Goal: Communication & Community: Answer question/provide support

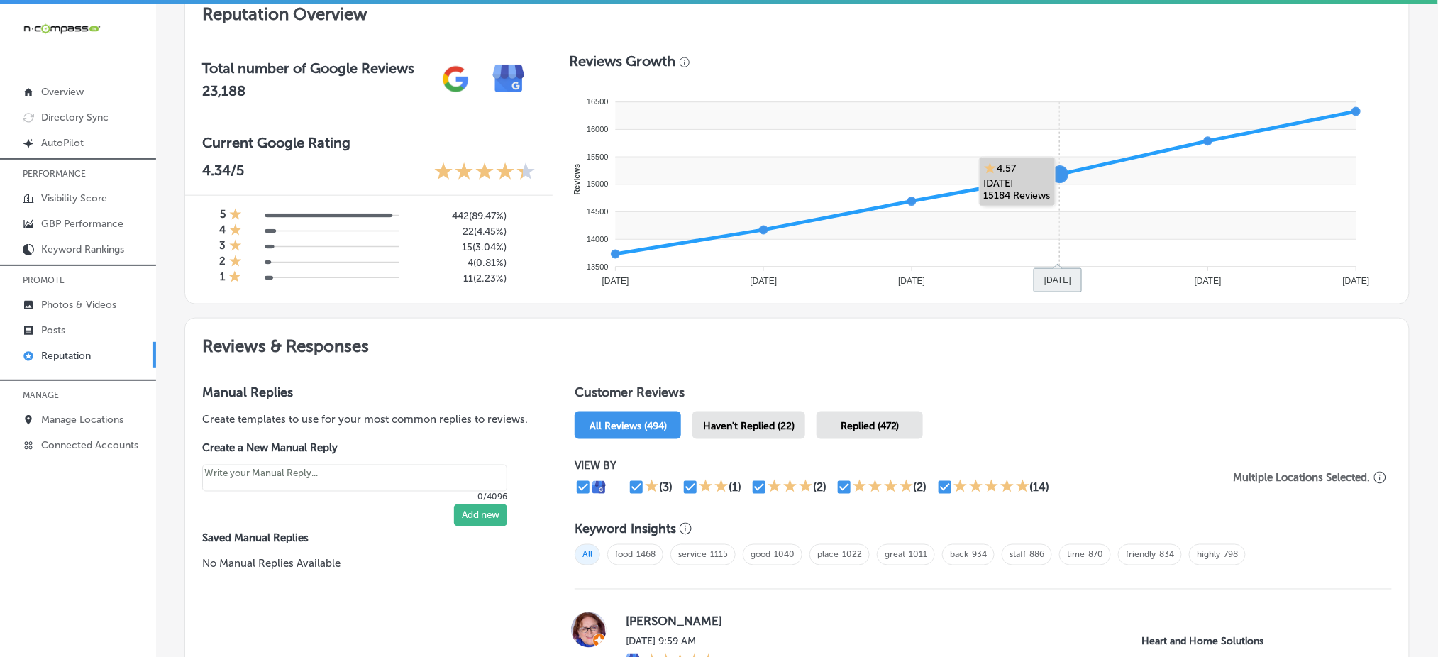
scroll to position [662, 0]
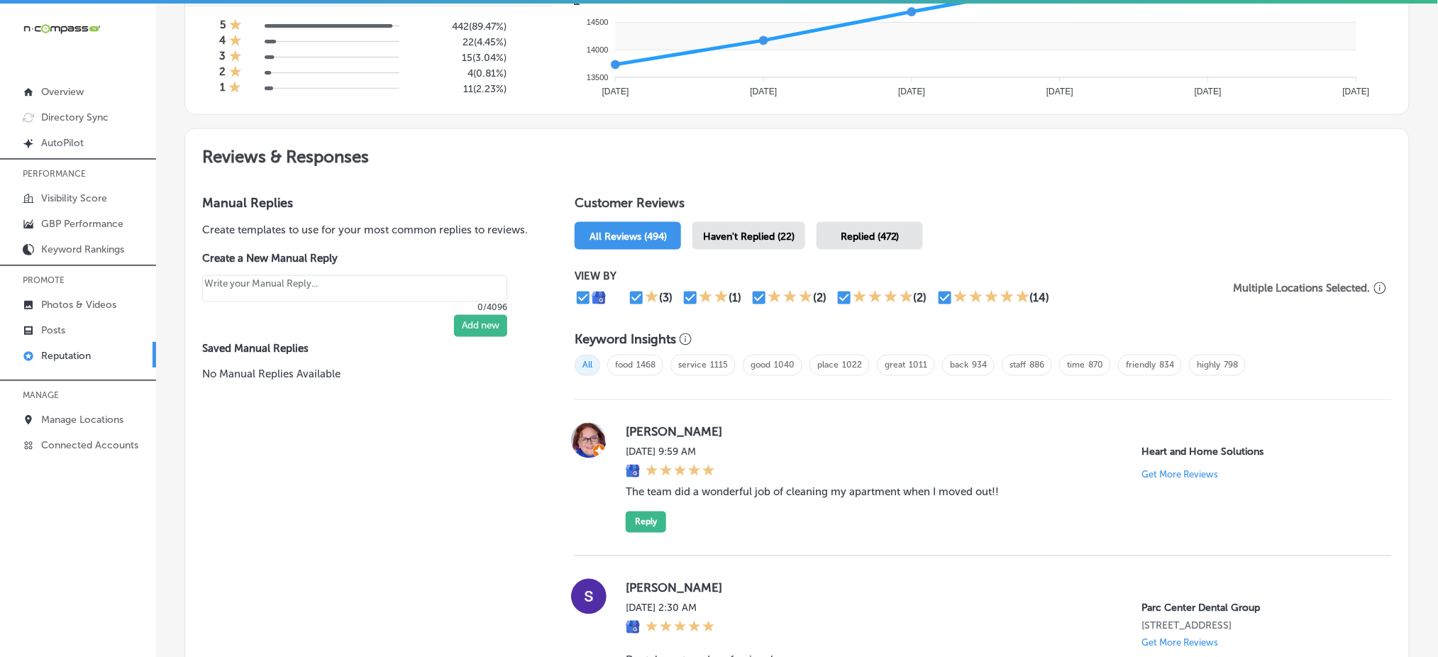
click at [741, 231] on span "Haven't Replied (22)" at bounding box center [749, 237] width 92 height 12
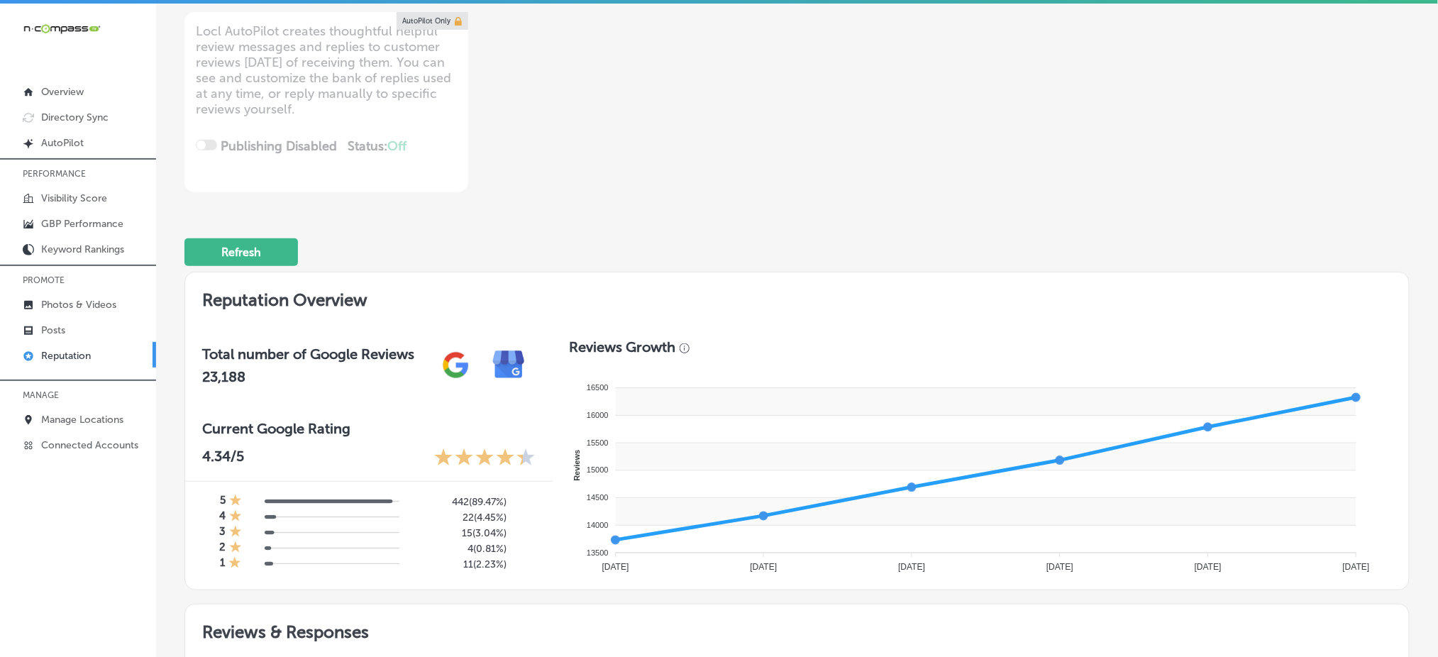
scroll to position [0, 0]
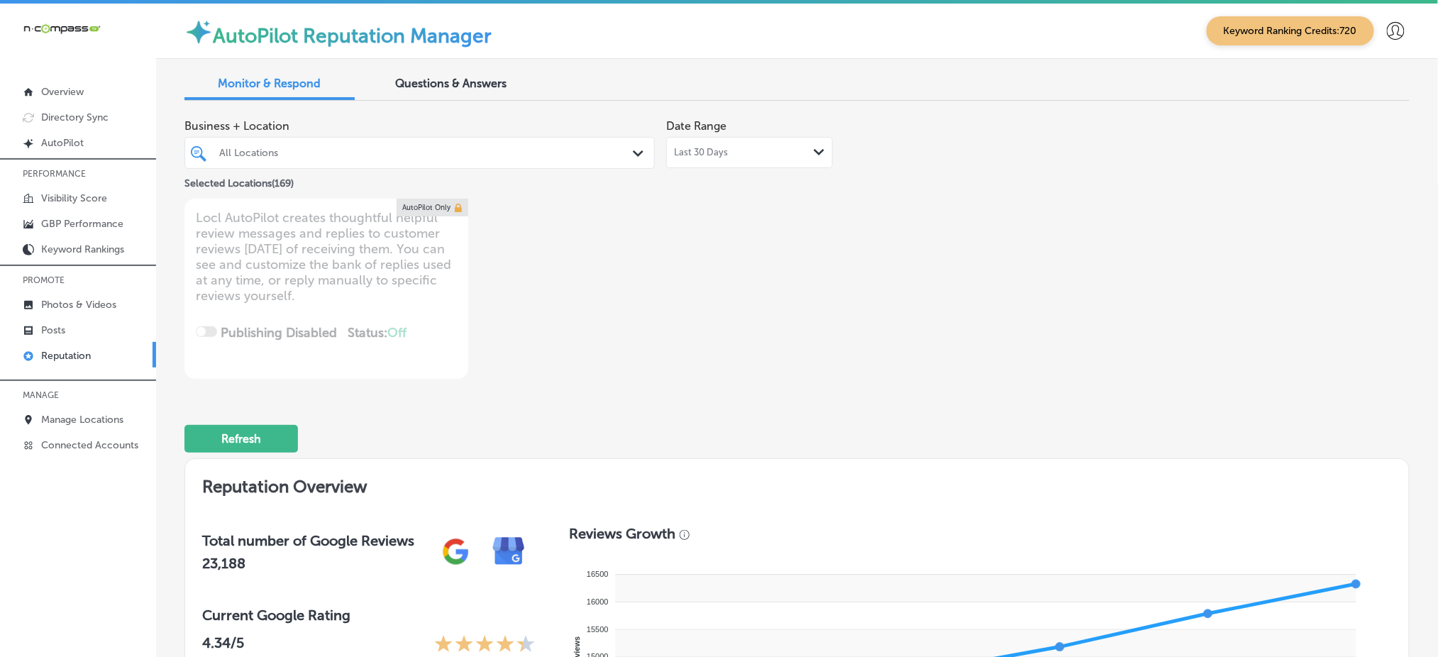
click at [507, 153] on div "All Locations" at bounding box center [426, 153] width 415 height 12
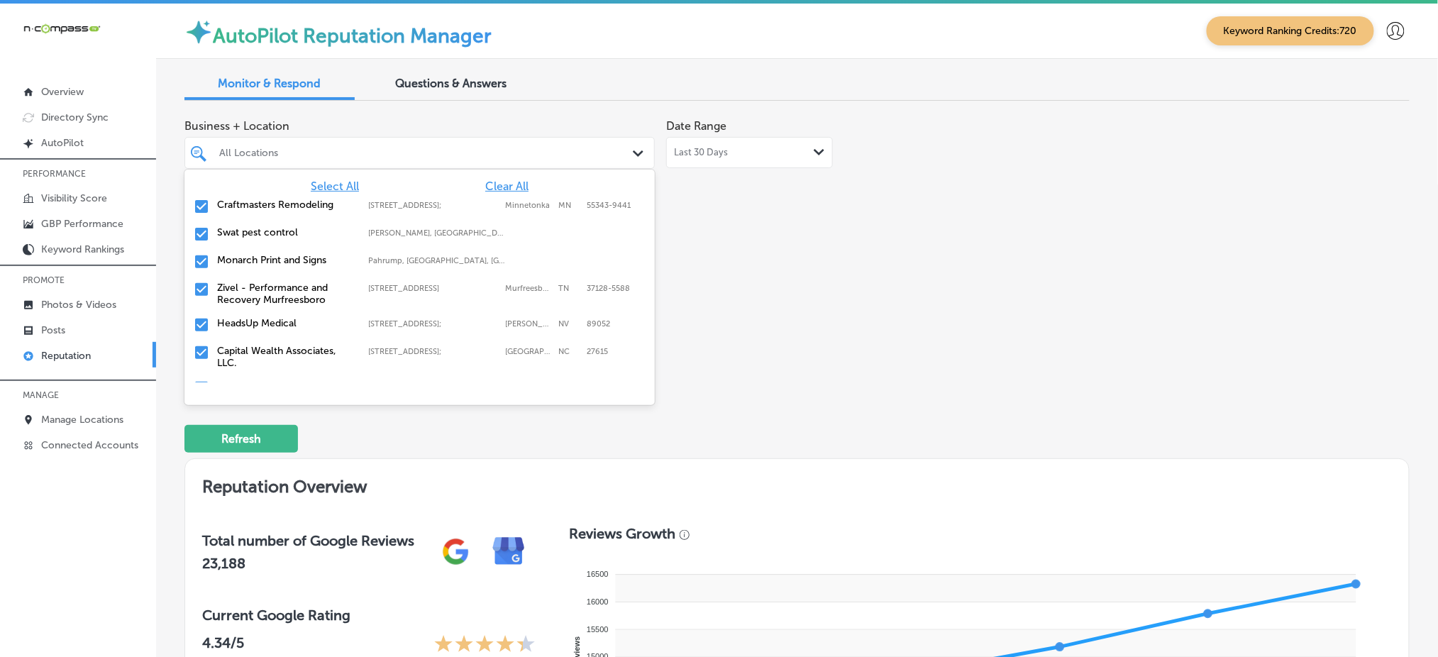
click at [500, 181] on span "Clear All" at bounding box center [506, 185] width 43 height 13
type textarea "x"
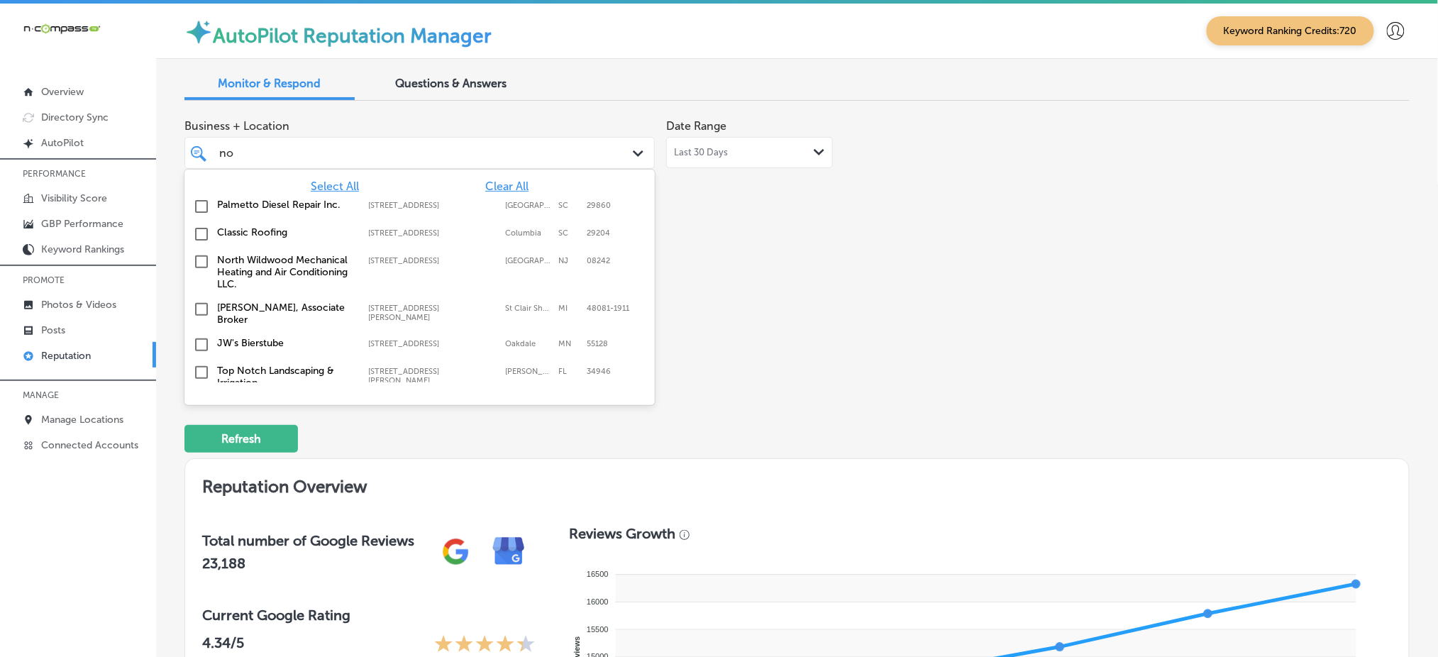
type input "no n"
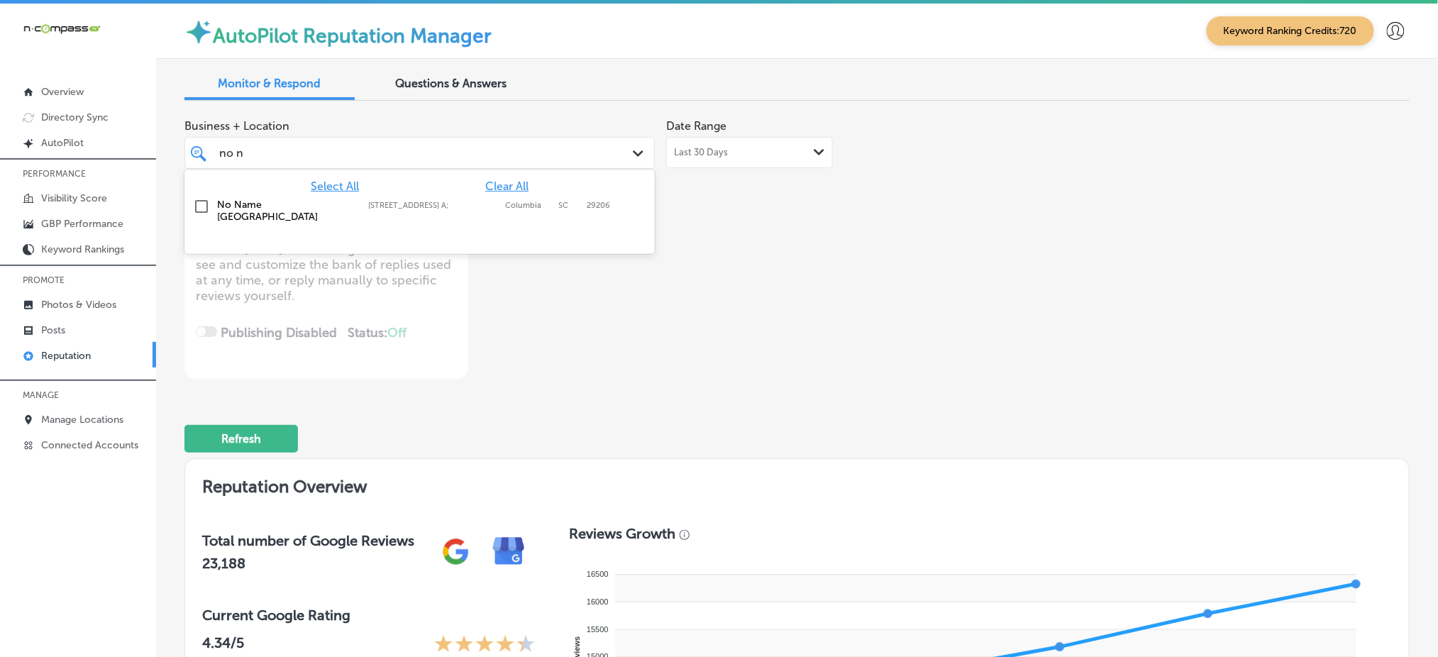
click at [516, 212] on div "No Name [GEOGRAPHIC_DATA] [STREET_ADDRESS] A;, Columbia, SC, 29206 [STREET_ADDR…" at bounding box center [419, 211] width 459 height 30
type textarea "x"
type input "no n"
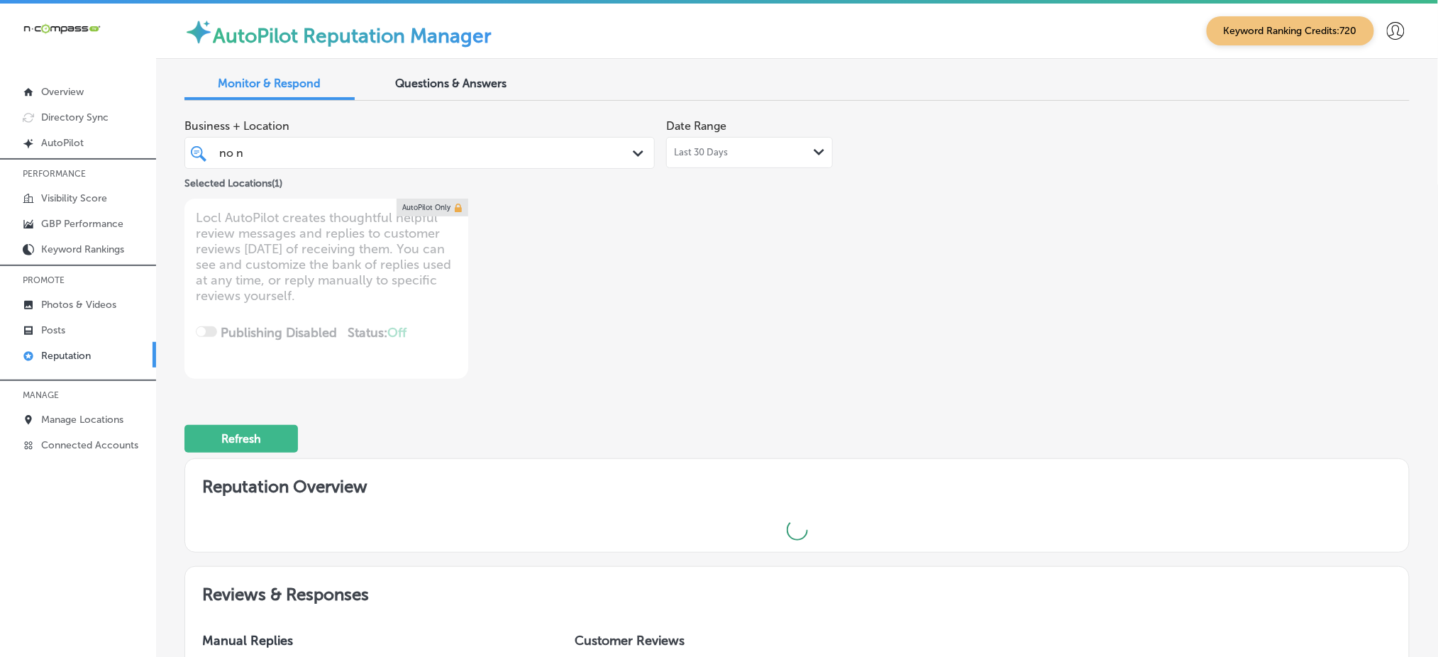
click at [965, 260] on div "Business + Location no n no n Path Created with Sketch. Selected Locations ( 1 …" at bounding box center [796, 245] width 1225 height 267
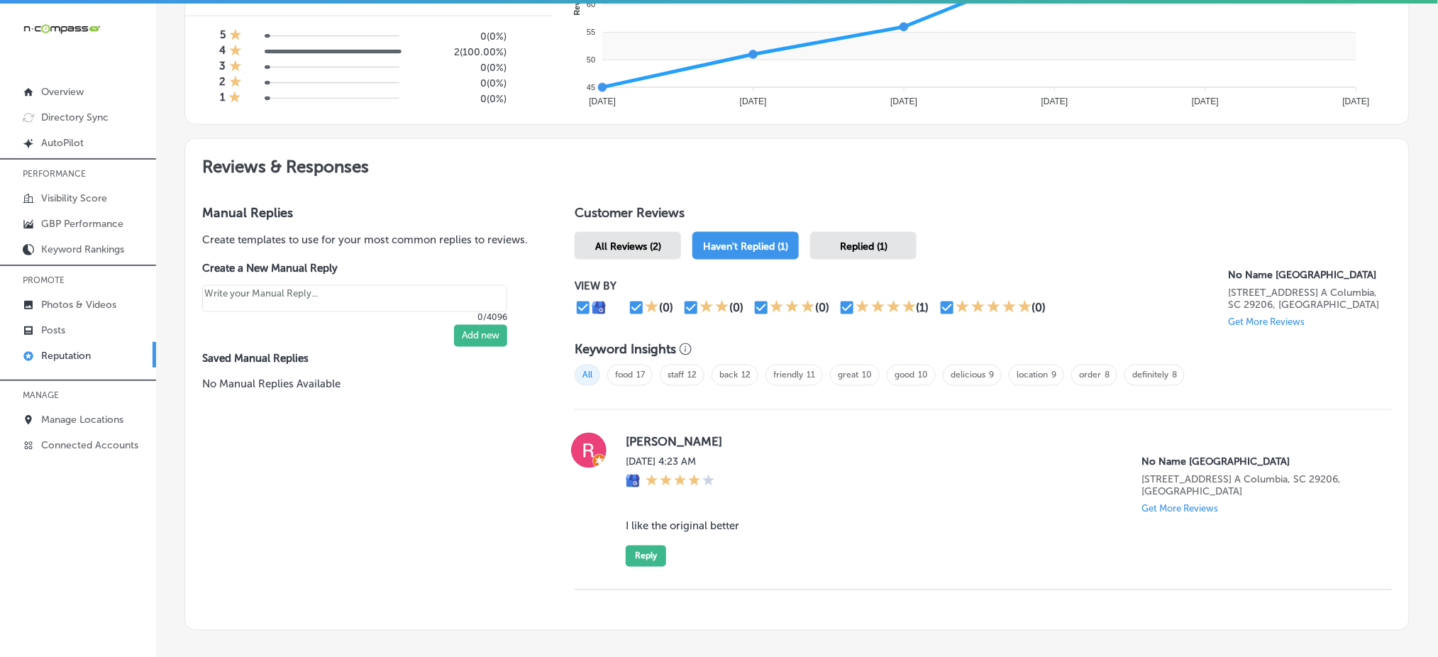
scroll to position [715, 0]
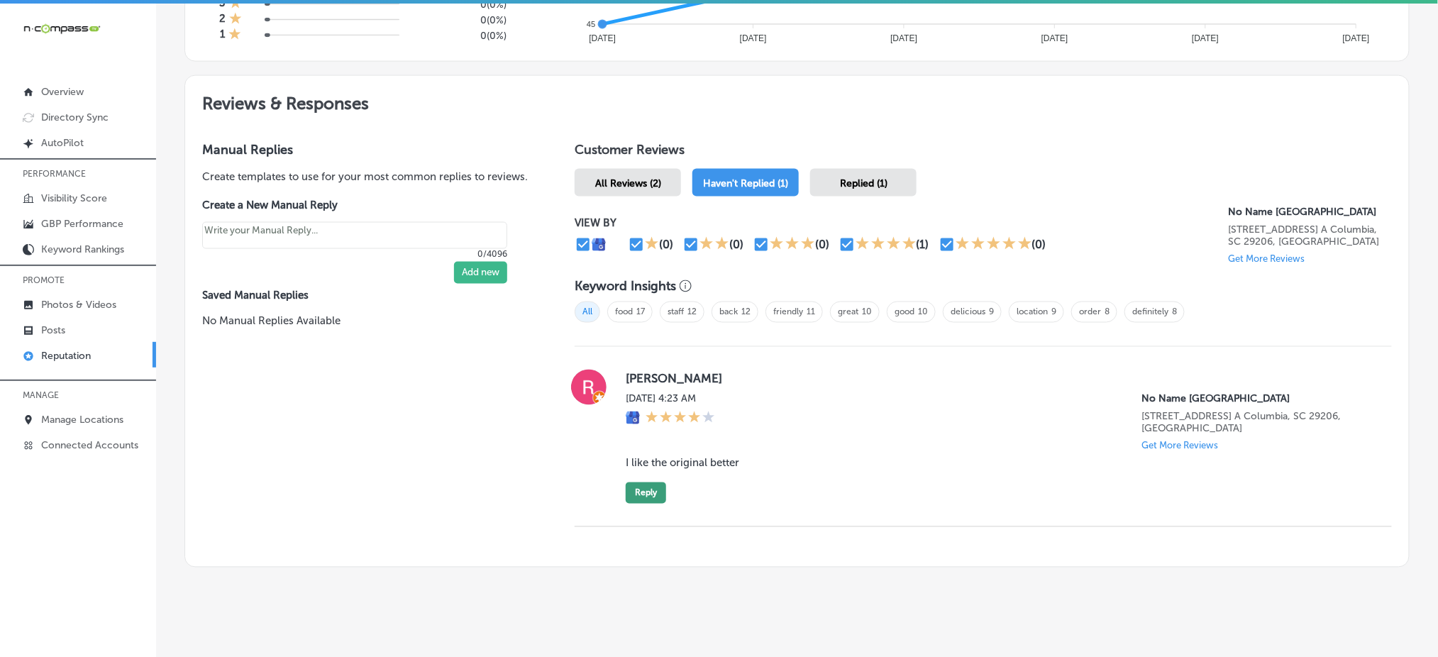
click at [658, 482] on button "Reply" at bounding box center [646, 492] width 40 height 21
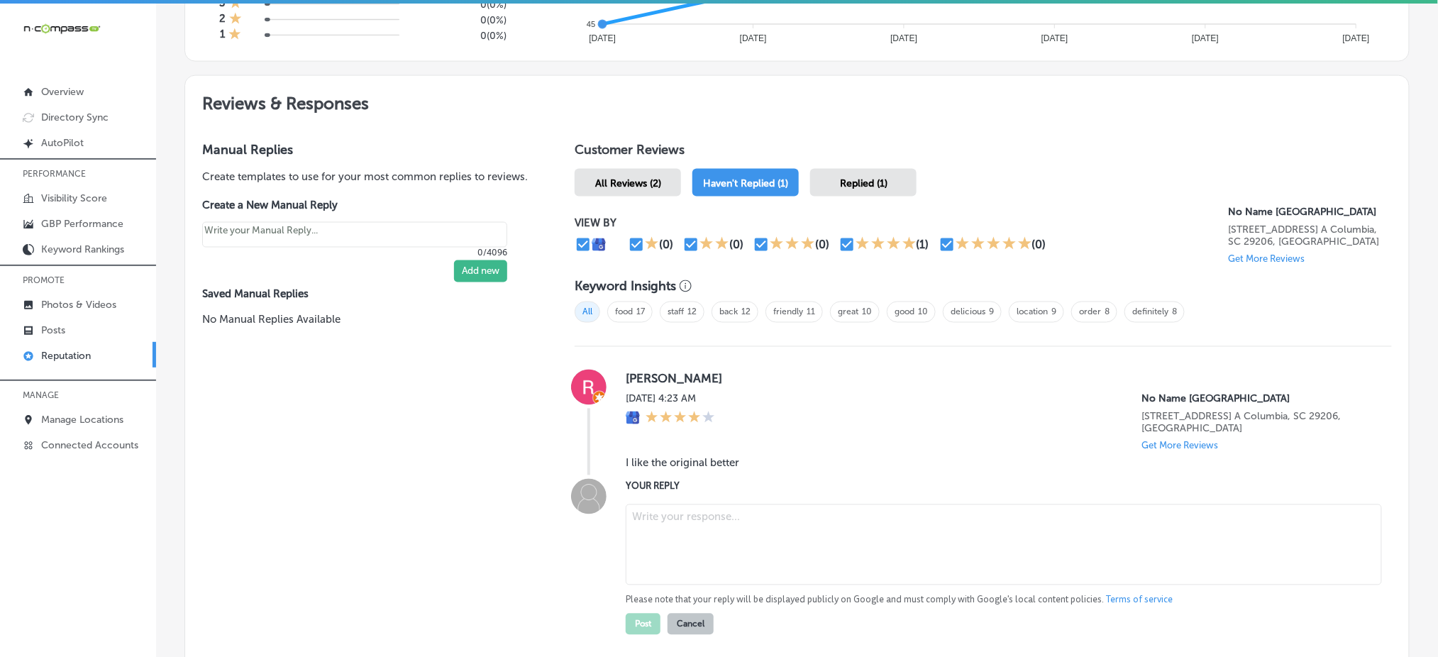
click at [671, 492] on textarea at bounding box center [1004, 544] width 756 height 81
type textarea "x"
paste textarea "Thanks for sharing your thoughts, [PERSON_NAME]! We’re sorry to hear that your …"
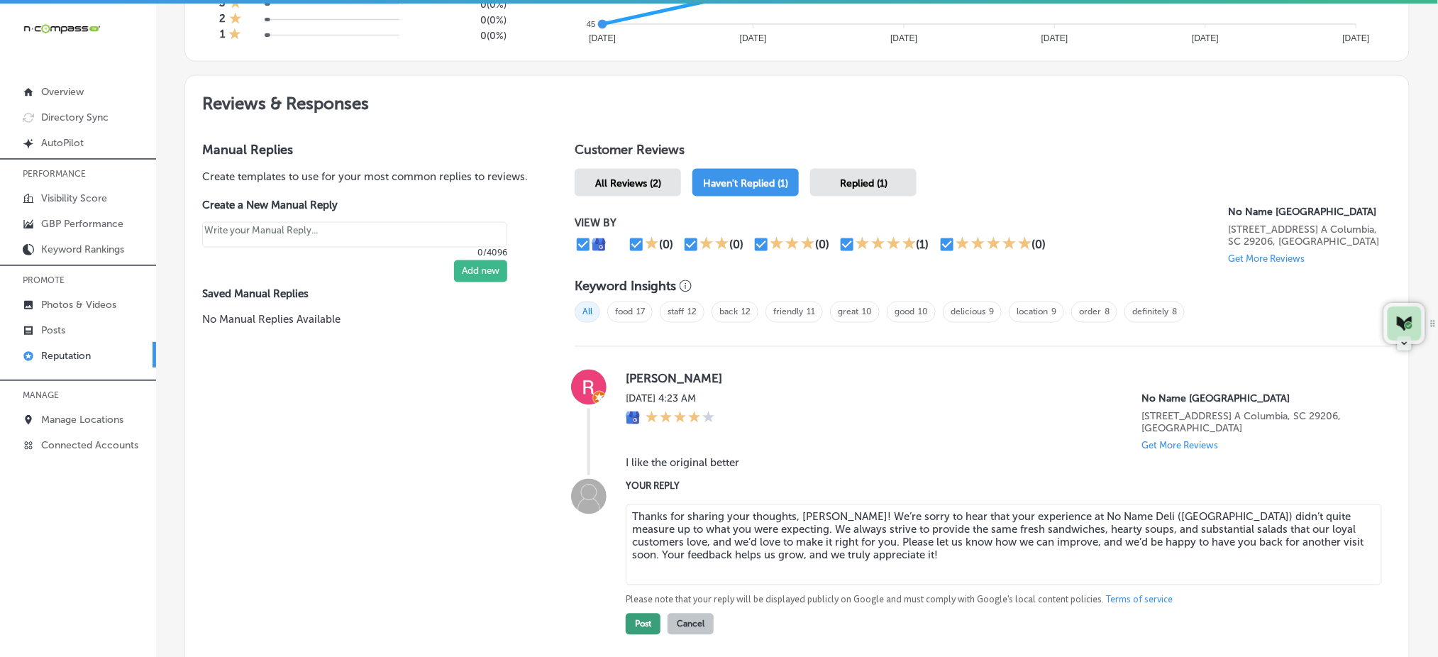
type textarea "Thanks for sharing your thoughts, [PERSON_NAME]! We’re sorry to hear that your …"
click at [646, 492] on button "Post" at bounding box center [643, 624] width 35 height 21
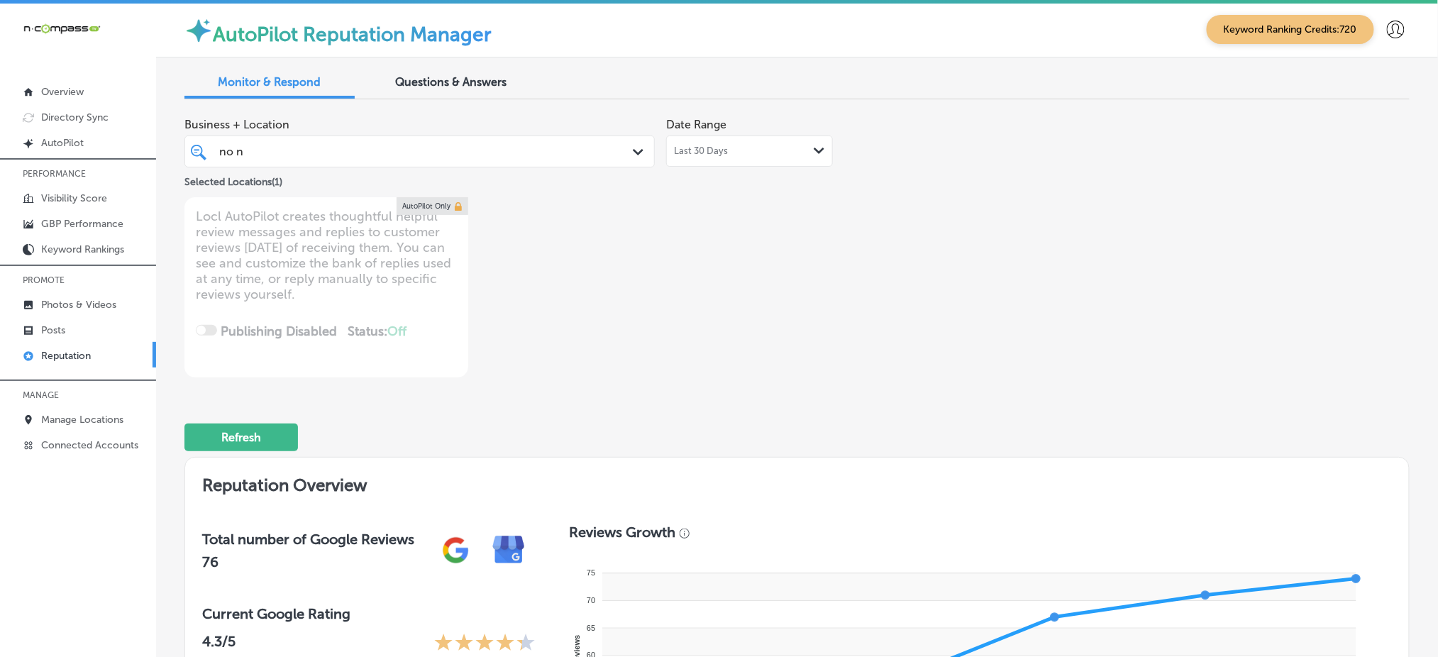
scroll to position [0, 0]
click at [580, 162] on div "no n no n" at bounding box center [419, 153] width 415 height 22
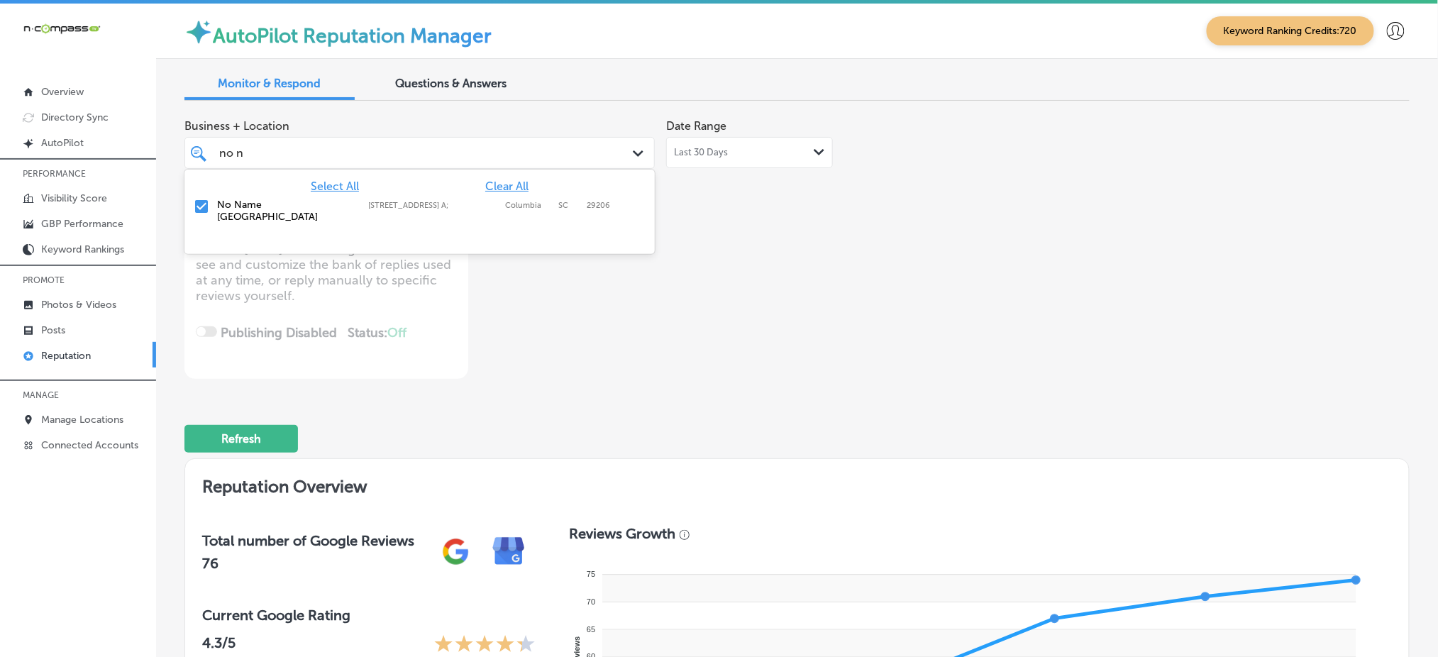
click at [502, 182] on span "Clear All" at bounding box center [506, 185] width 43 height 13
type textarea "x"
type input "n"
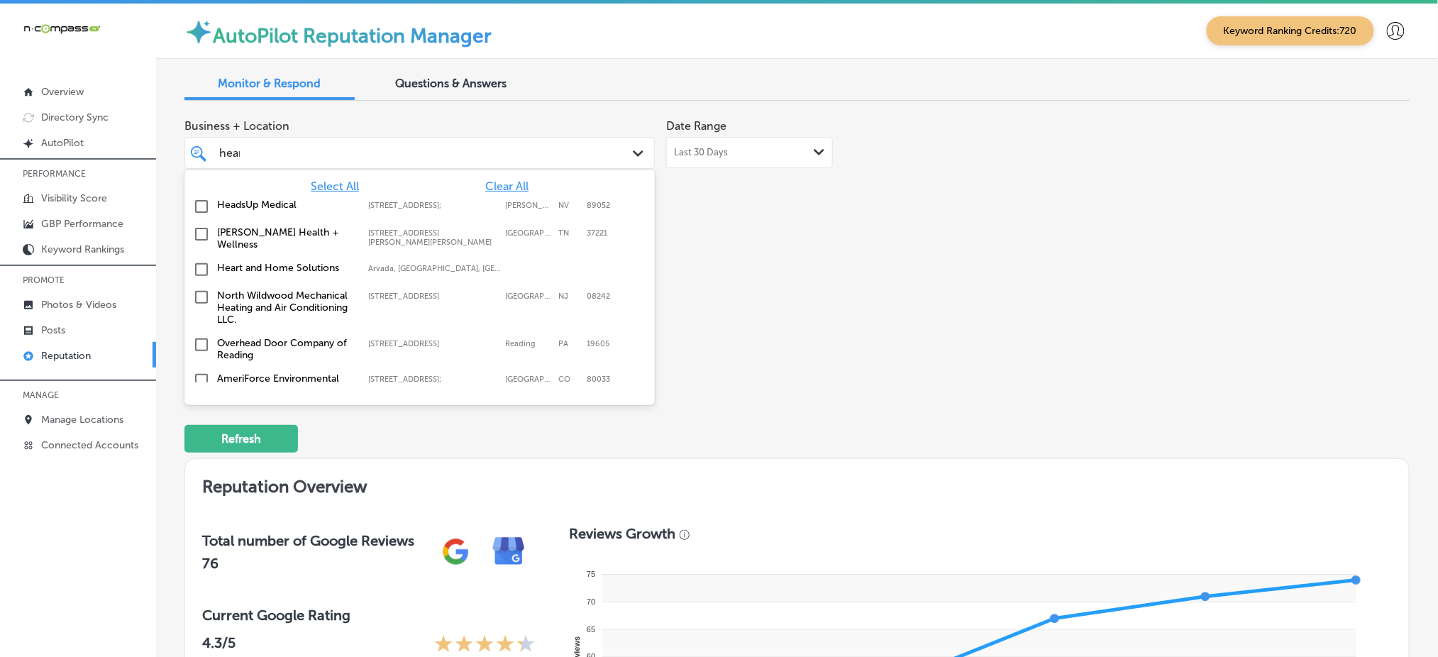
type input "heart"
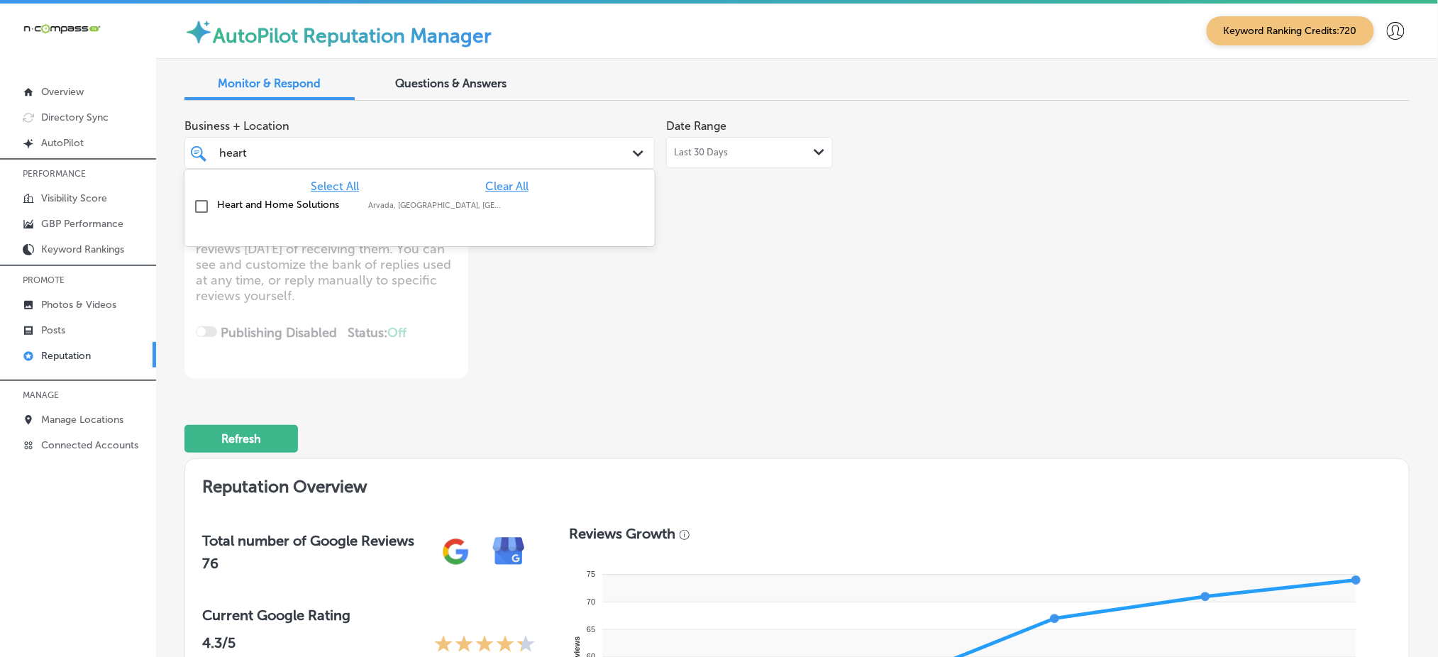
click at [502, 205] on label "Arvada, [GEOGRAPHIC_DATA], [GEOGRAPHIC_DATA] | [GEOGRAPHIC_DATA], [GEOGRAPHIC_D…" at bounding box center [436, 205] width 137 height 9
type textarea "x"
type input "heart"
click at [855, 292] on div "Business + Location option focused, 2 of 170. 2 results available for search te…" at bounding box center [551, 245] width 735 height 267
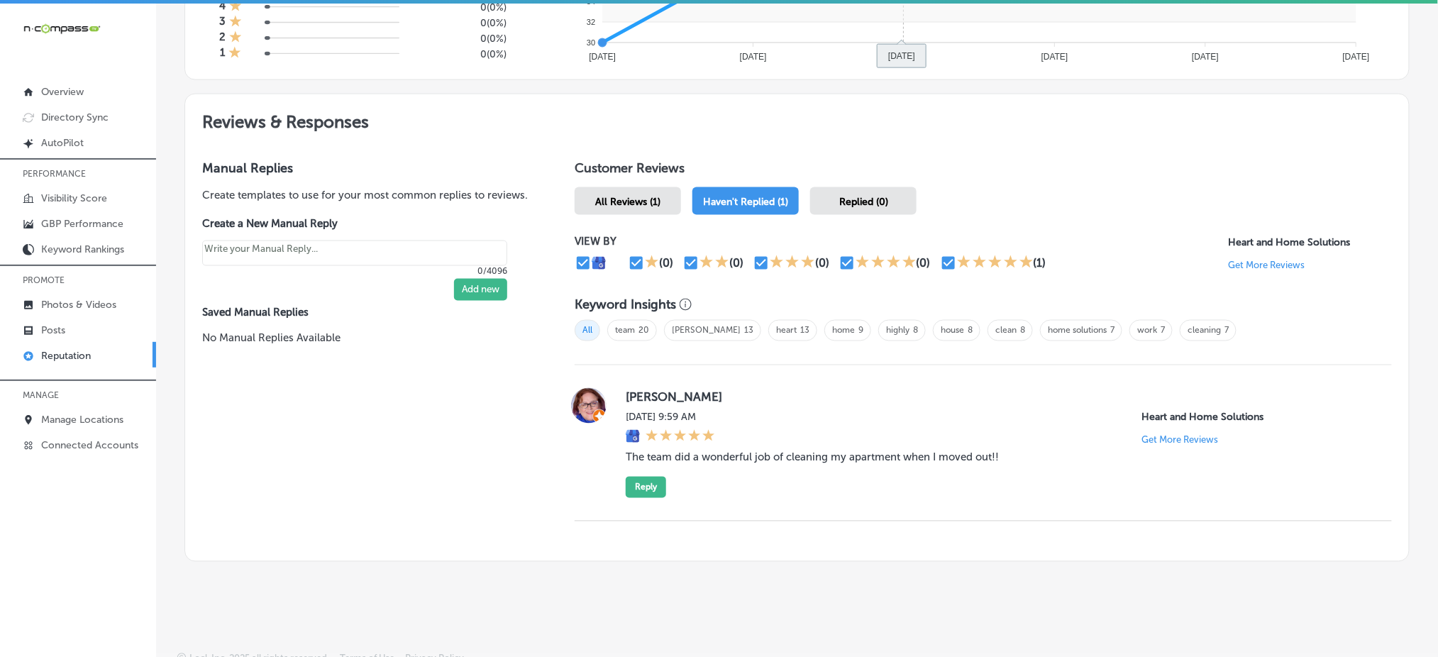
scroll to position [704, 0]
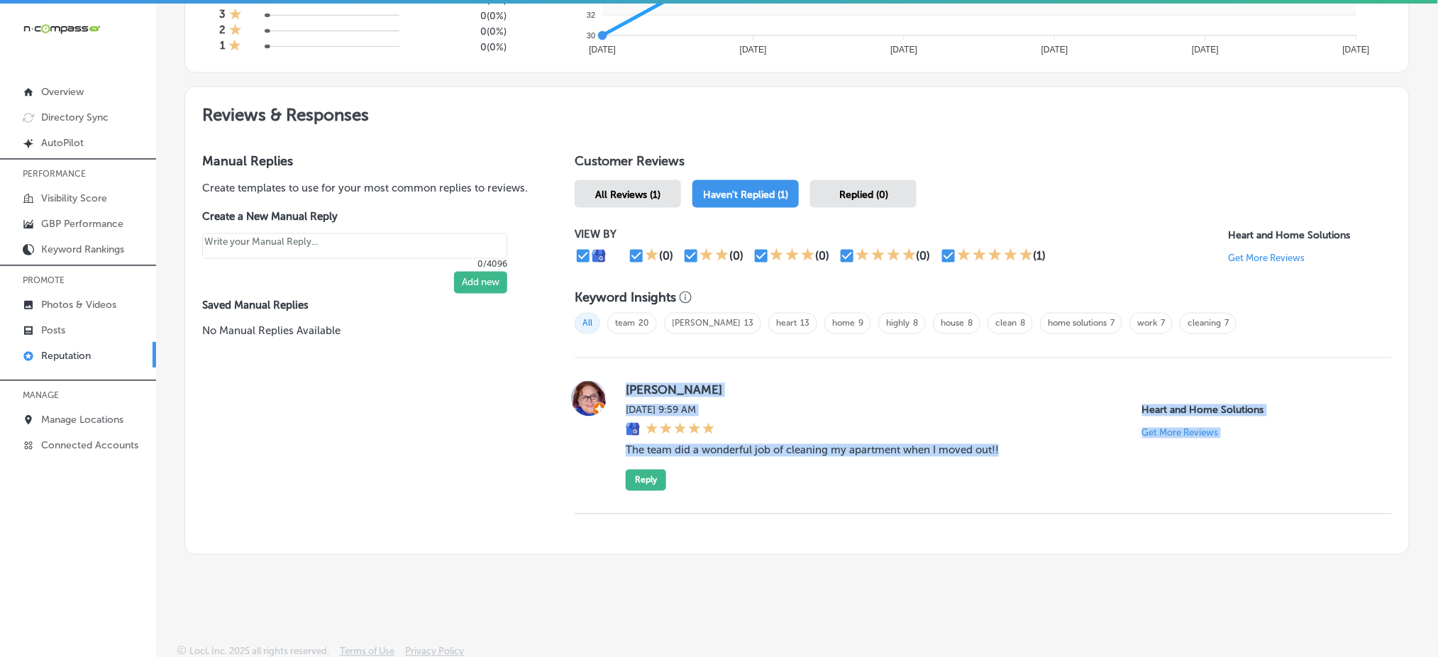
drag, startPoint x: 618, startPoint y: 384, endPoint x: 1085, endPoint y: 472, distance: 474.9
click at [1085, 472] on div "[PERSON_NAME] [DATE] 9:59 AM Heart and Home Solutions Get More Reviews The team…" at bounding box center [983, 436] width 817 height 110
copy div "[PERSON_NAME] [DATE] 9:59 AM Heart and Home Solutions Get More Reviews The team…"
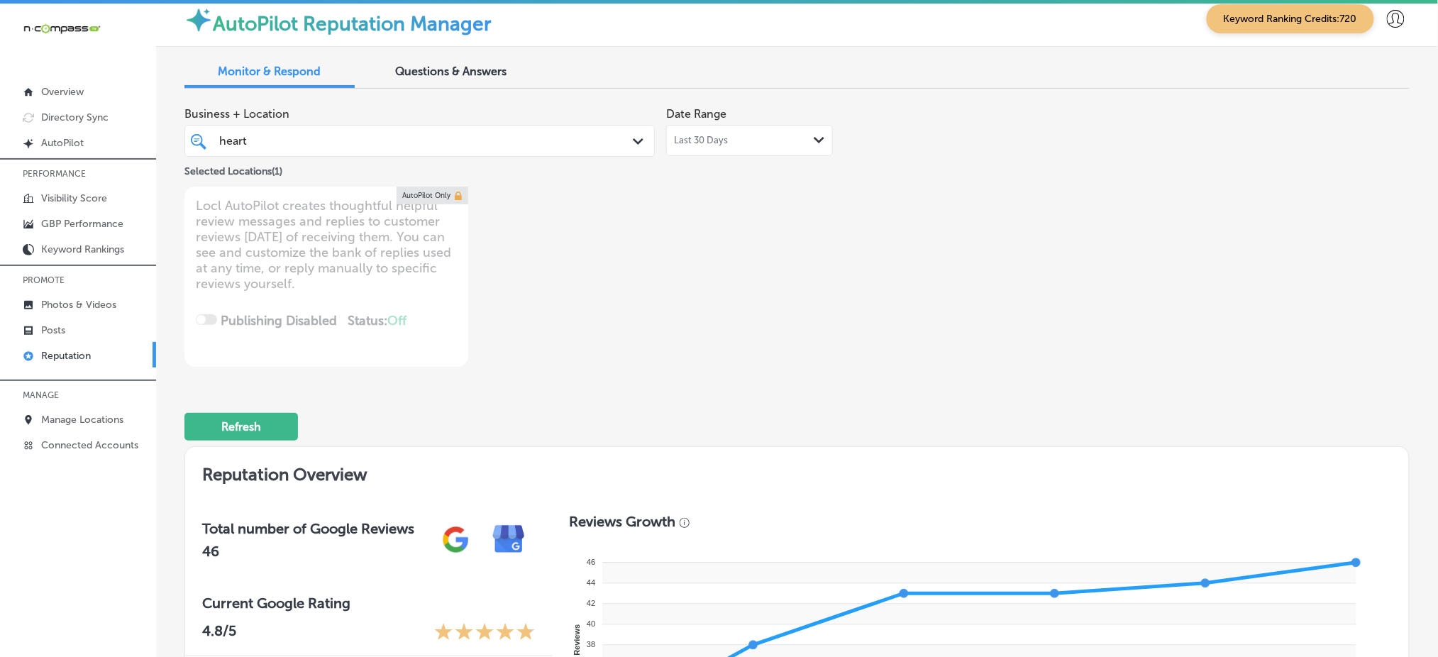
scroll to position [0, 0]
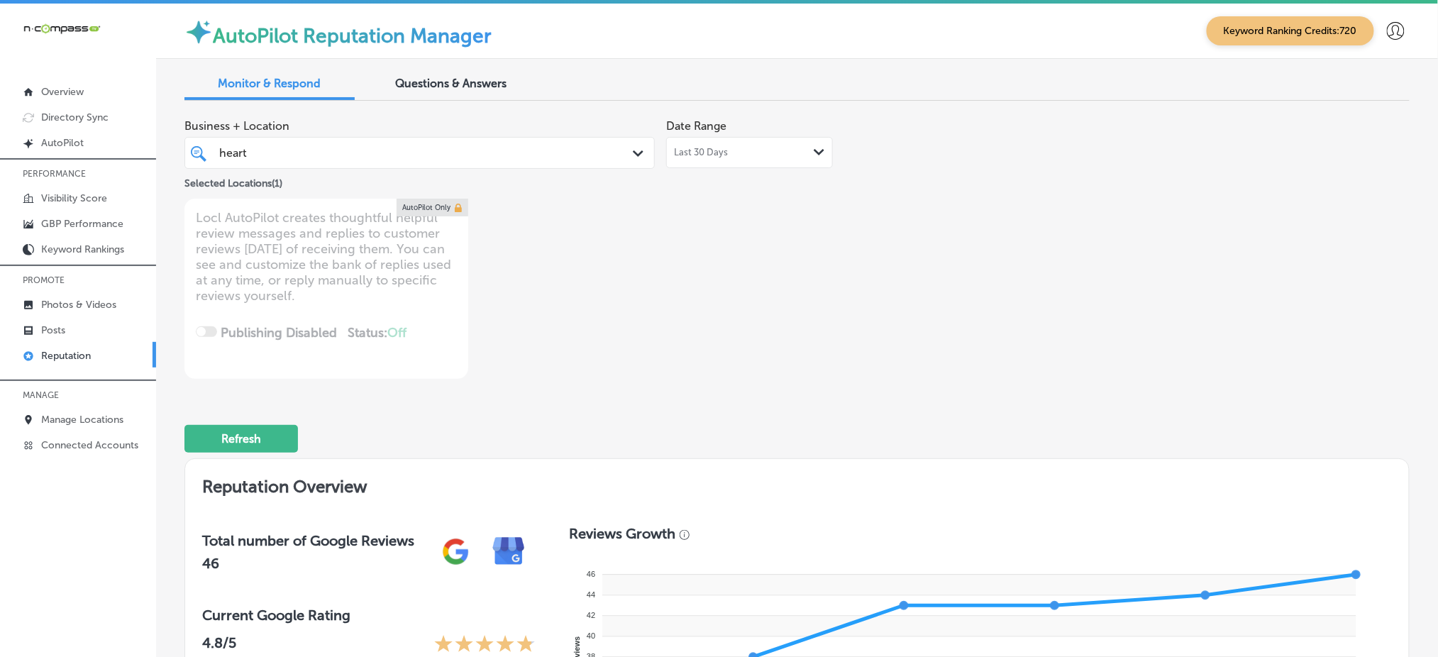
click at [758, 147] on div "Last 30 Days Path Created with Sketch." at bounding box center [749, 152] width 151 height 11
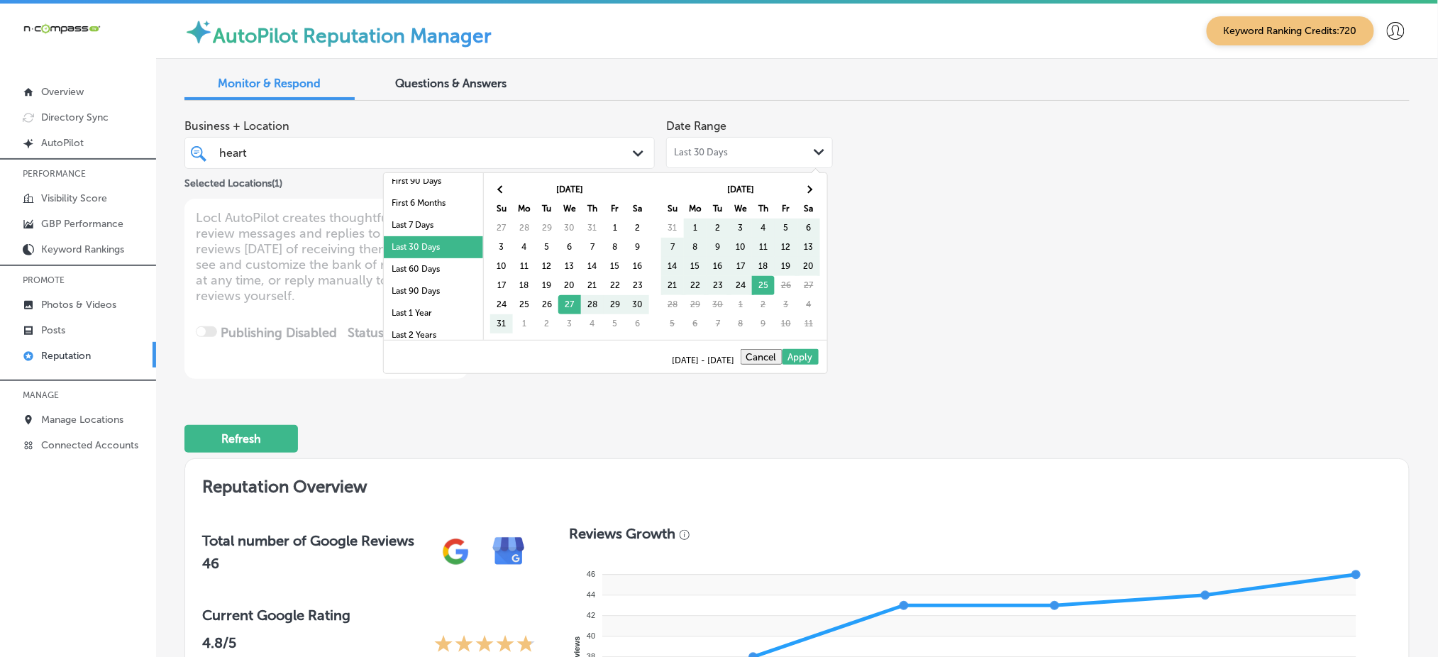
scroll to position [82, 0]
click at [424, 265] on li "Last 90 Days" at bounding box center [433, 262] width 99 height 22
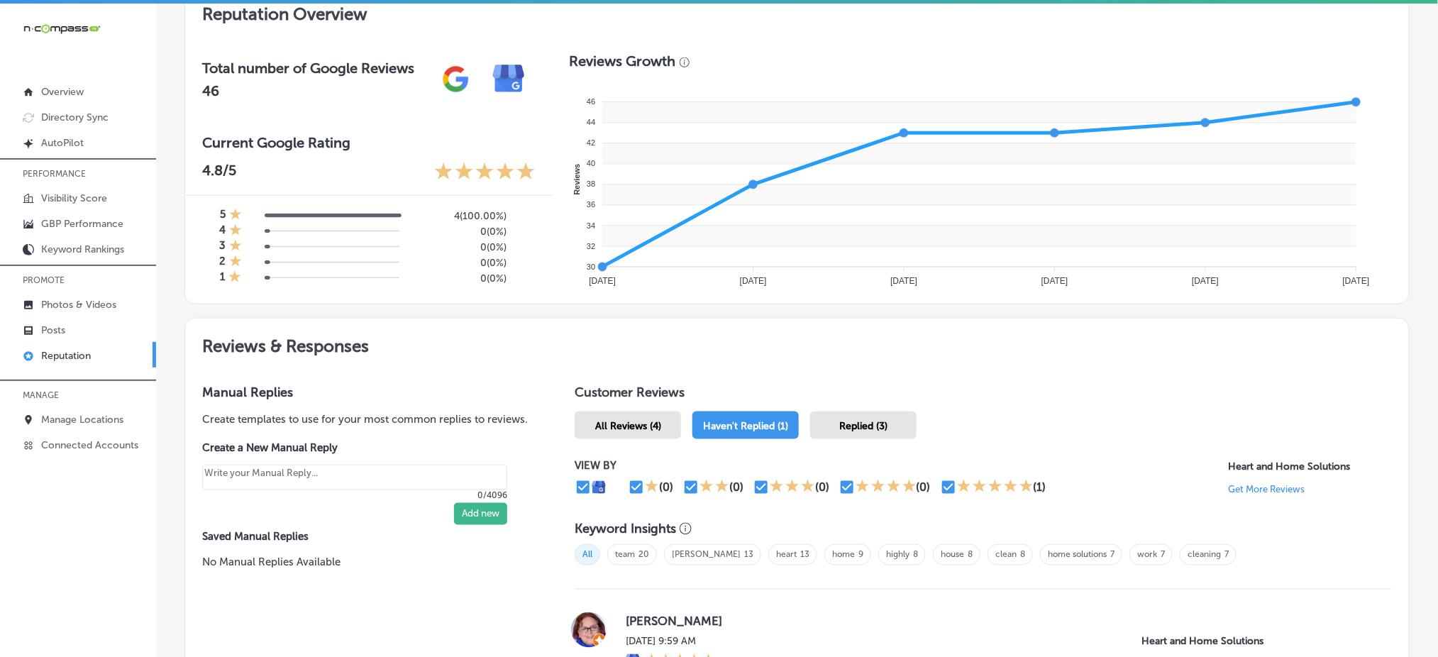
scroll to position [568, 0]
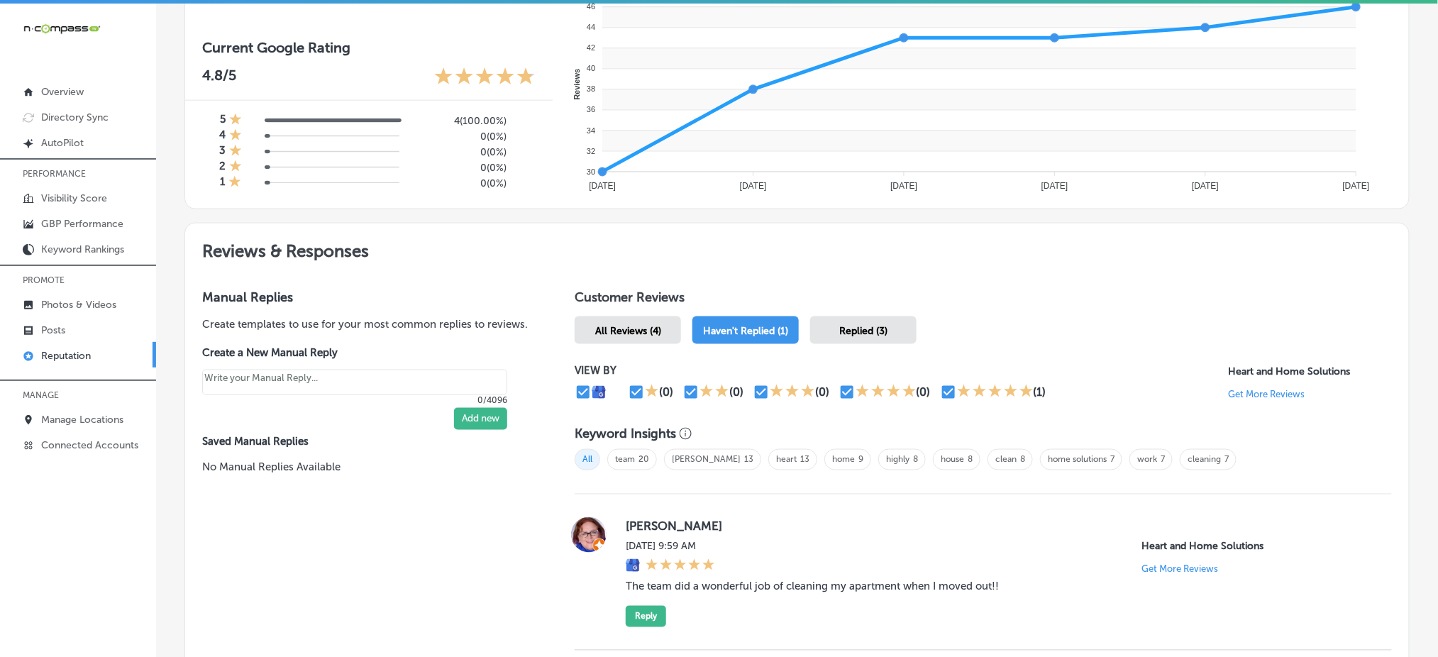
click at [889, 327] on div "Replied (3)" at bounding box center [863, 330] width 106 height 28
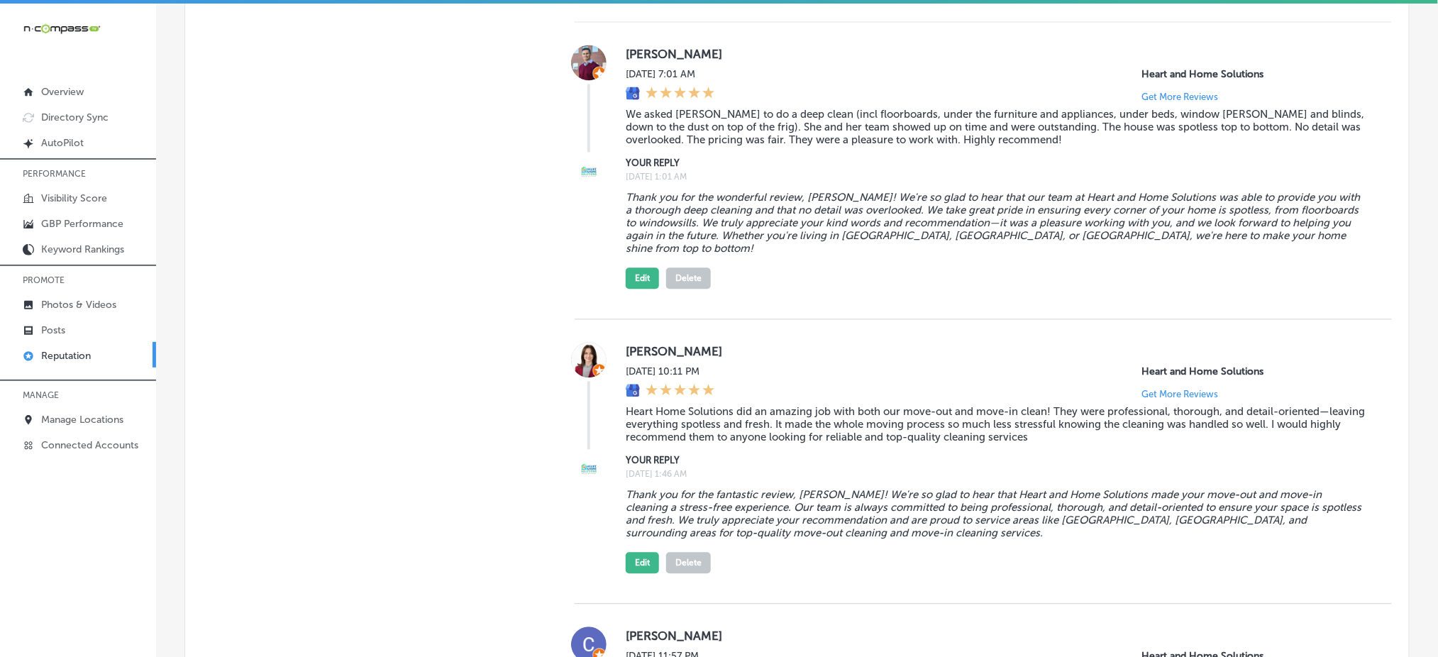
scroll to position [946, 0]
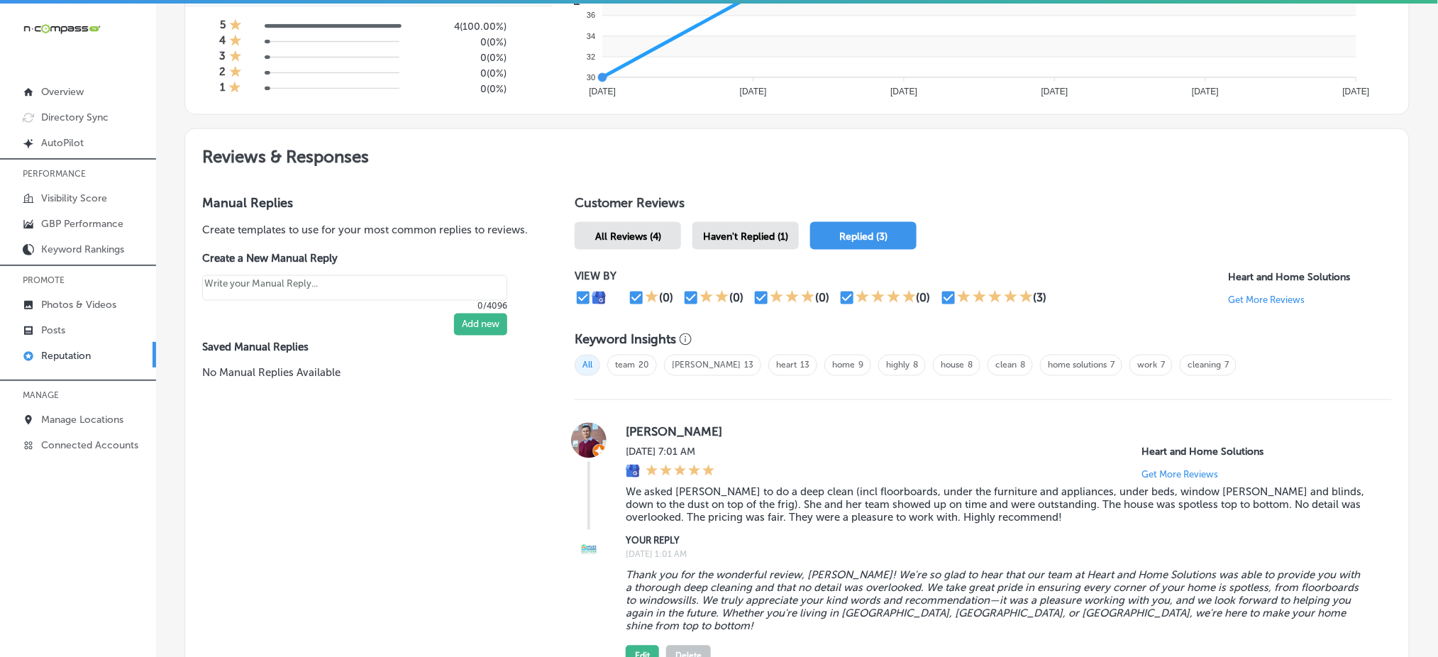
click at [760, 231] on span "Haven't Replied (1)" at bounding box center [745, 237] width 85 height 12
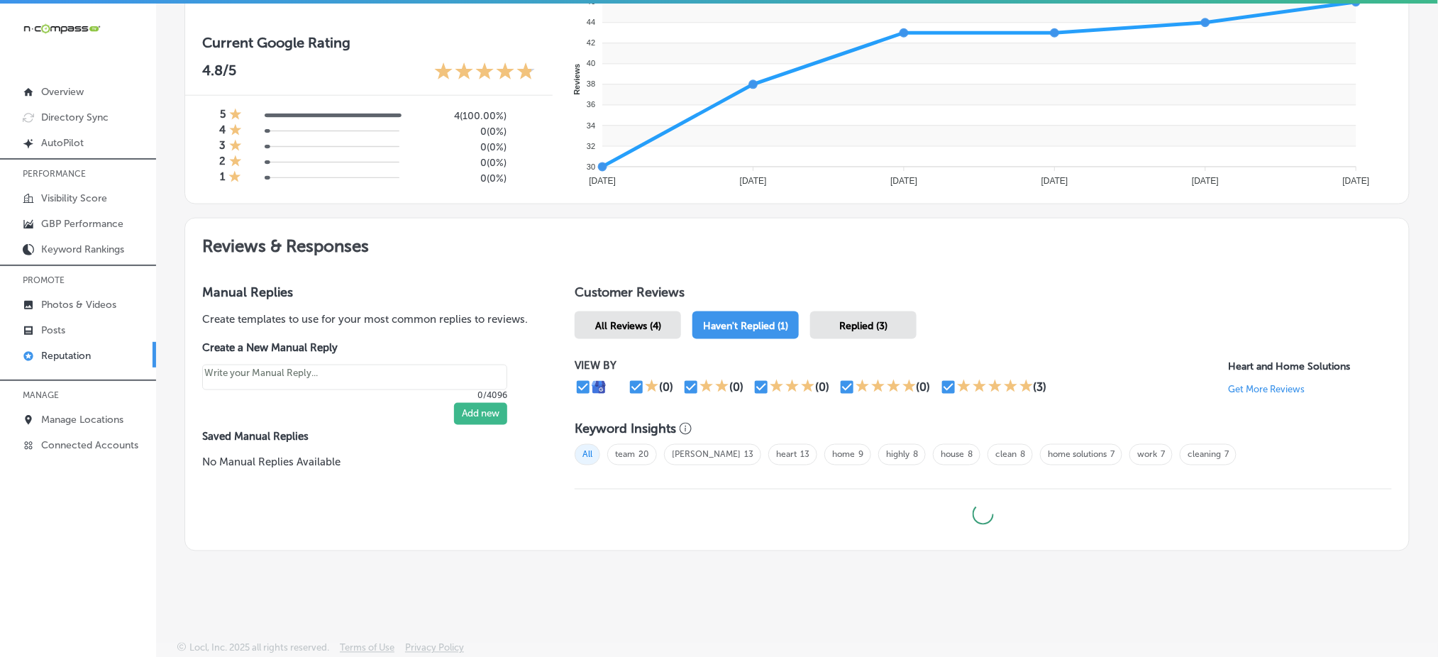
scroll to position [569, 0]
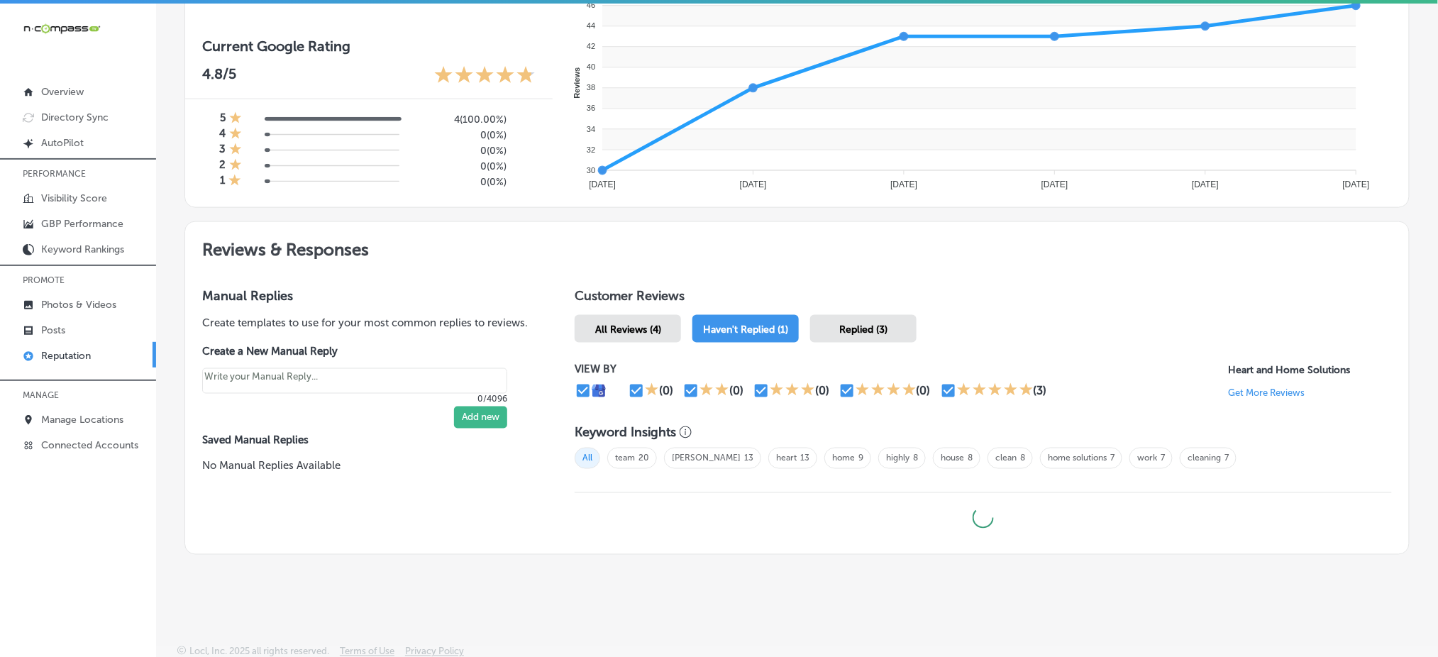
type textarea "x"
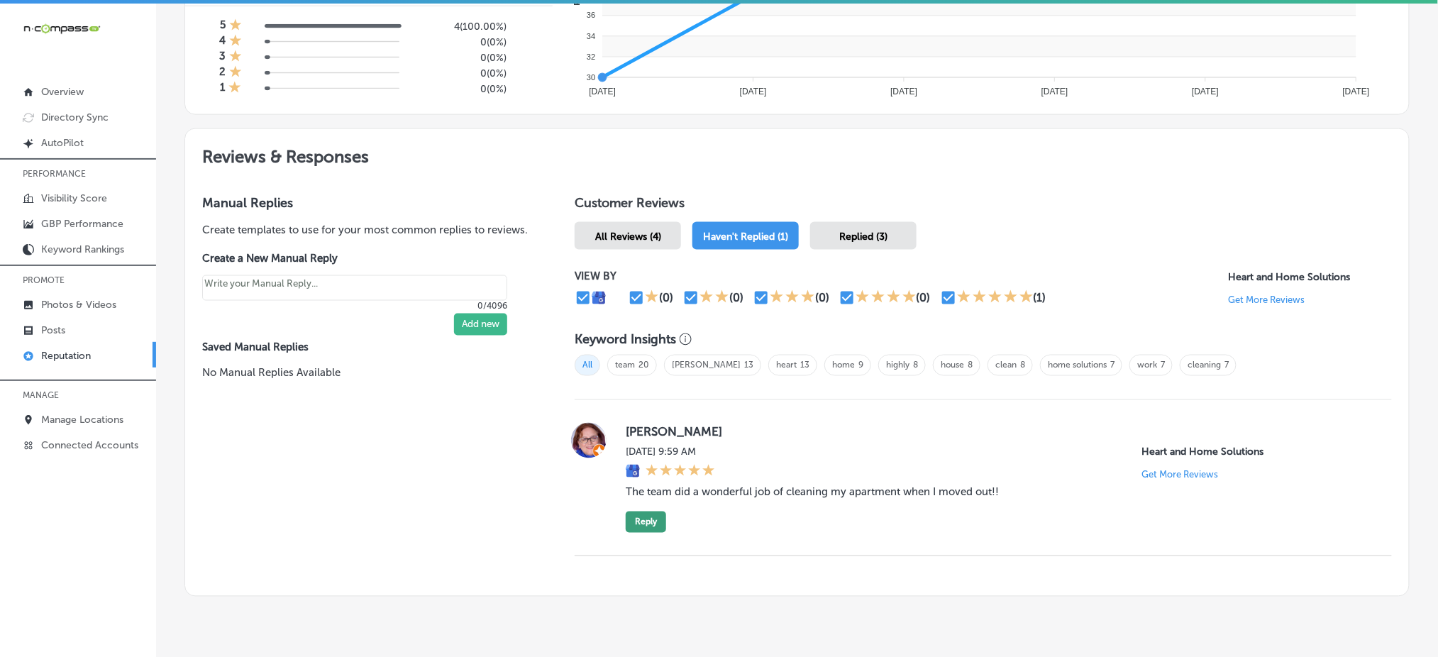
click at [645, 492] on button "Reply" at bounding box center [646, 521] width 40 height 21
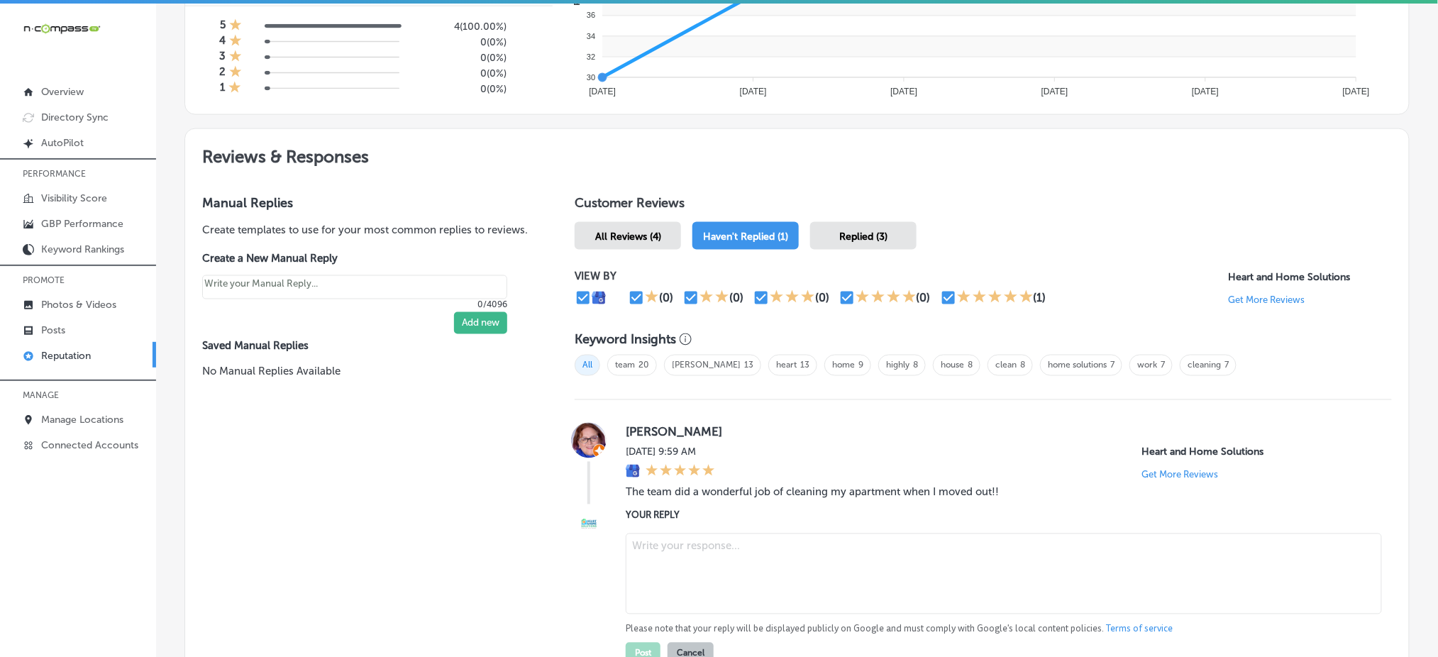
click at [705, 492] on textarea at bounding box center [1004, 573] width 756 height 81
paste textarea "ChatGPT said: Thank you so much for your kind words, [PERSON_NAME]! We're so gl…"
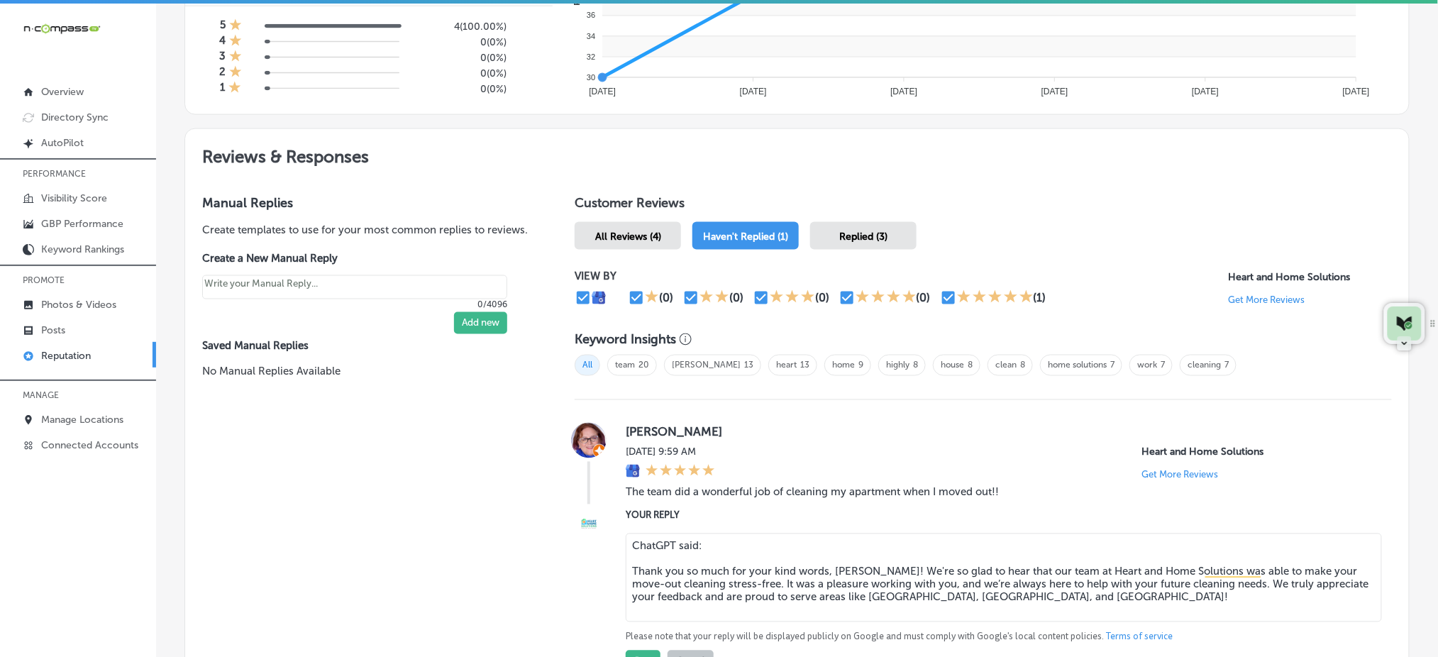
drag, startPoint x: 704, startPoint y: 546, endPoint x: 600, endPoint y: 546, distance: 103.6
click at [600, 492] on div "YOUR REPLY ChatGPT said: Thank you so much for your kind words, [PERSON_NAME]! …" at bounding box center [983, 590] width 817 height 164
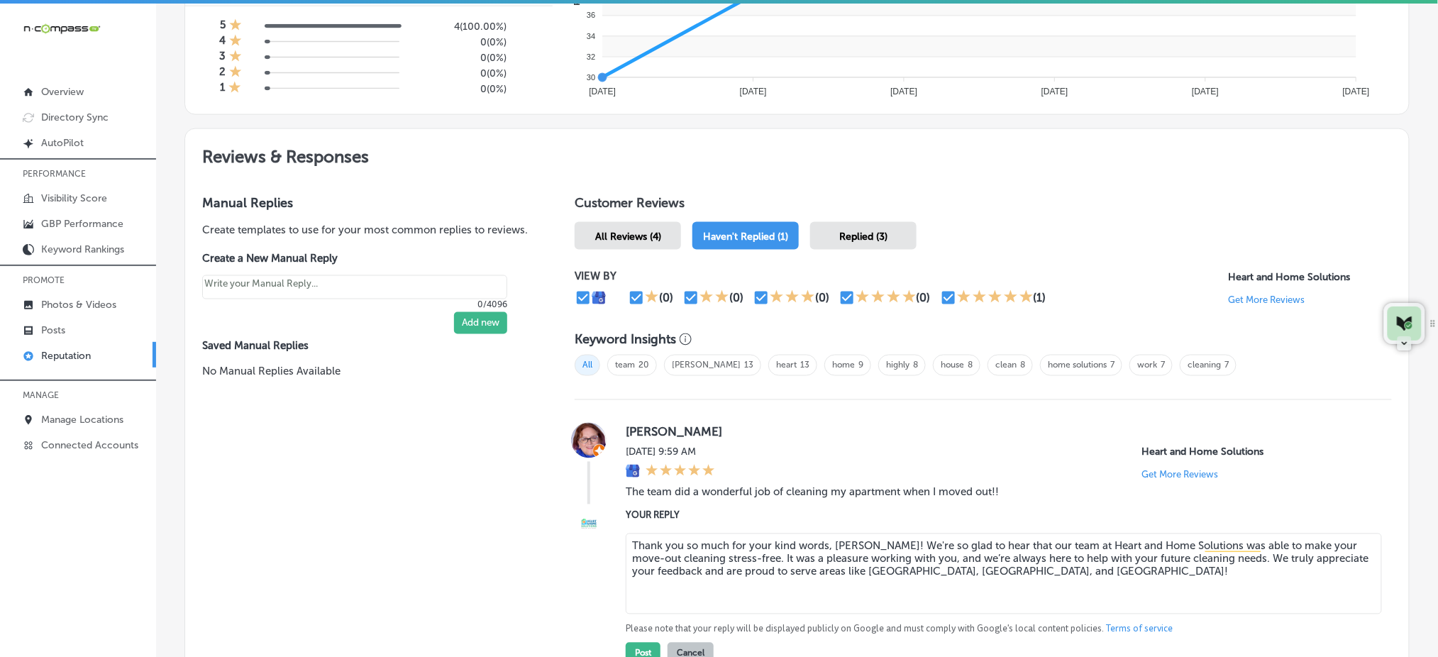
click at [873, 492] on textarea "Thank you so much for your kind words, [PERSON_NAME]! We're so glad to hear tha…" at bounding box center [1004, 573] width 756 height 81
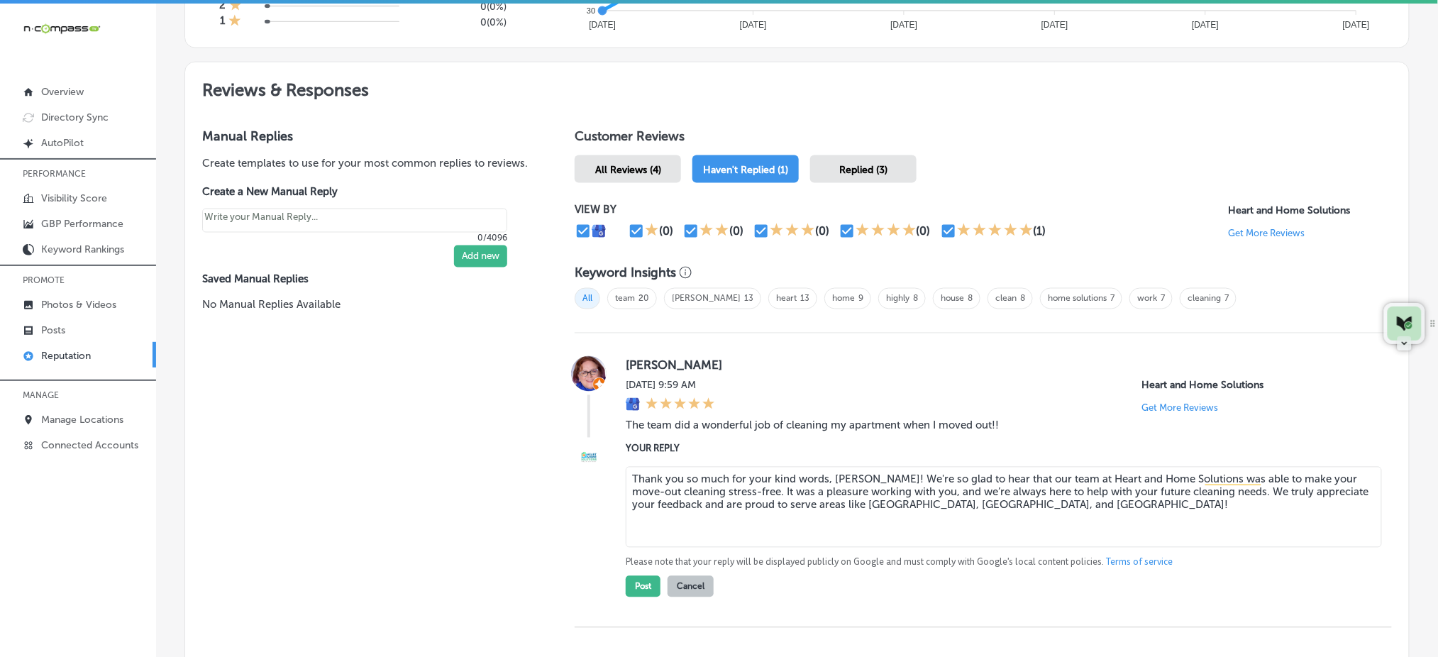
scroll to position [756, 0]
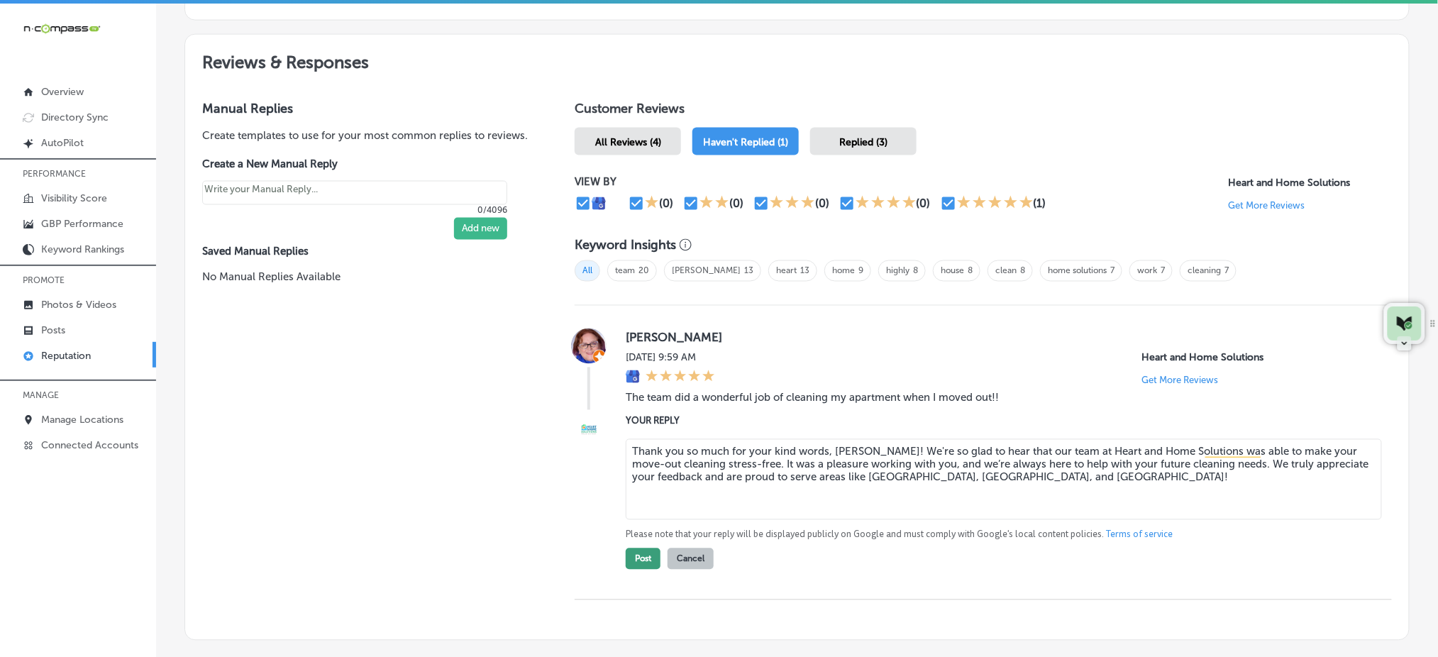
type textarea "Thank you so much for your kind words, [PERSON_NAME]! We're so glad to hear tha…"
click at [642, 492] on button "Post" at bounding box center [643, 558] width 35 height 21
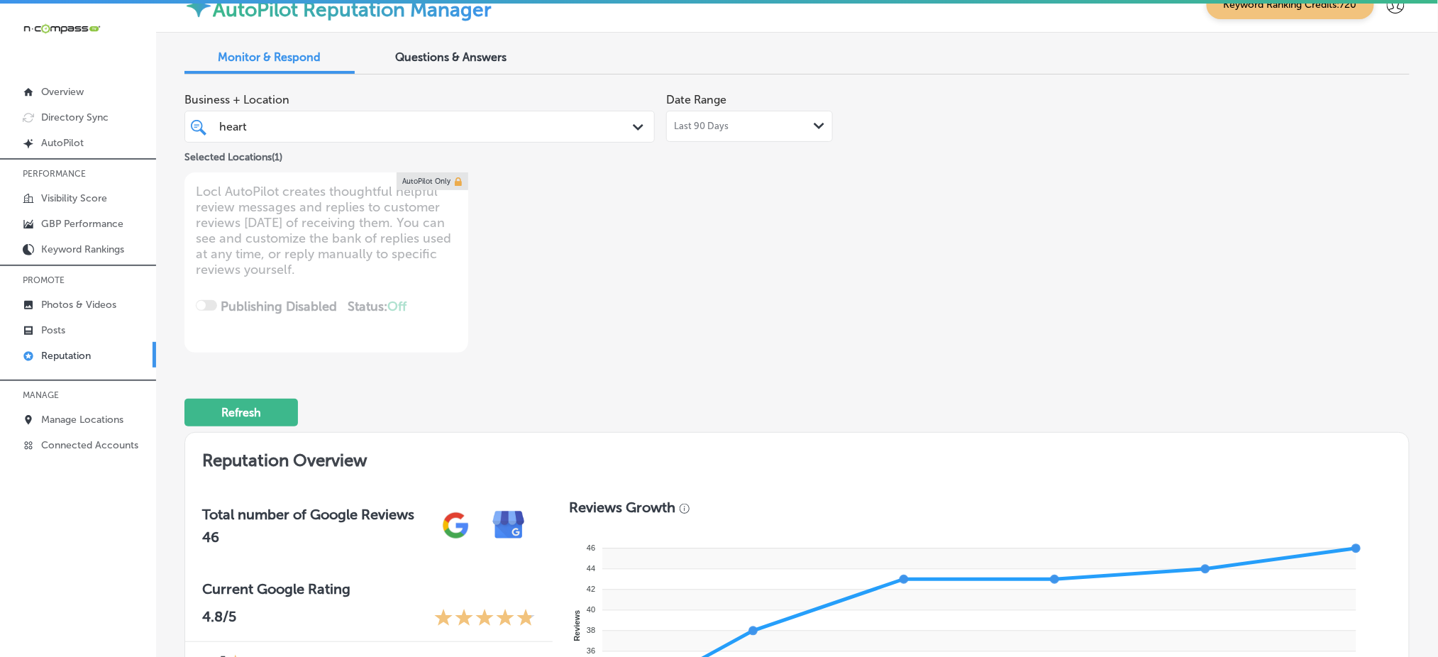
scroll to position [0, 0]
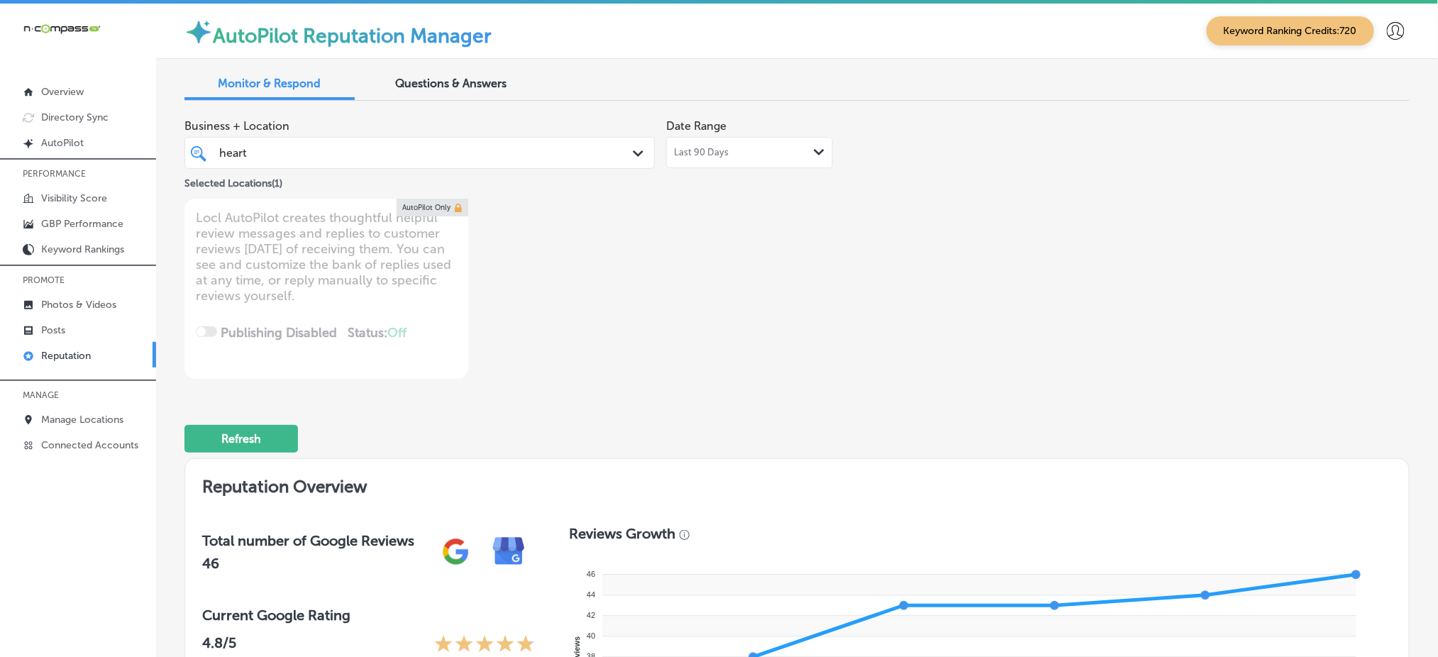
click at [626, 155] on div "heart heart Path Created with Sketch." at bounding box center [419, 153] width 469 height 22
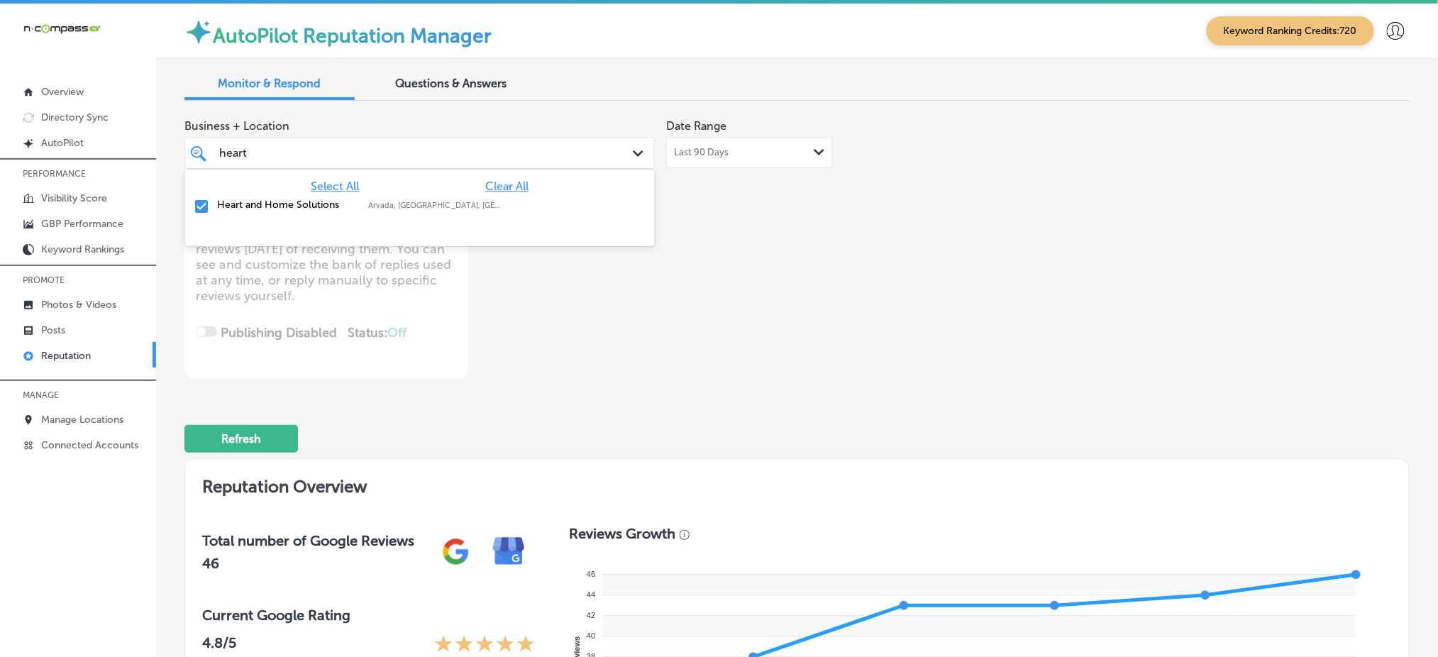
click at [511, 190] on span "Clear All" at bounding box center [506, 185] width 43 height 13
type textarea "x"
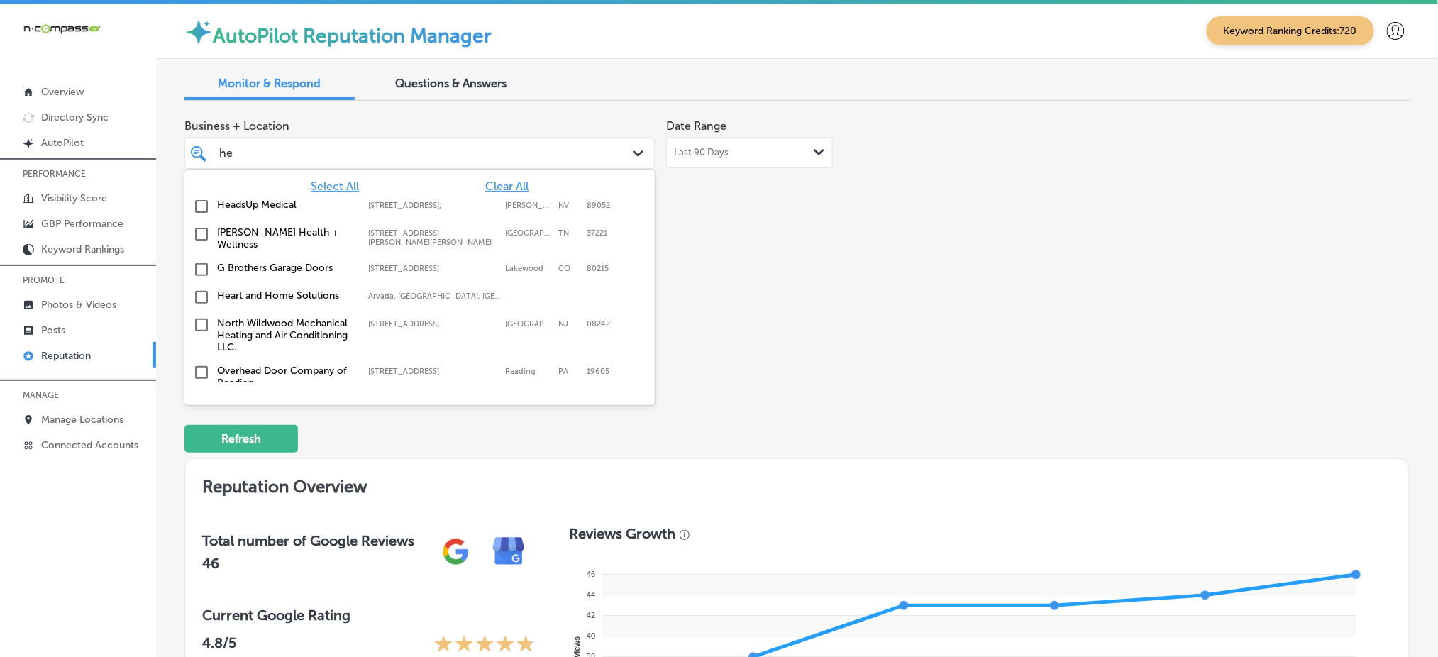
type input "h"
type input "parc"
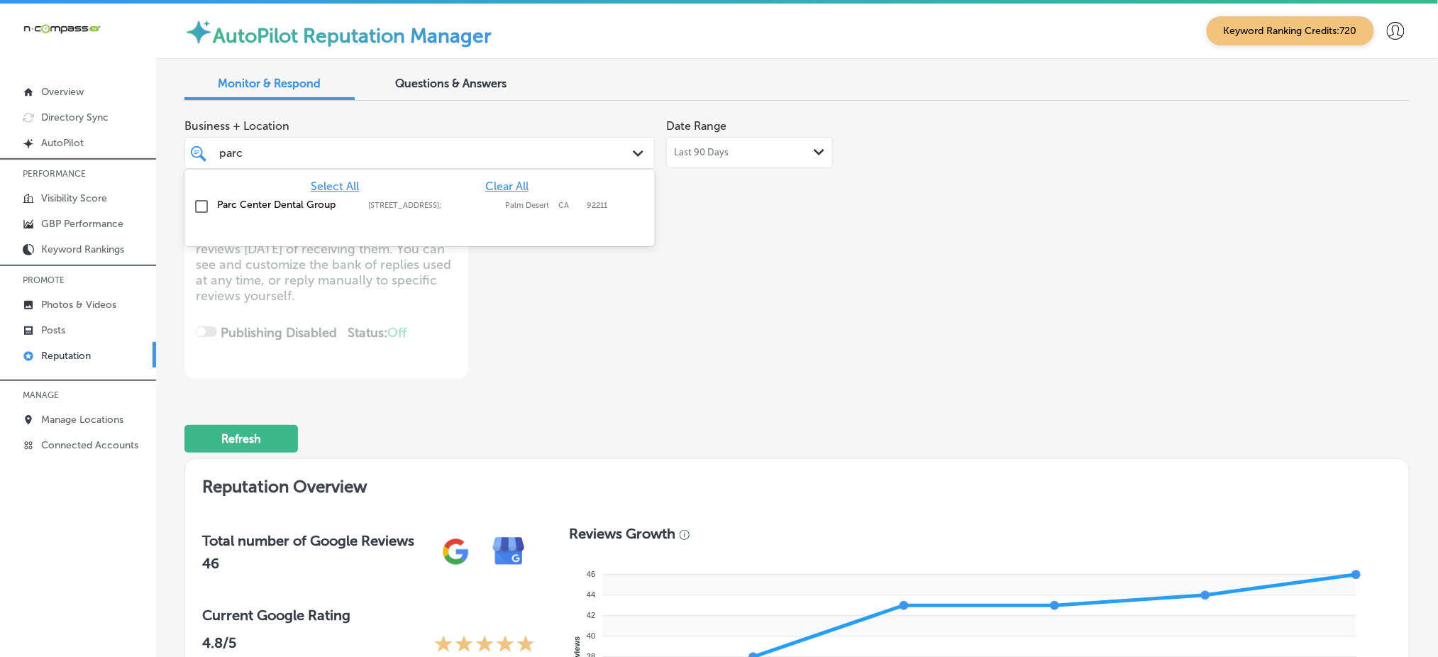
click at [507, 208] on label "Palm Desert" at bounding box center [528, 205] width 46 height 9
type textarea "x"
type input "parc"
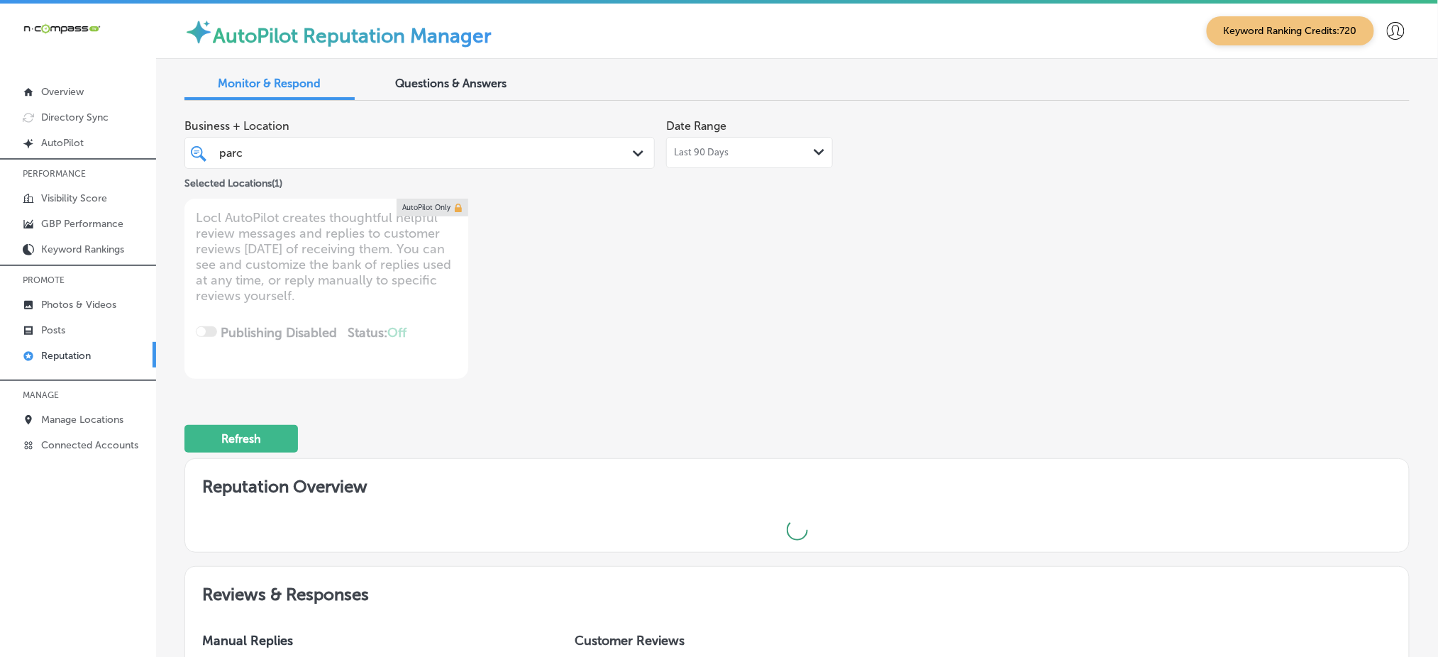
click at [758, 243] on div "Business + Location [GEOGRAPHIC_DATA] Path Created with Sketch. Selected Locati…" at bounding box center [551, 245] width 735 height 267
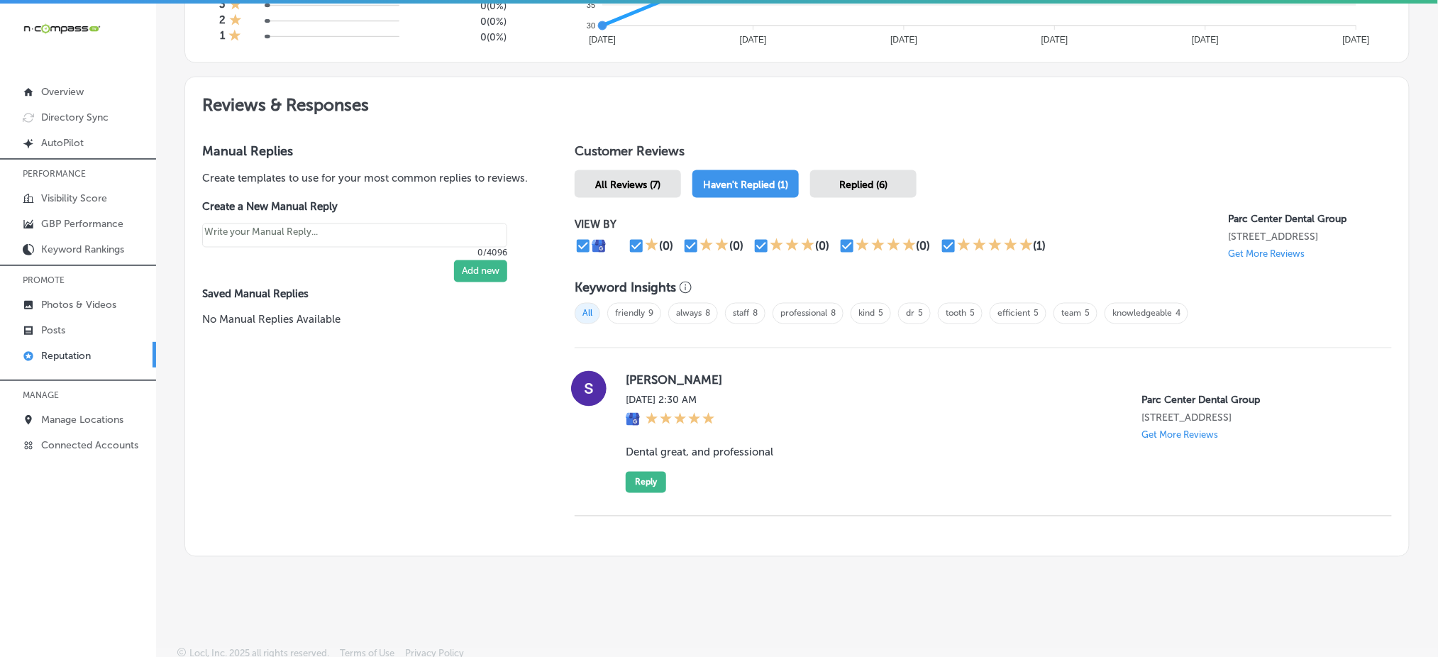
scroll to position [726, 0]
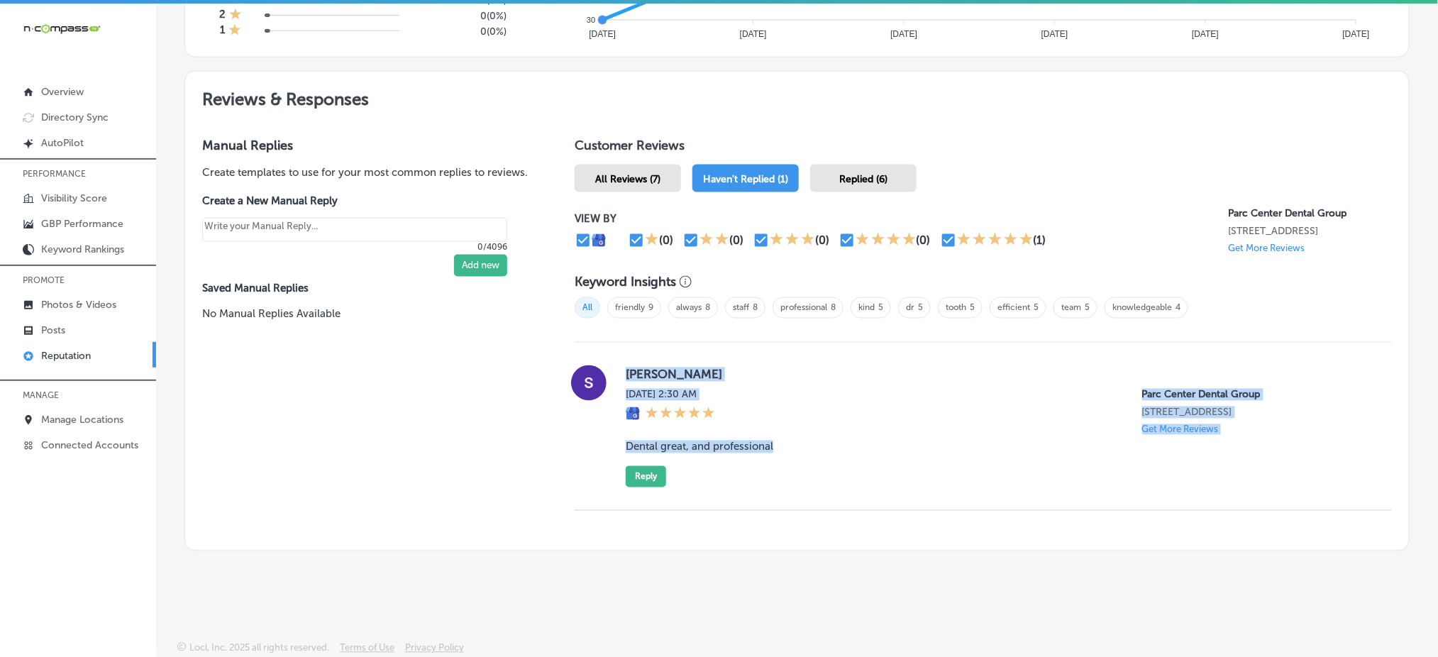
drag, startPoint x: 617, startPoint y: 365, endPoint x: 773, endPoint y: 447, distance: 175.8
click at [773, 447] on div "[PERSON_NAME] [DATE] 2:30 AM Parc Center Dental Group [STREET_ADDRESS] Get More…" at bounding box center [983, 426] width 817 height 122
copy div "[PERSON_NAME] [DATE] 2:30 AM Parc Center Dental Group [STREET_ADDRESS] Get More…"
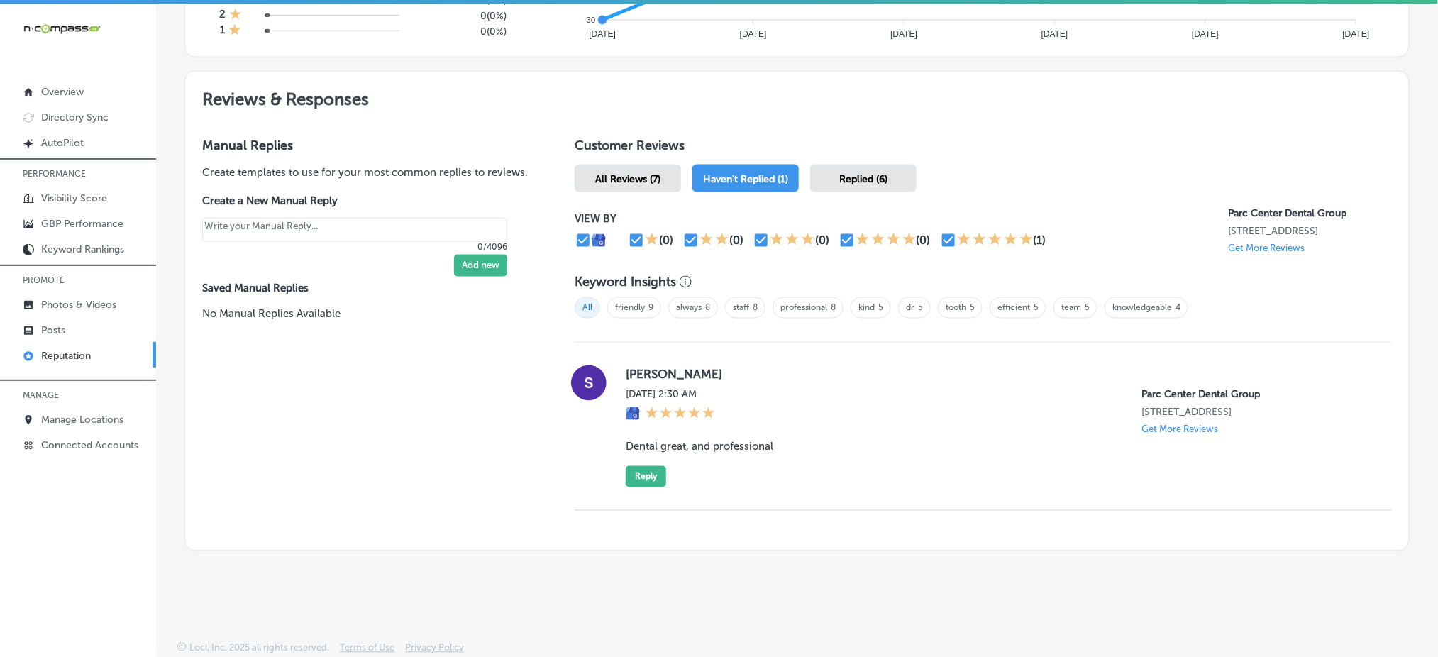
click at [874, 173] on span "Replied (6)" at bounding box center [863, 179] width 48 height 12
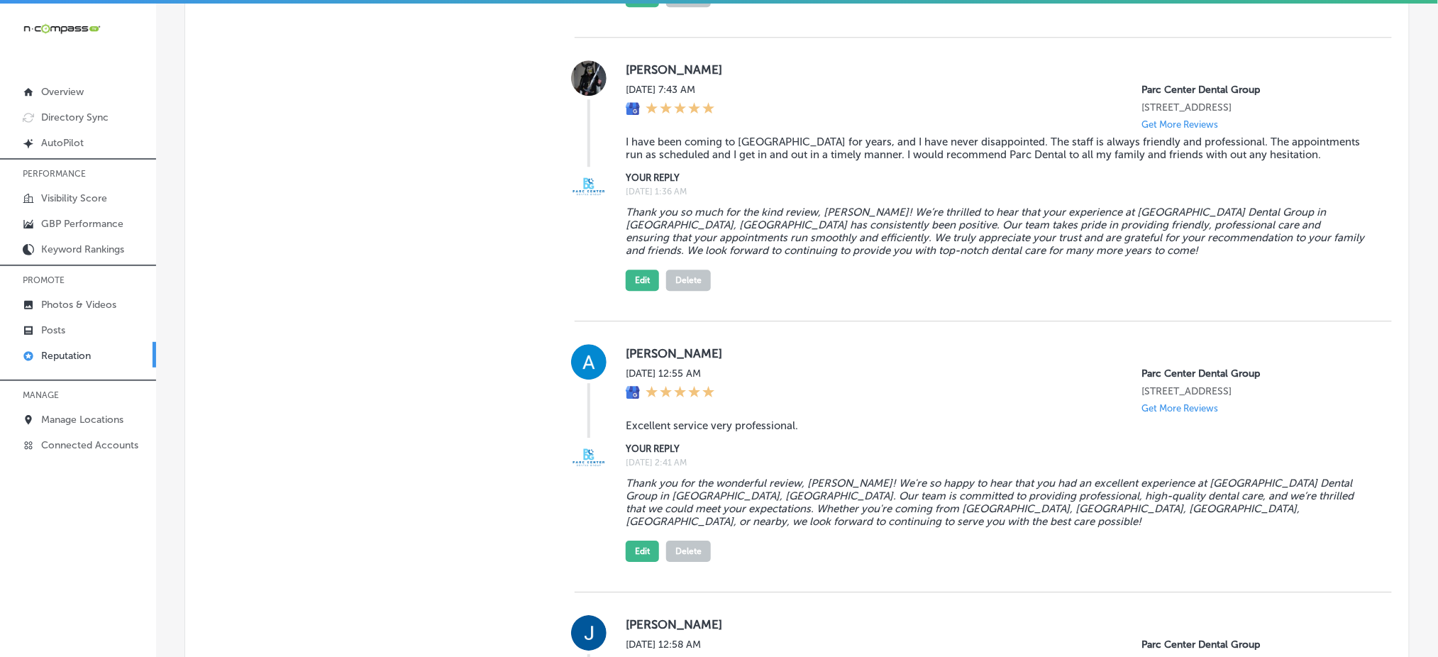
scroll to position [1294, 0]
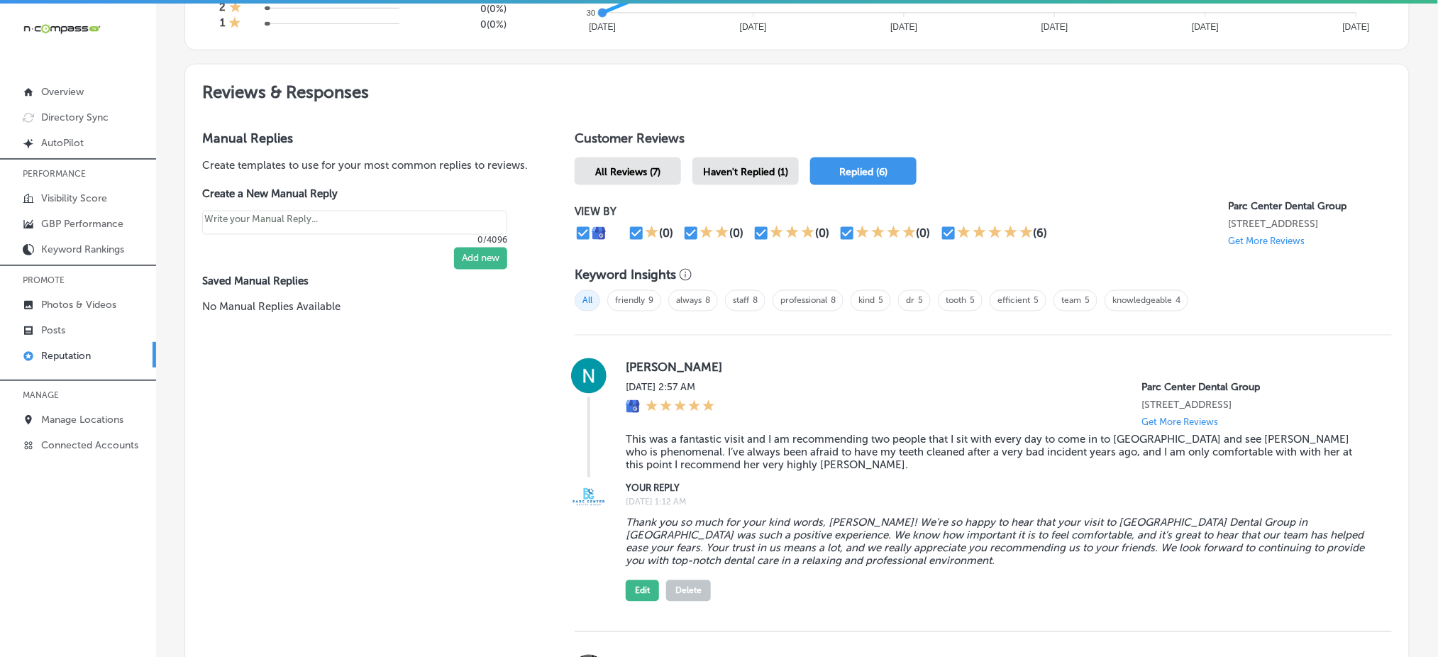
click at [716, 169] on span "Haven't Replied (1)" at bounding box center [745, 172] width 85 height 12
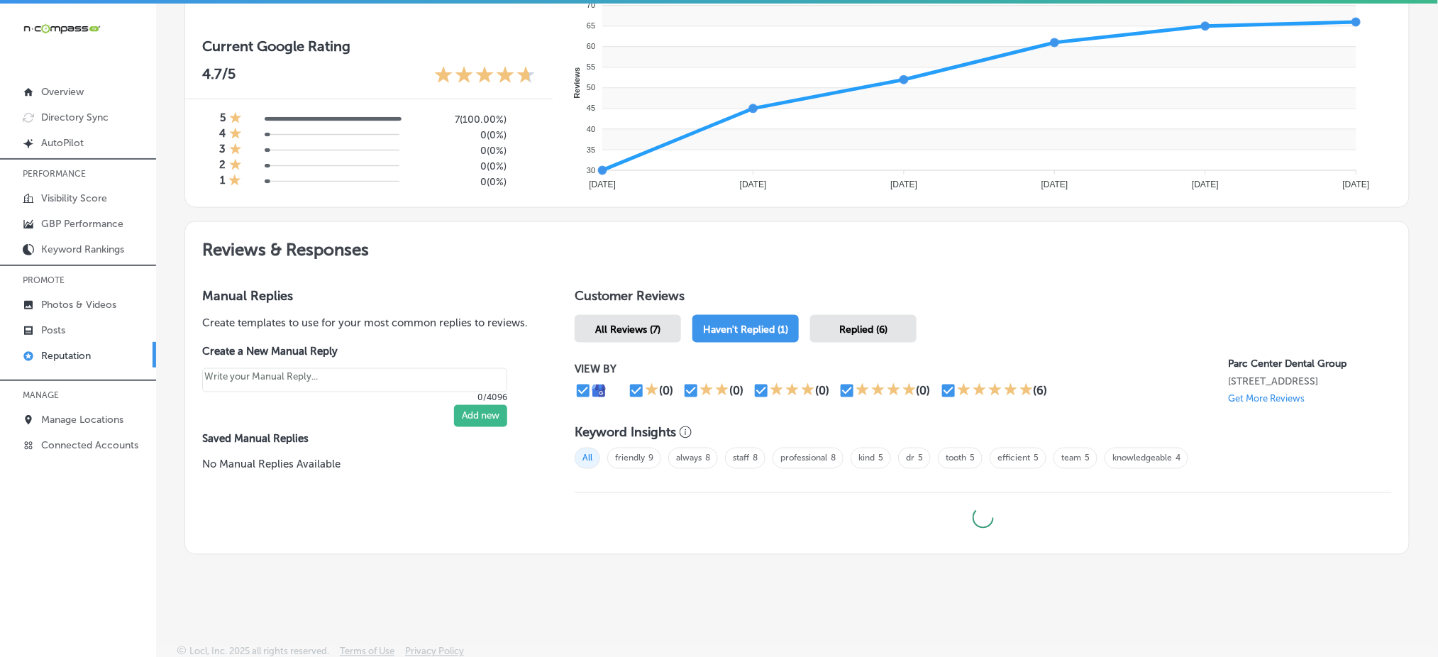
type textarea "x"
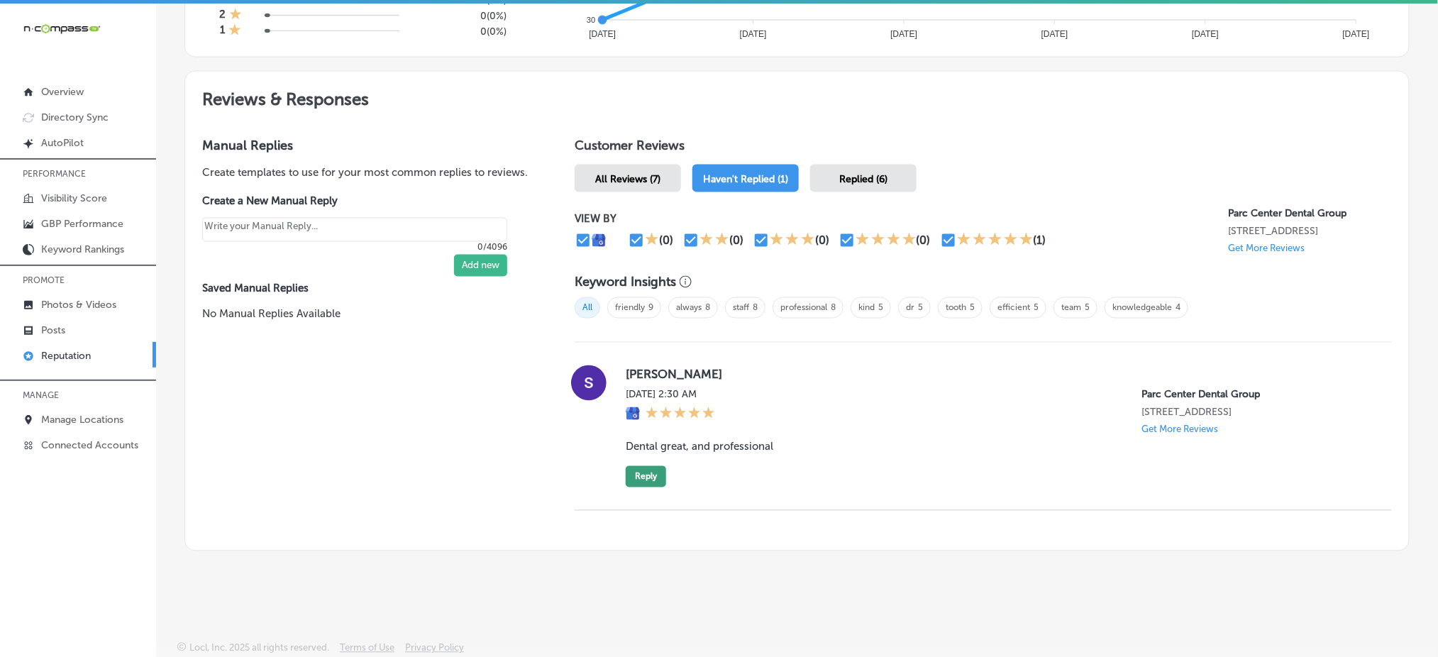
click at [660, 472] on button "Reply" at bounding box center [646, 476] width 40 height 21
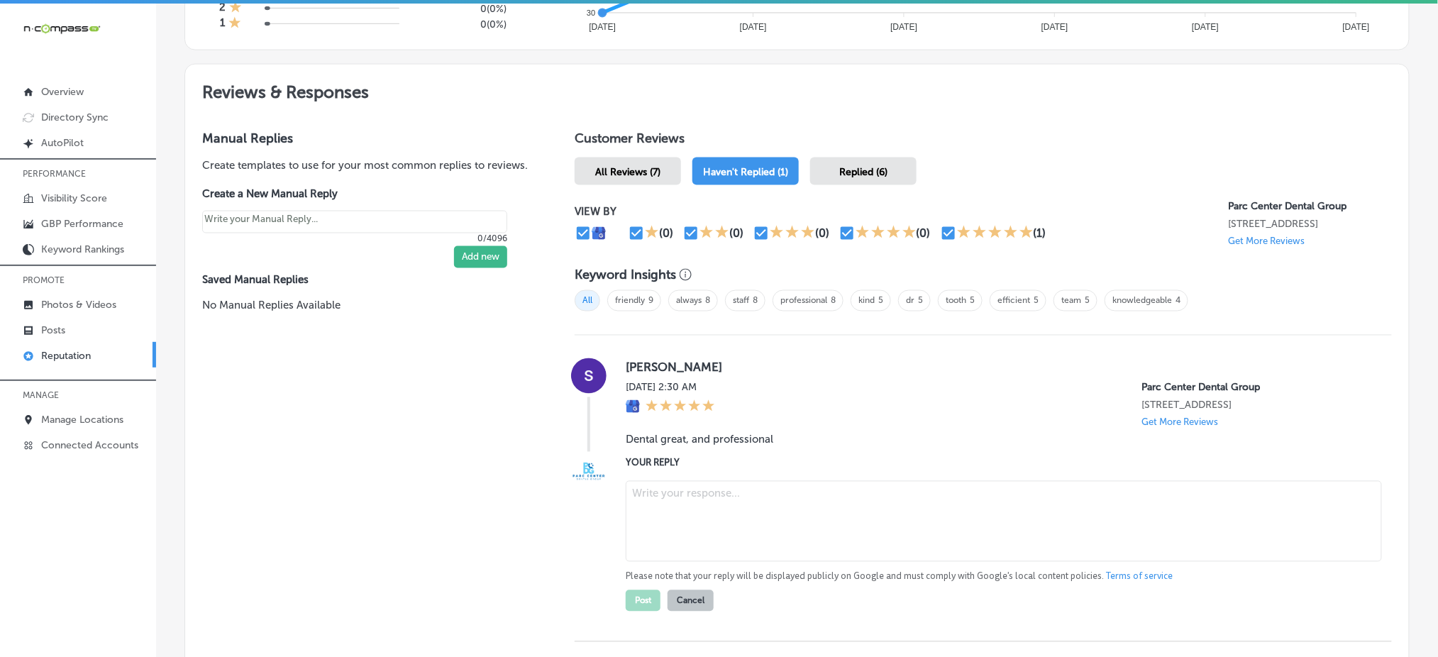
click at [697, 492] on textarea at bounding box center [1004, 521] width 756 height 81
paste textarea "Thank you for the great review, [PERSON_NAME]! We’re so happy to hear you had a…"
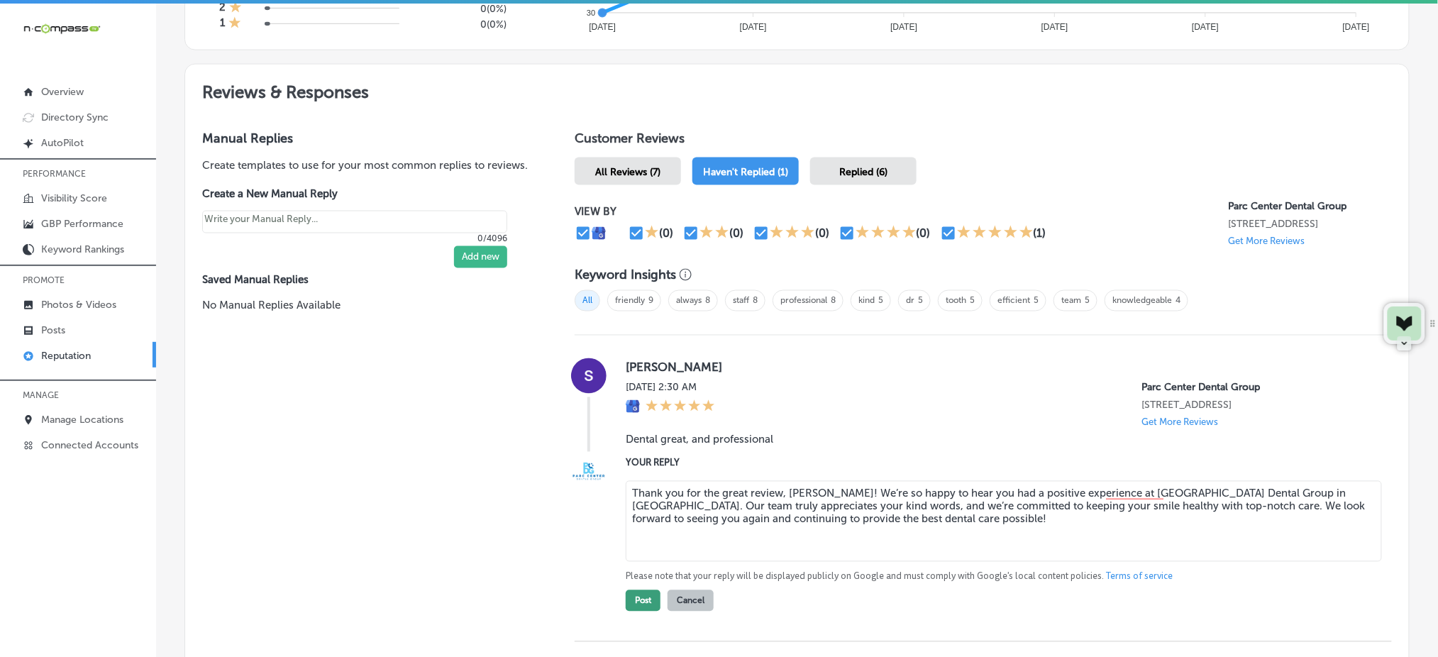
type textarea "Thank you for the great review, [PERSON_NAME]! We’re so happy to hear you had a…"
click at [630, 492] on button "Post" at bounding box center [643, 600] width 35 height 21
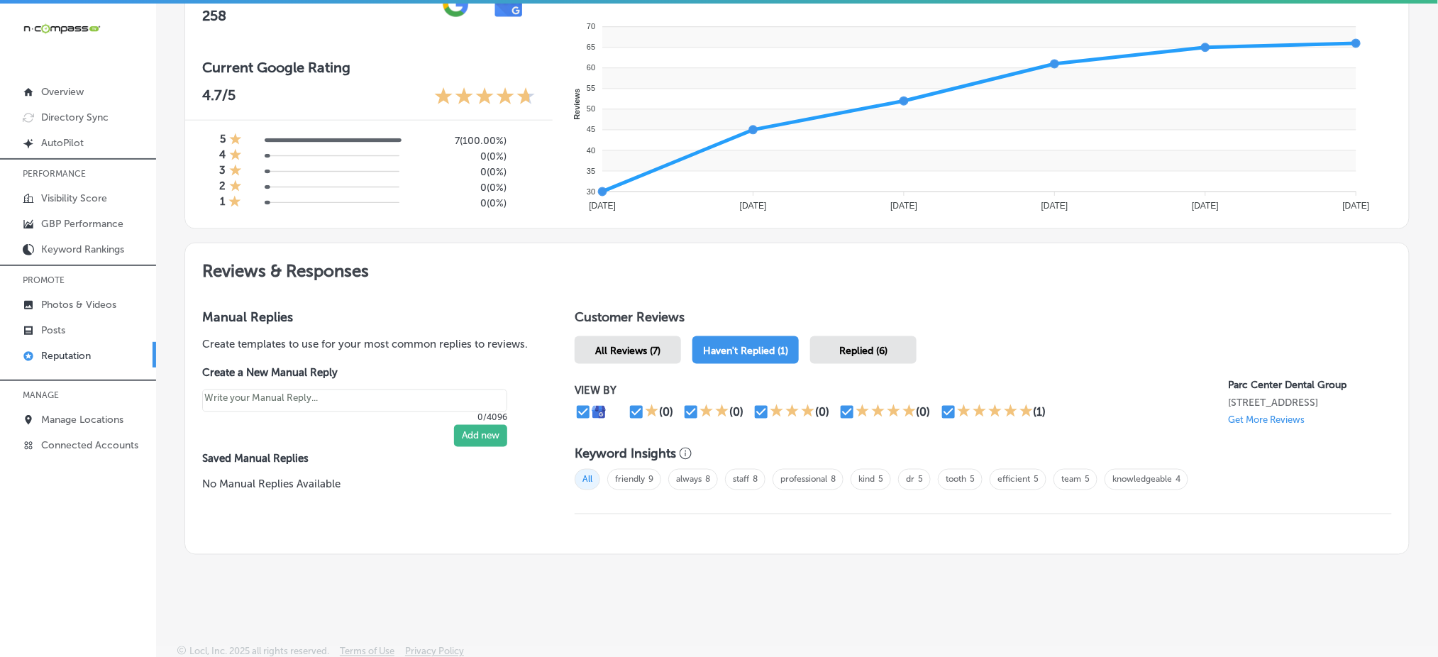
click at [884, 346] on div "Replied (6)" at bounding box center [863, 350] width 106 height 28
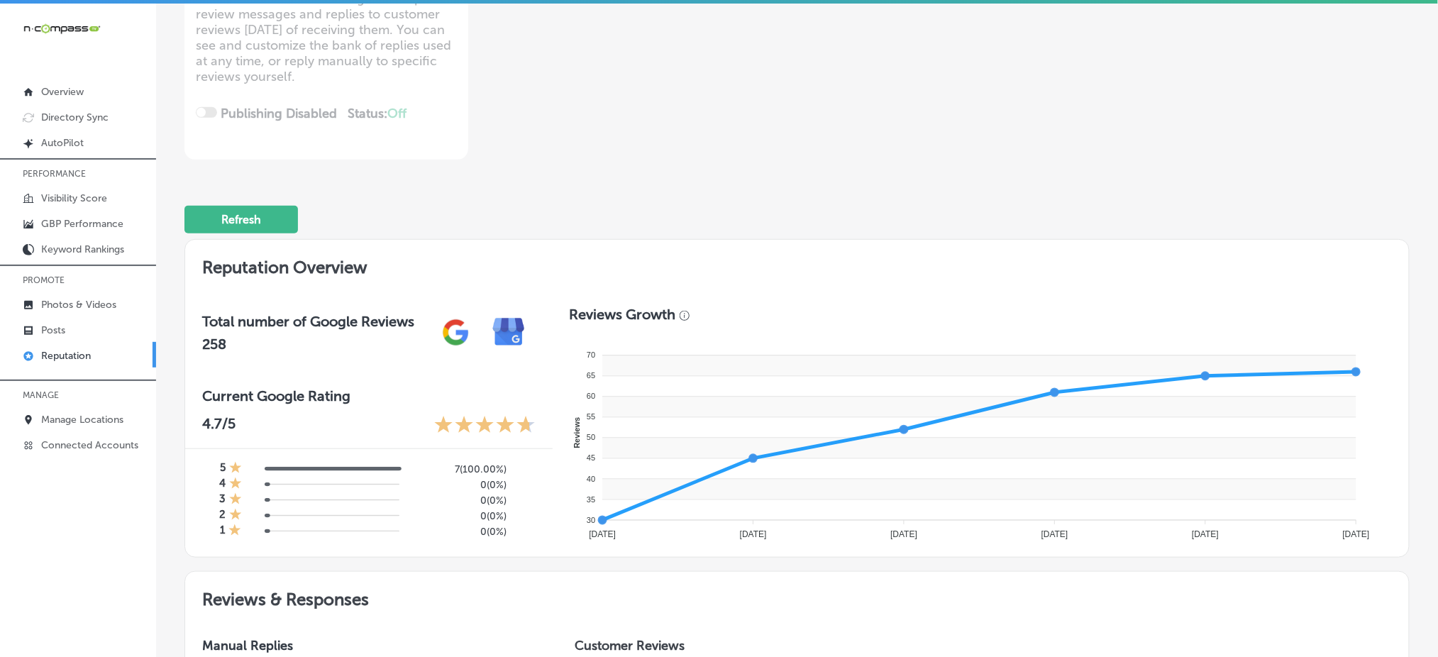
scroll to position [64, 0]
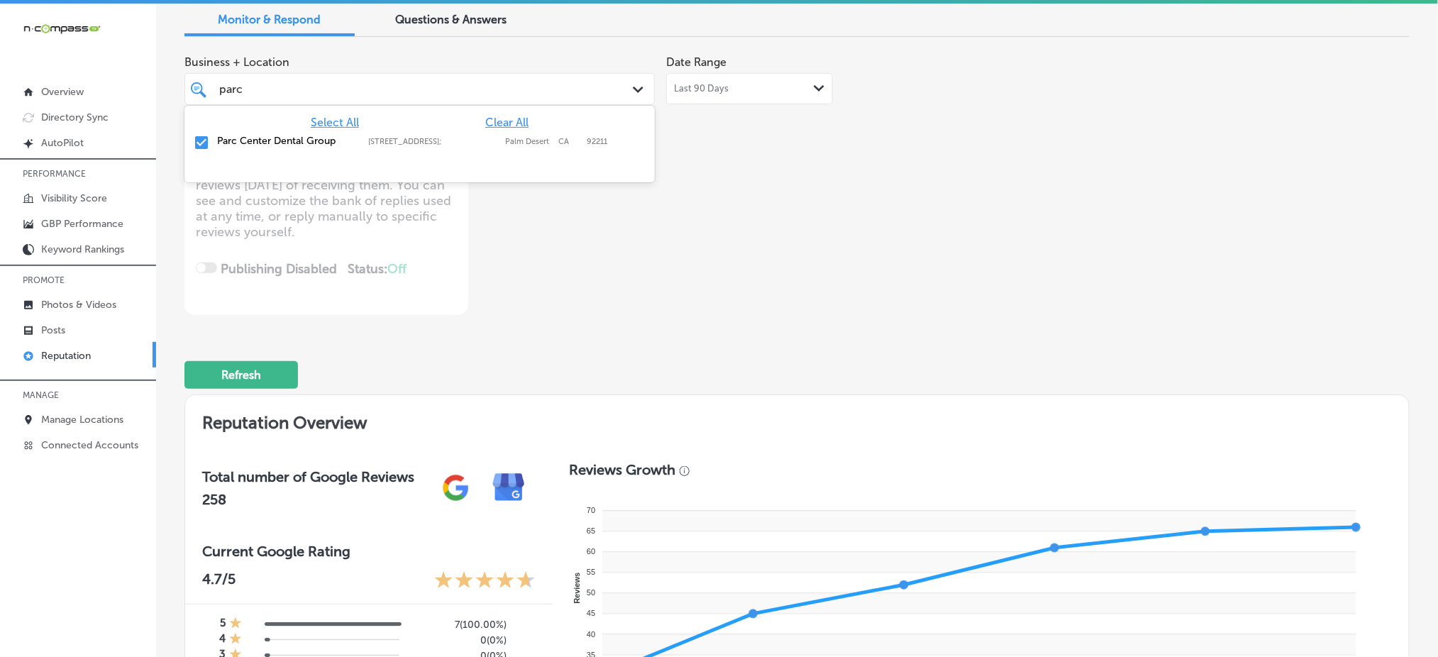
click at [561, 89] on div "parc parc" at bounding box center [399, 88] width 363 height 19
click at [512, 116] on span "Clear All" at bounding box center [506, 122] width 43 height 13
type textarea "x"
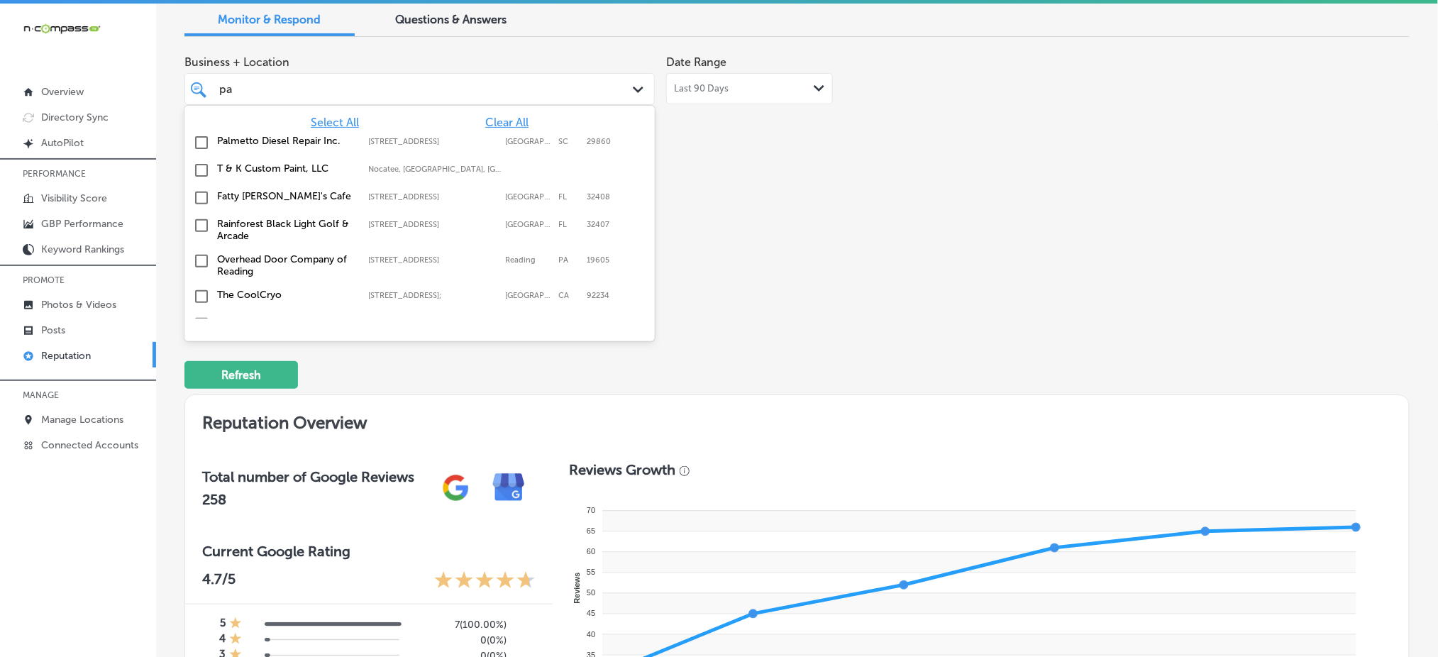
type input "p"
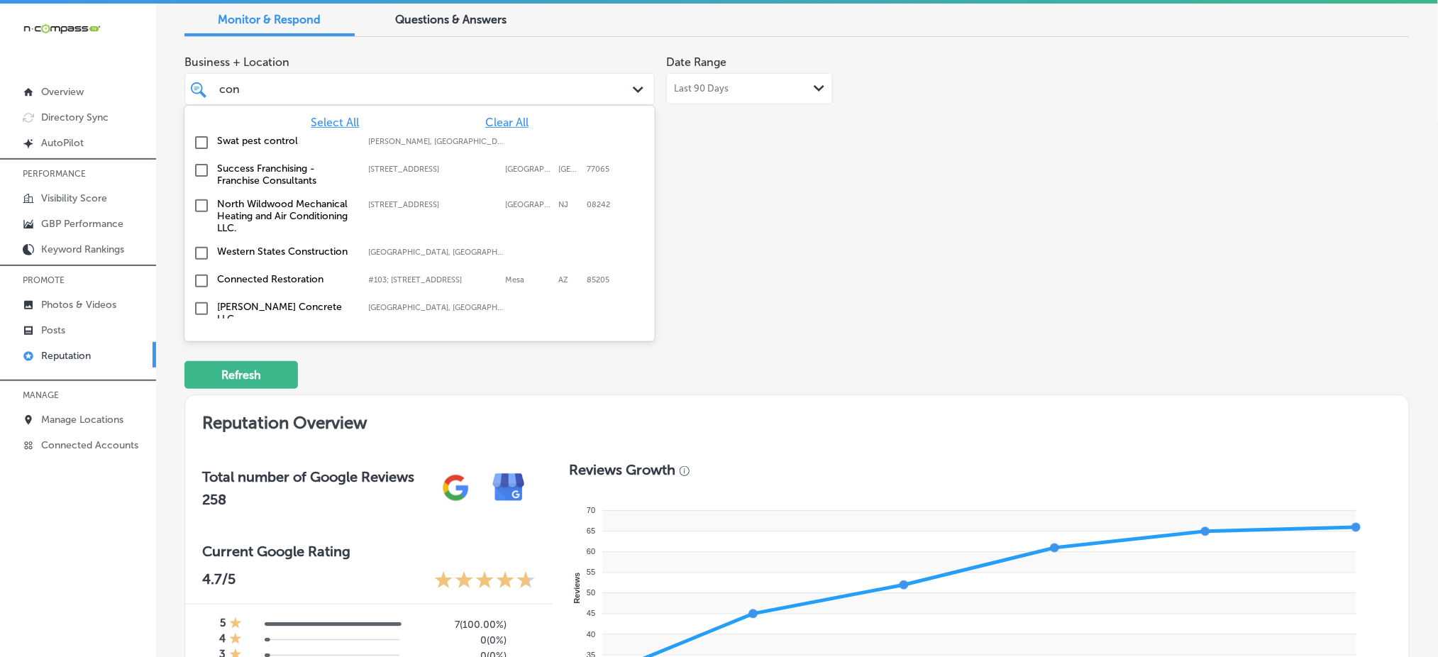
type input "conn"
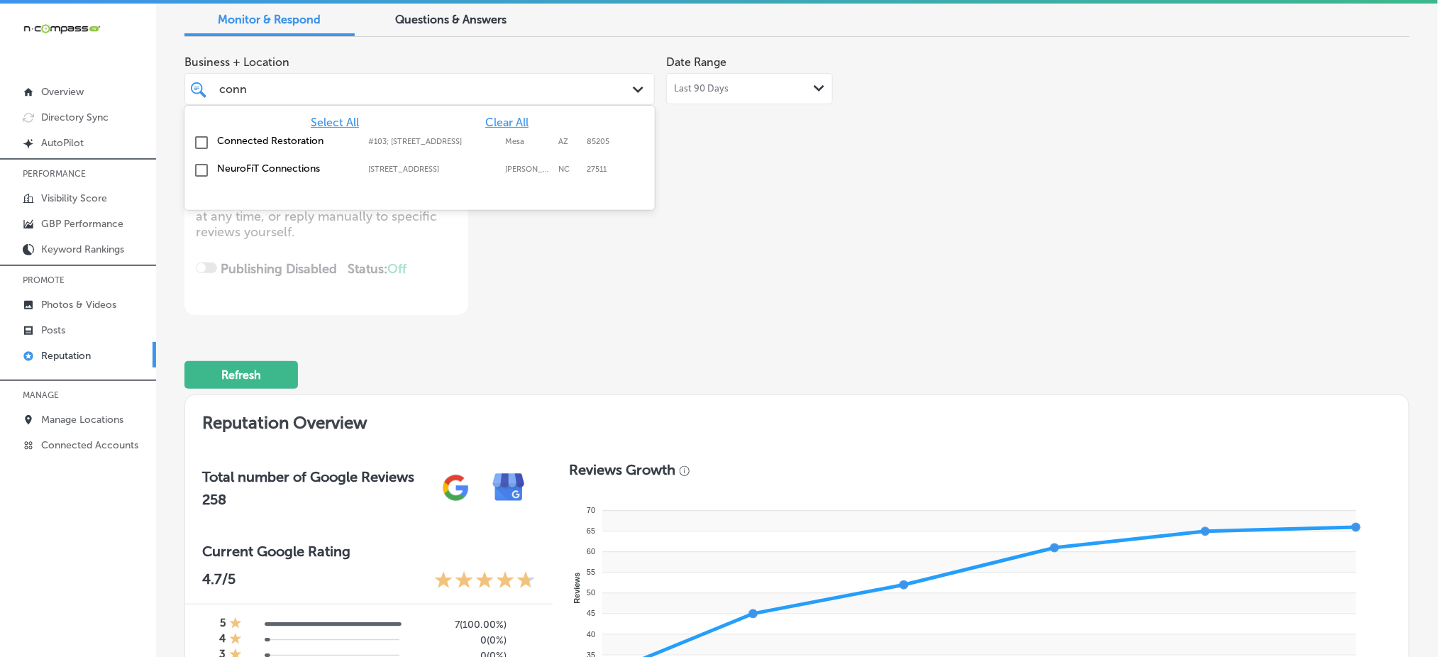
click at [477, 146] on div "Connected Restoration #103; [STREET_ADDRESS][GEOGRAPHIC_DATA][STREET_ADDRESS]" at bounding box center [419, 143] width 459 height 22
type textarea "x"
type input "conn"
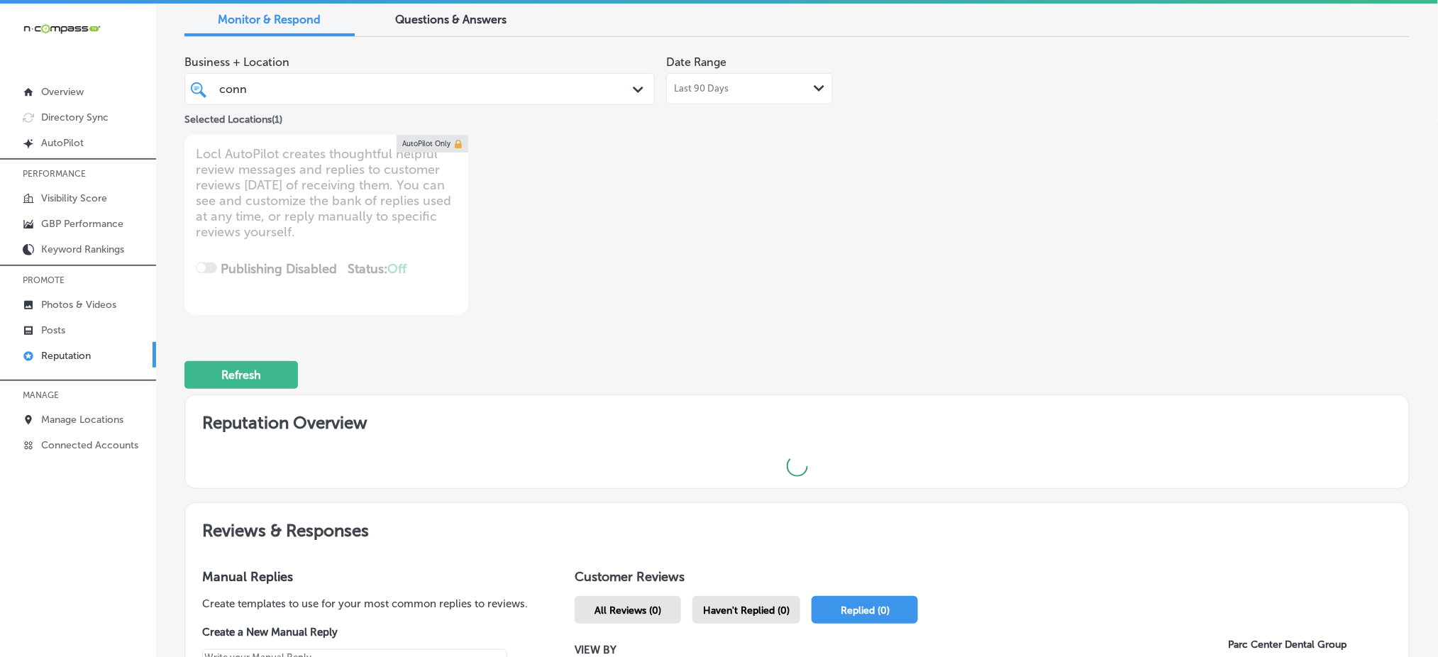
click at [792, 234] on div "Business + Location conn conn Path Created with Sketch. Selected Locations ( 1 …" at bounding box center [551, 181] width 735 height 267
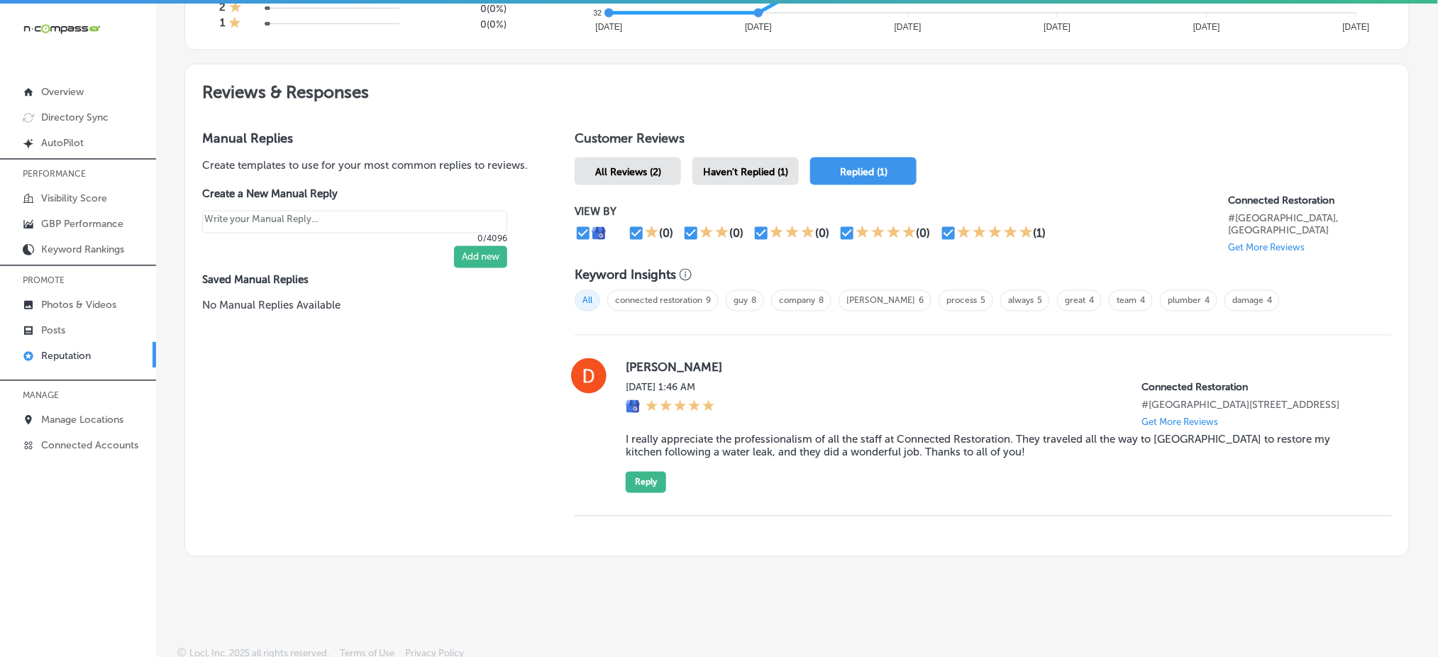
scroll to position [728, 0]
click at [762, 165] on span "Haven't Replied (1)" at bounding box center [745, 171] width 85 height 12
click at [870, 165] on span "Replied (1)" at bounding box center [864, 171] width 48 height 12
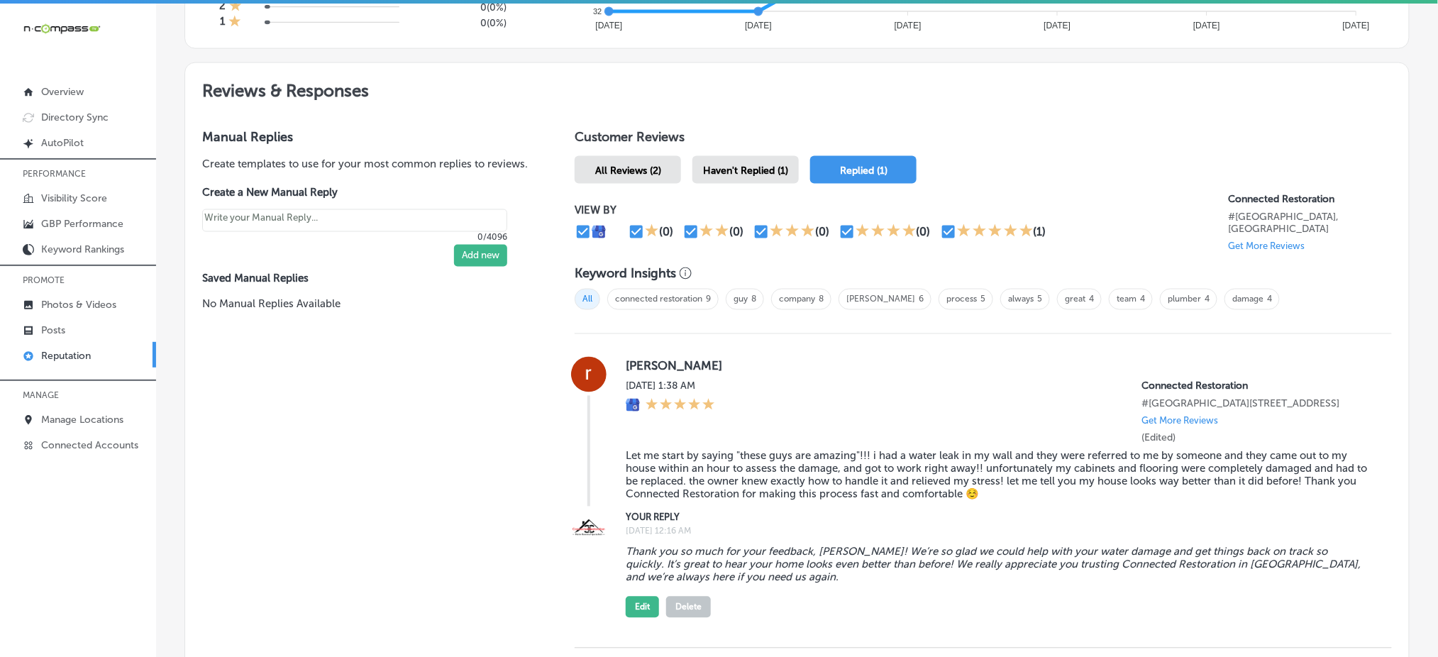
click at [741, 157] on div "Haven't Replied (1)" at bounding box center [745, 170] width 106 height 28
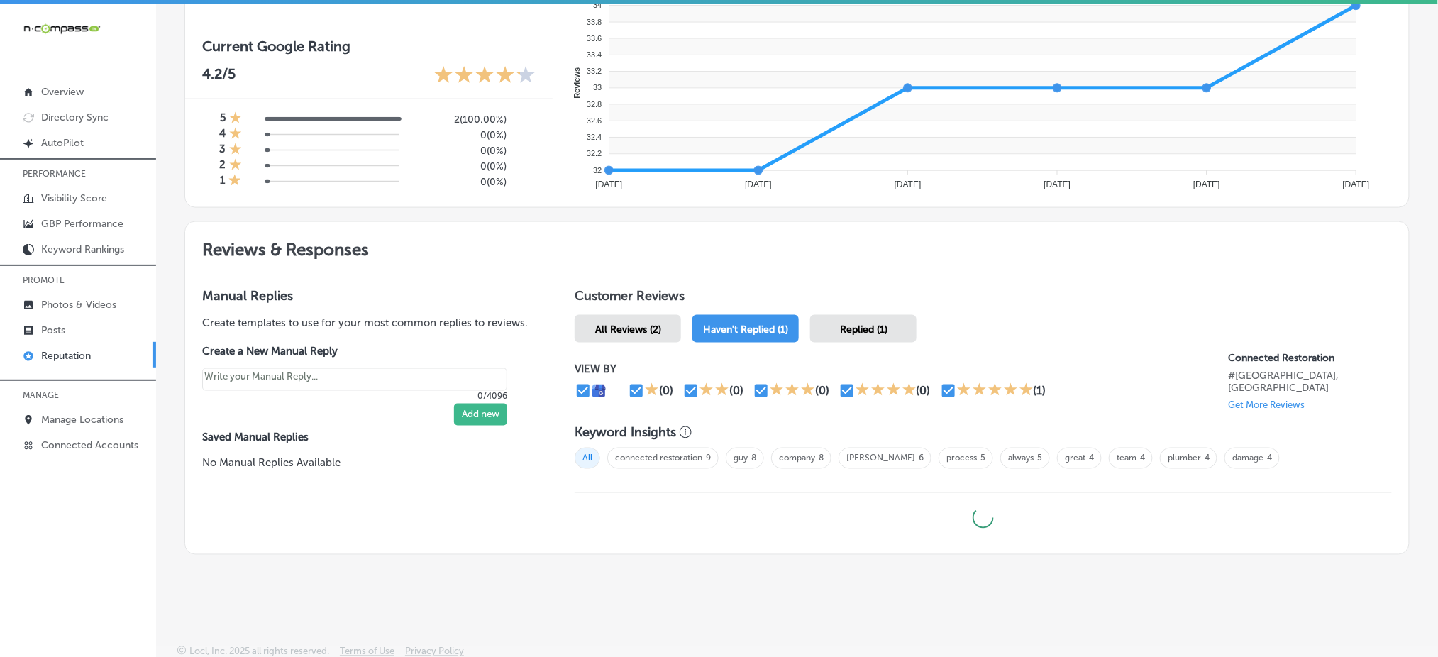
type textarea "x"
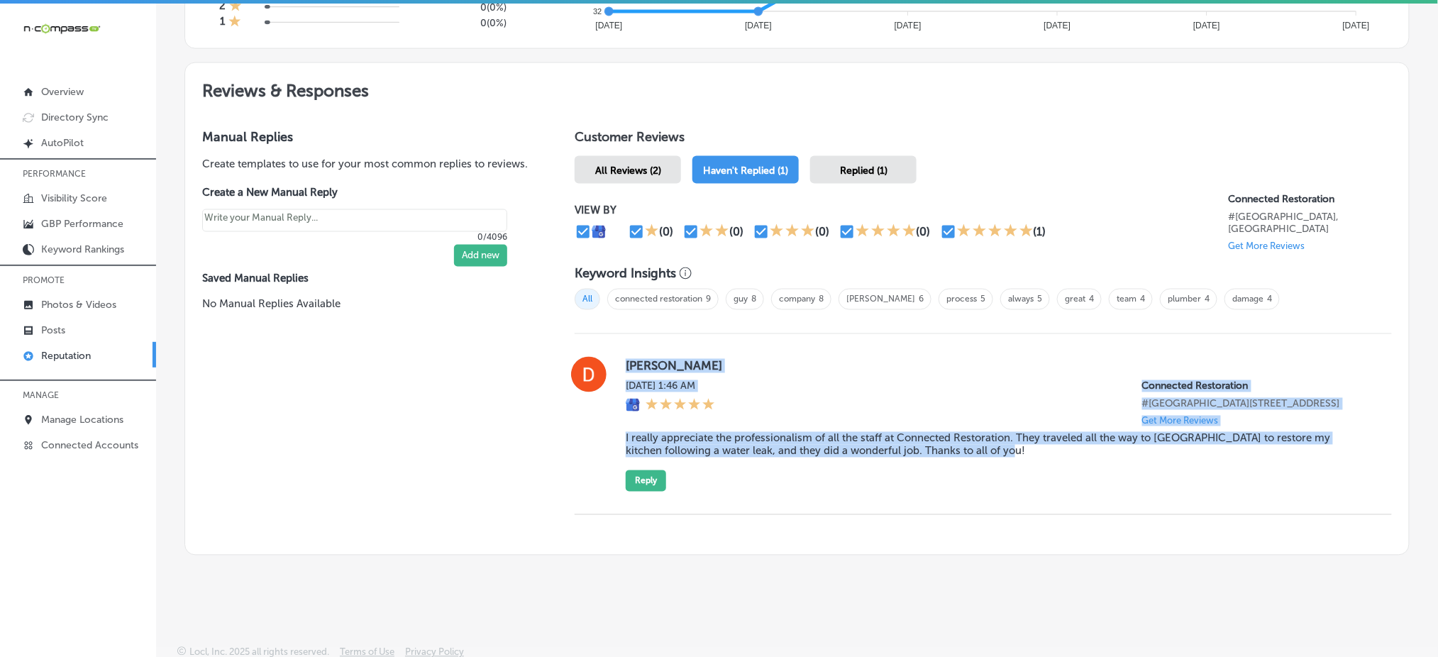
drag, startPoint x: 617, startPoint y: 363, endPoint x: 1046, endPoint y: 452, distance: 438.3
click at [1046, 452] on div "[PERSON_NAME] [DATE] 1:46 AM Connected Restoration #[GEOGRAPHIC_DATA][STREET_AD…" at bounding box center [983, 424] width 817 height 135
copy div "[PERSON_NAME] [DATE] 1:46 AM Connected Restoration #[GEOGRAPHIC_DATA][STREET_AD…"
click at [900, 392] on div "[DATE] 1:46 AM Connected Restoration #[GEOGRAPHIC_DATA][STREET_ADDRESS] Get Mor…" at bounding box center [997, 403] width 743 height 46
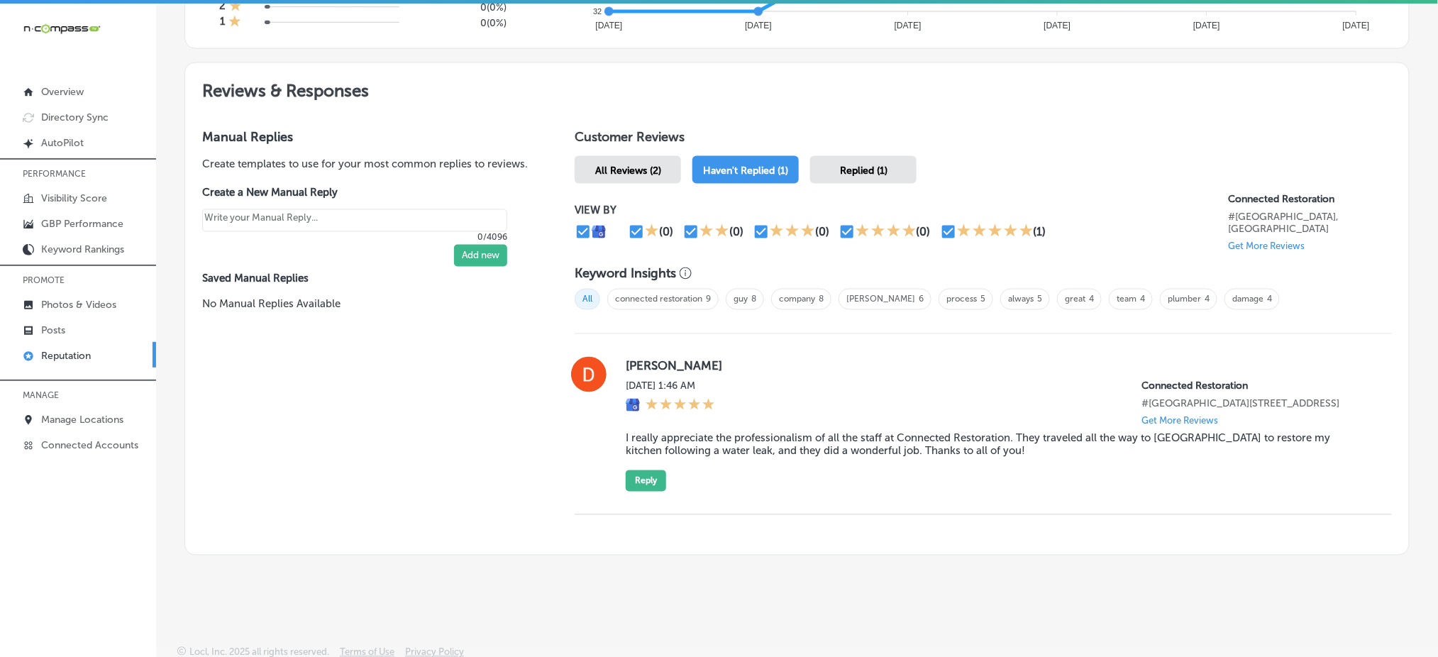
click at [642, 463] on div "[PERSON_NAME] [DATE] 1:46 AM Connected Restoration #[GEOGRAPHIC_DATA][STREET_AD…" at bounding box center [997, 424] width 743 height 135
click at [636, 476] on button "Reply" at bounding box center [646, 480] width 40 height 21
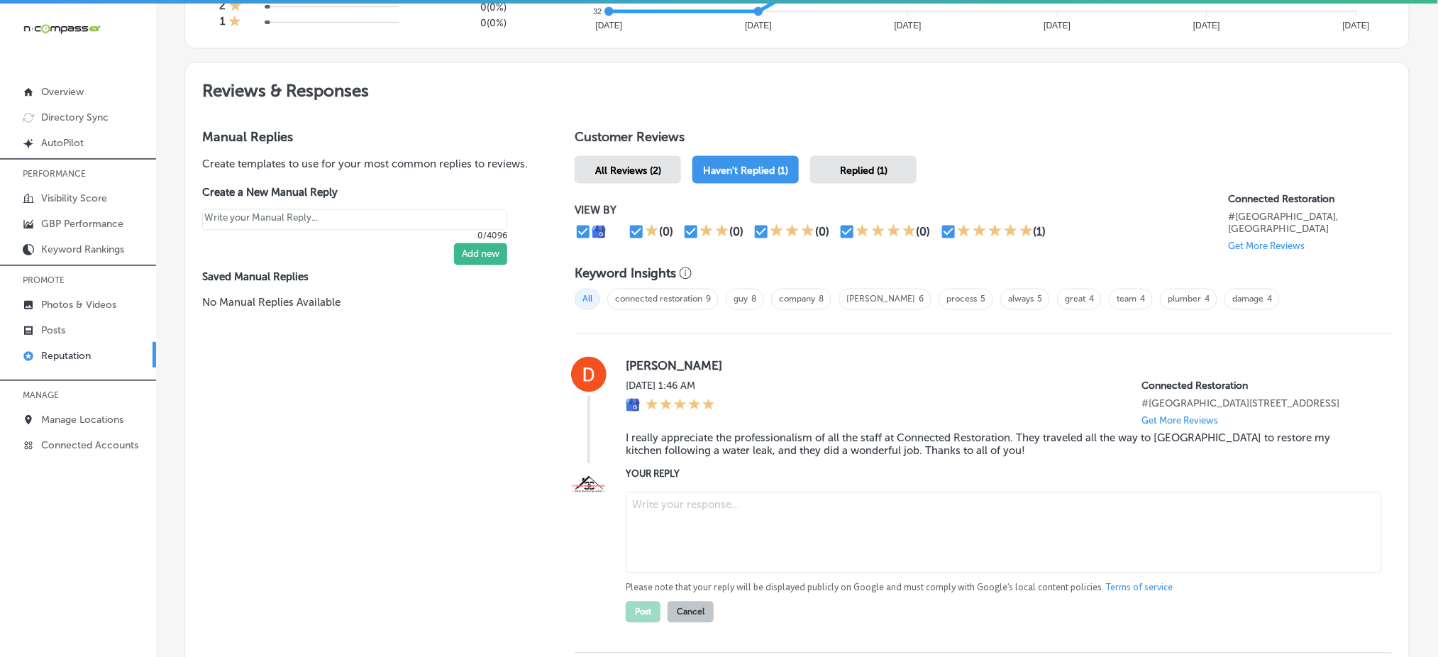
click at [664, 492] on textarea at bounding box center [1004, 532] width 756 height 81
paste textarea "Thank you so much, [PERSON_NAME]! We’re so glad our team at Connected Restorati…"
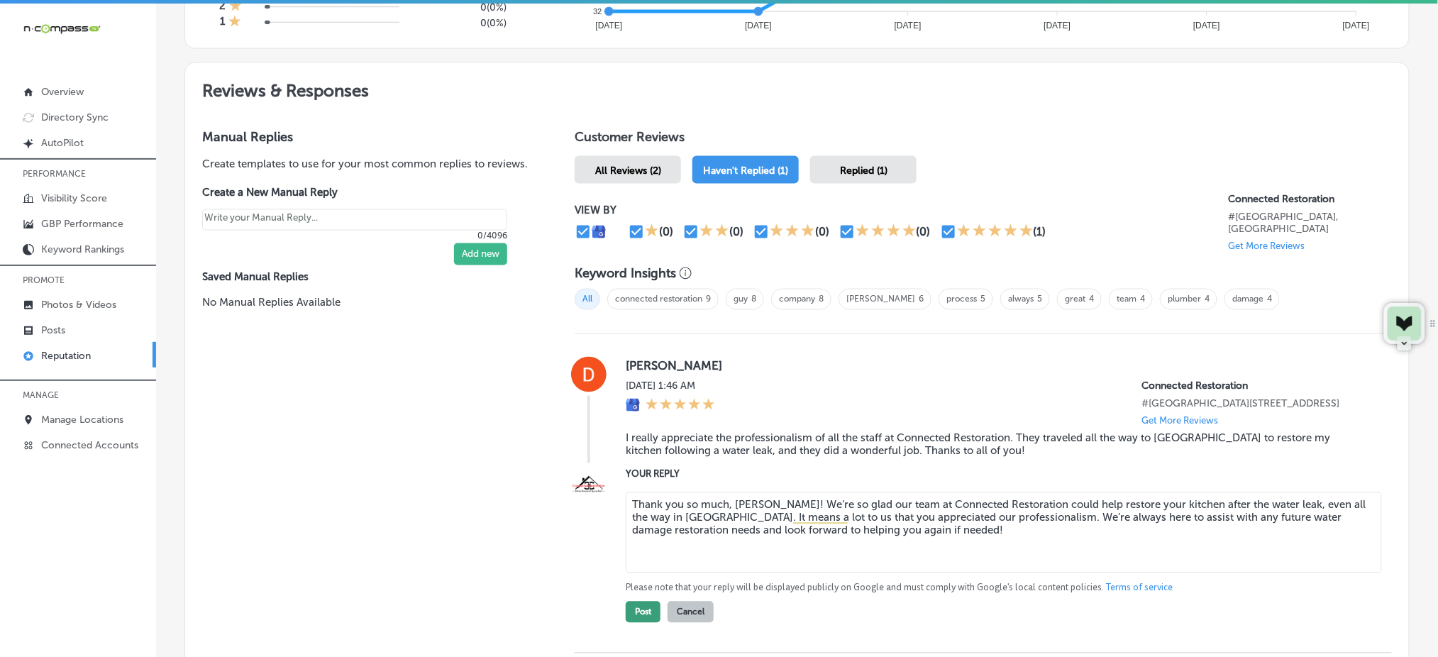
type textarea "Thank you so much, [PERSON_NAME]! We’re so glad our team at Connected Restorati…"
click at [639, 492] on button "Post" at bounding box center [643, 612] width 35 height 21
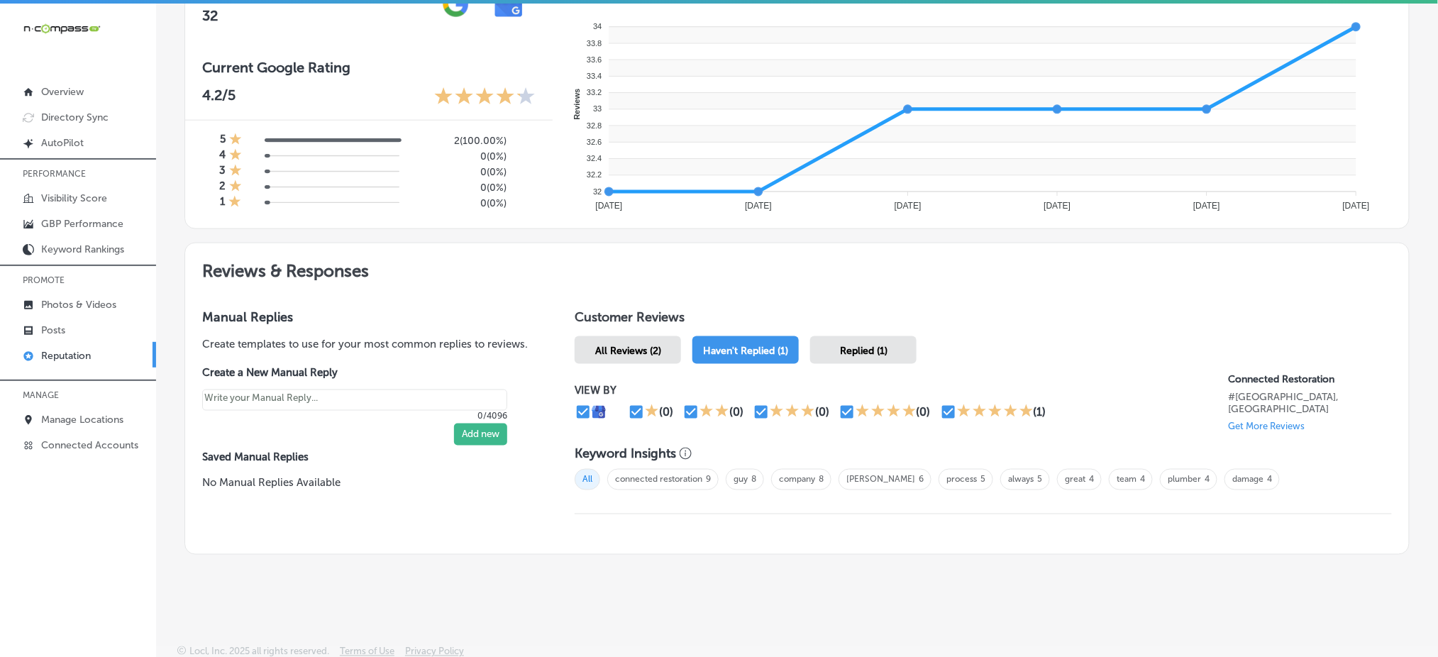
click at [570, 277] on h2 "Reviews & Responses" at bounding box center [797, 267] width 1224 height 49
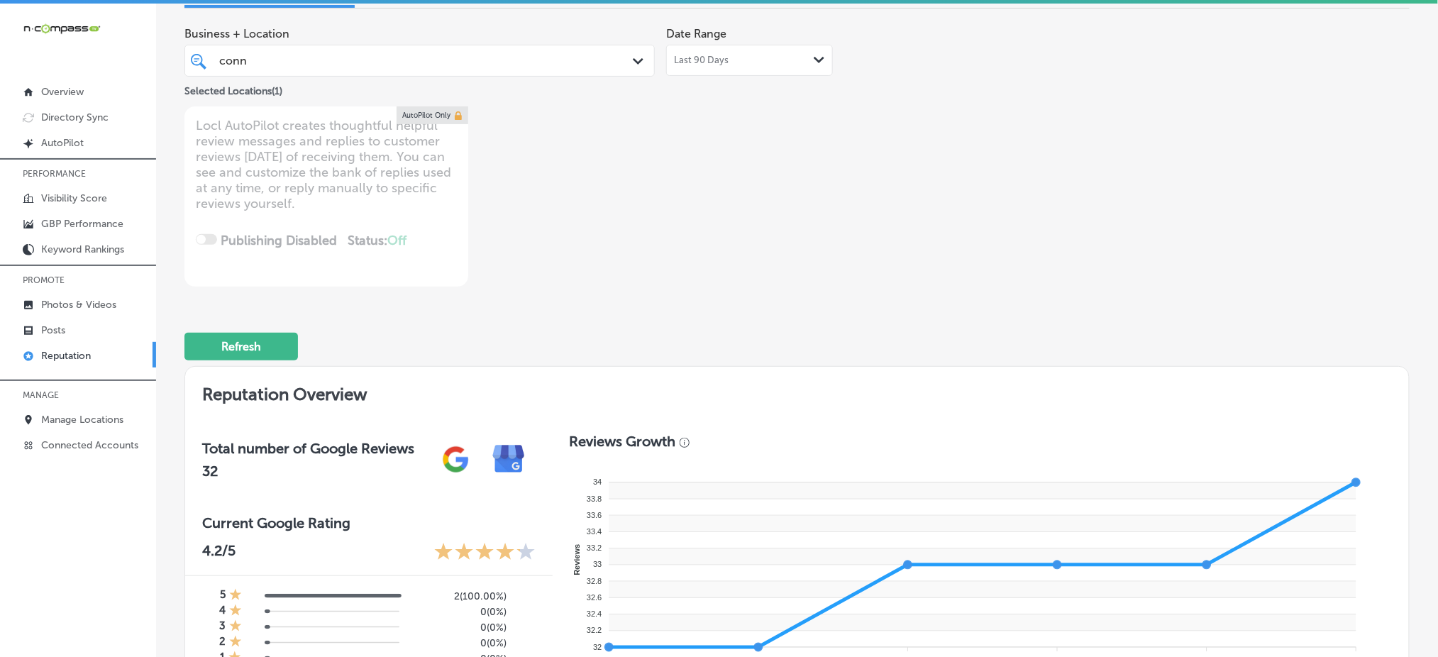
scroll to position [0, 0]
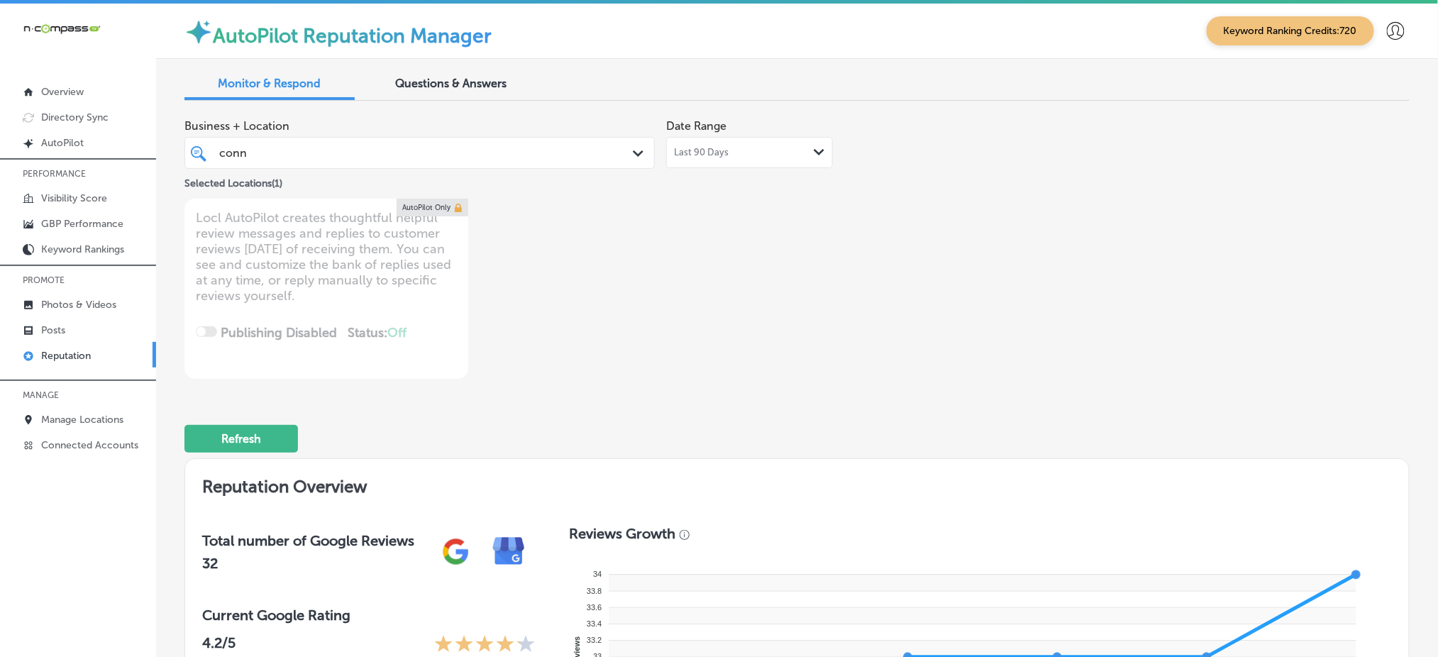
click at [450, 166] on div "conn conn Path Created with Sketch." at bounding box center [419, 153] width 470 height 32
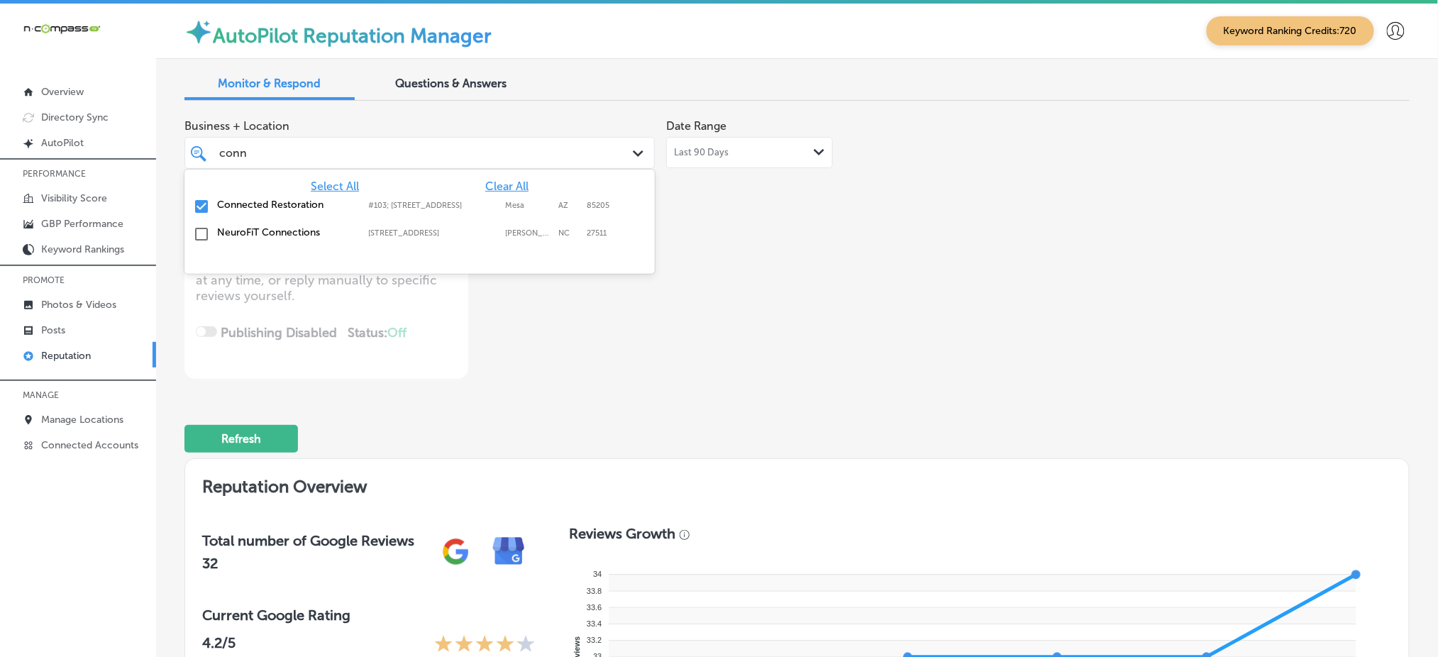
click at [493, 187] on span "Clear All" at bounding box center [506, 185] width 43 height 13
type textarea "x"
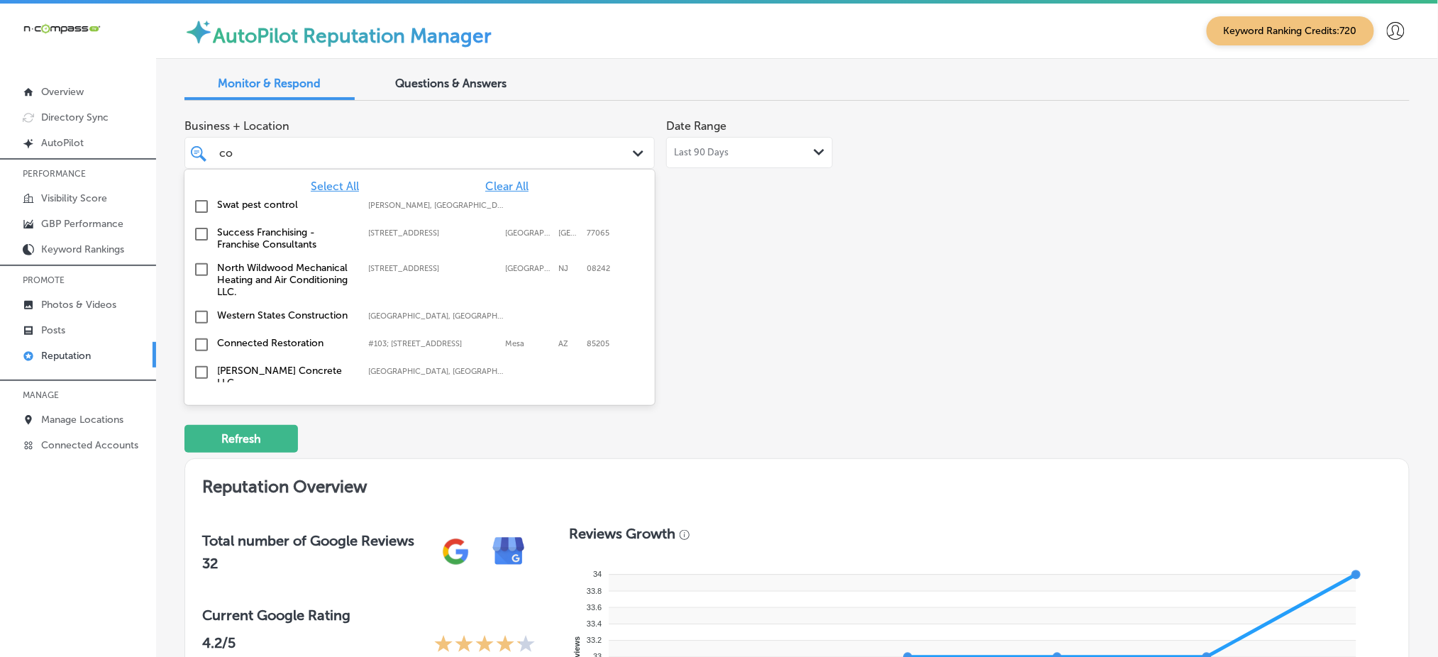
type input "c"
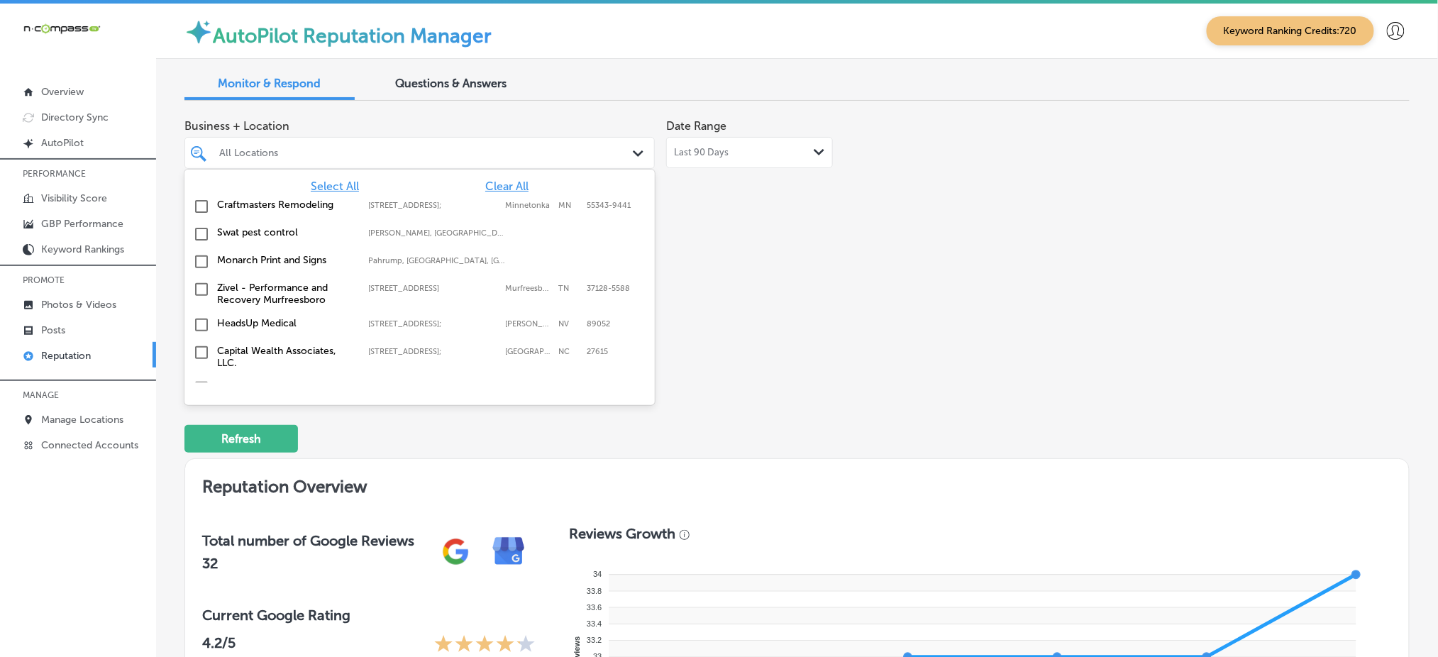
click at [311, 179] on span "Select All" at bounding box center [335, 185] width 48 height 13
type textarea "x"
click at [791, 272] on div "Business + Location [STREET_ADDRESS]. option focused, 1 of 170. 170 results ava…" at bounding box center [551, 245] width 735 height 267
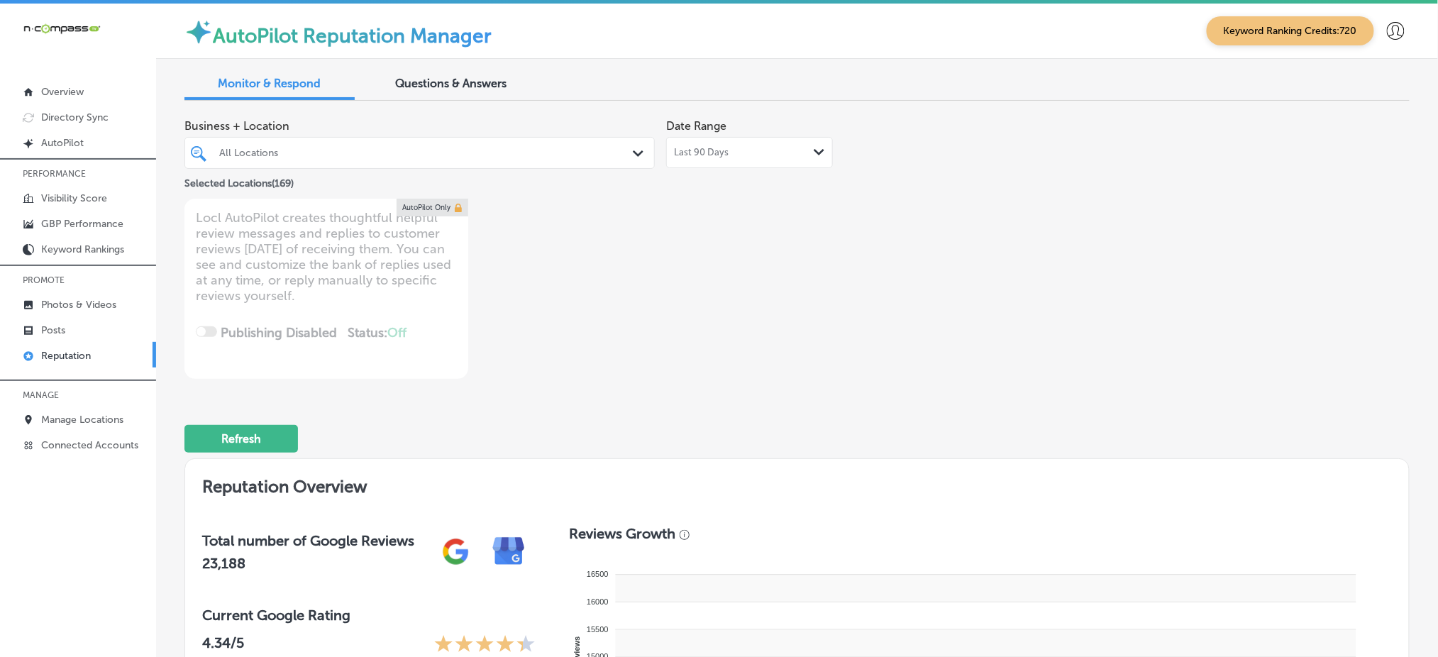
type textarea "x"
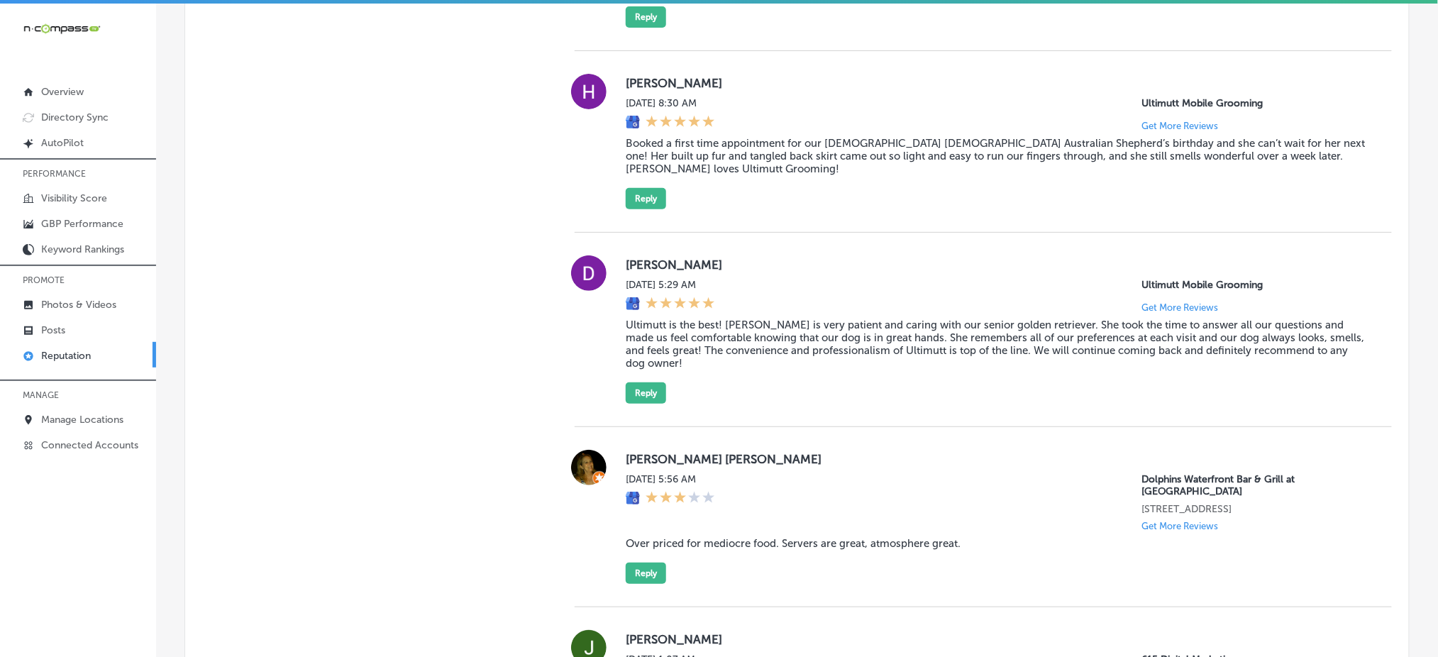
scroll to position [2081, 0]
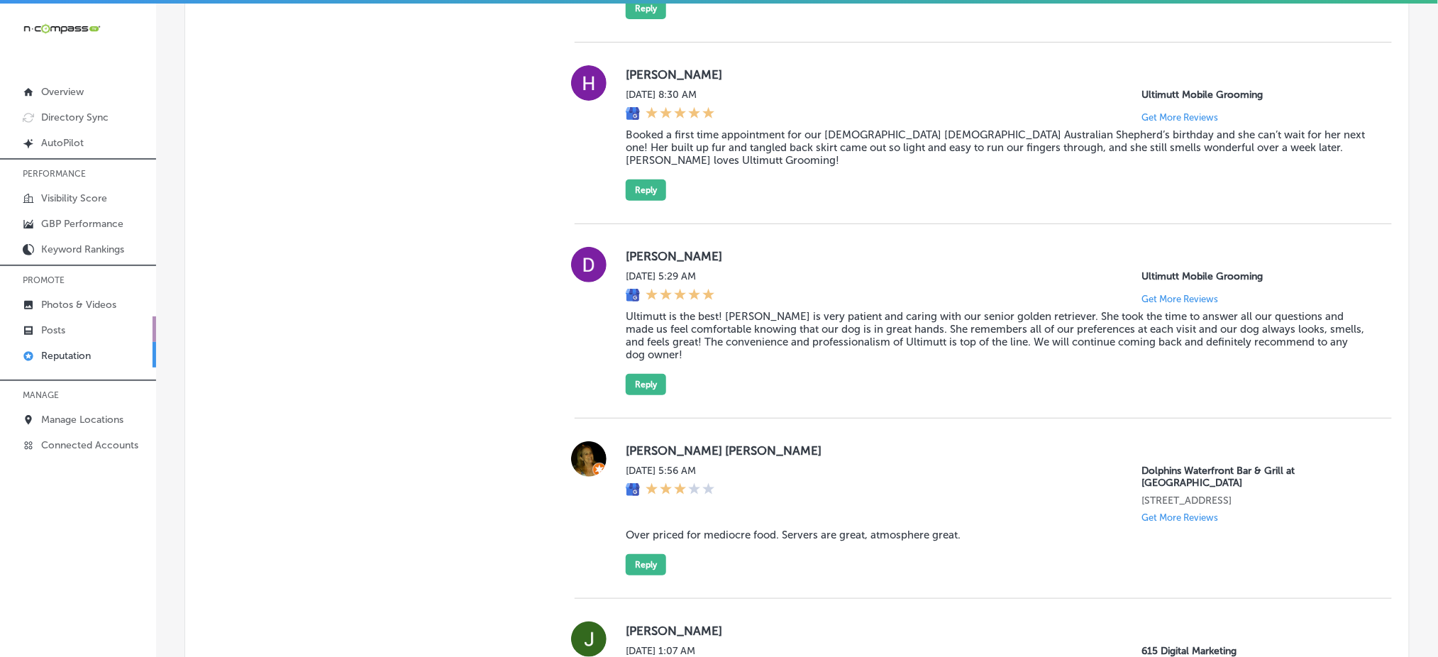
click at [76, 323] on link "Posts" at bounding box center [78, 329] width 156 height 26
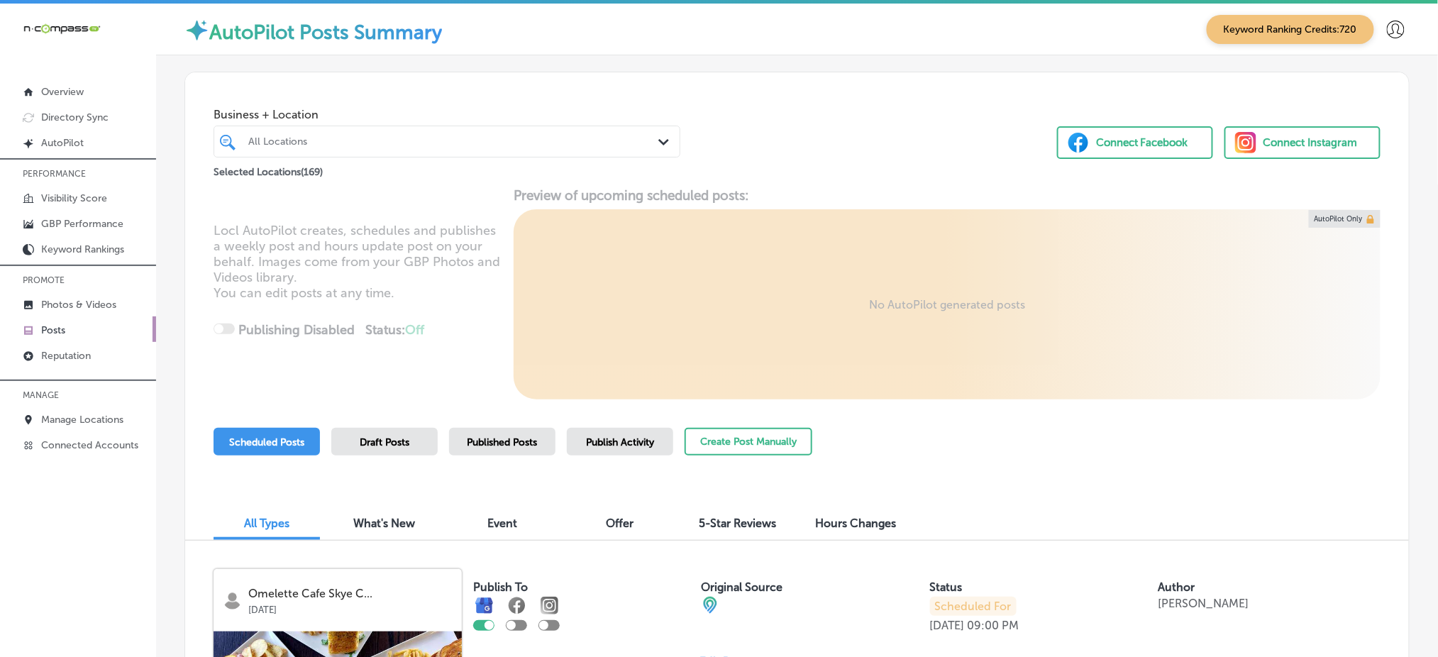
click at [613, 436] on span "Publish Activity" at bounding box center [620, 442] width 68 height 12
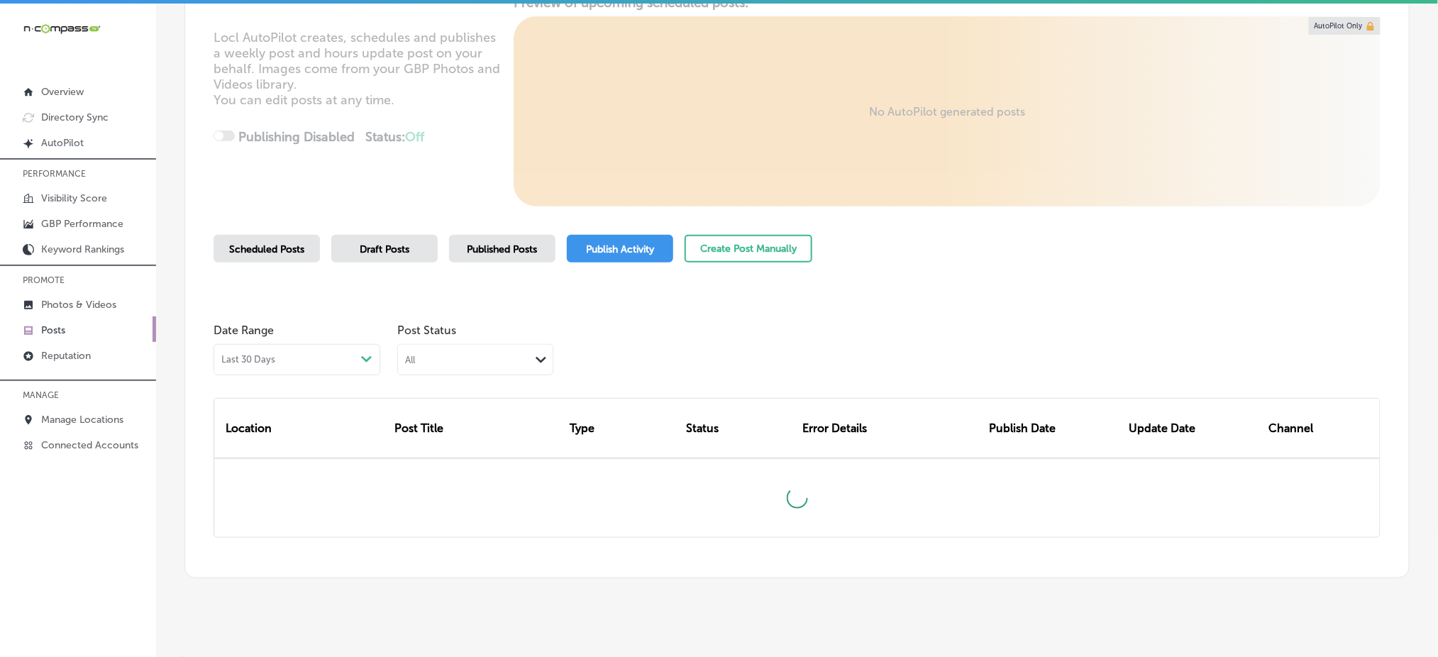
scroll to position [207, 0]
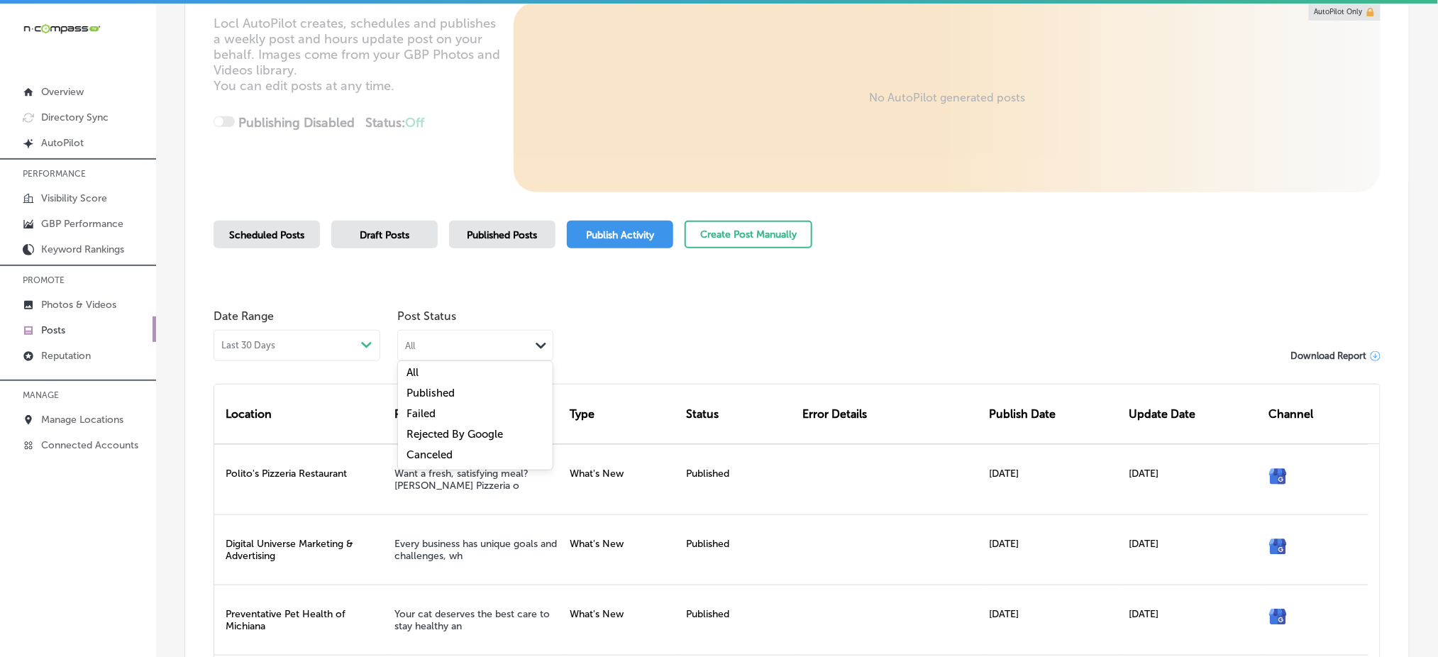
click at [495, 351] on div "All Path Created with Sketch." at bounding box center [475, 344] width 155 height 27
click at [477, 428] on label "Rejected By Google" at bounding box center [454, 434] width 96 height 13
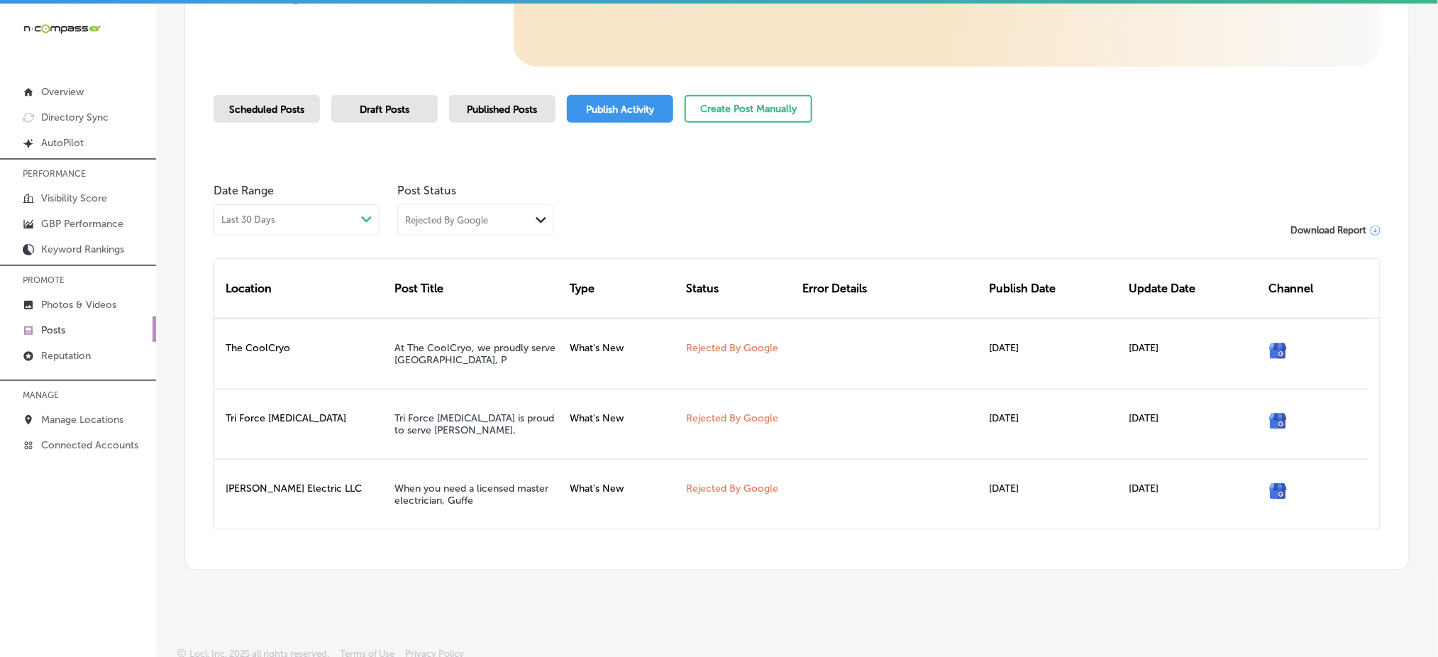
scroll to position [335, 0]
click at [497, 216] on div "Rejected By Google" at bounding box center [464, 217] width 132 height 13
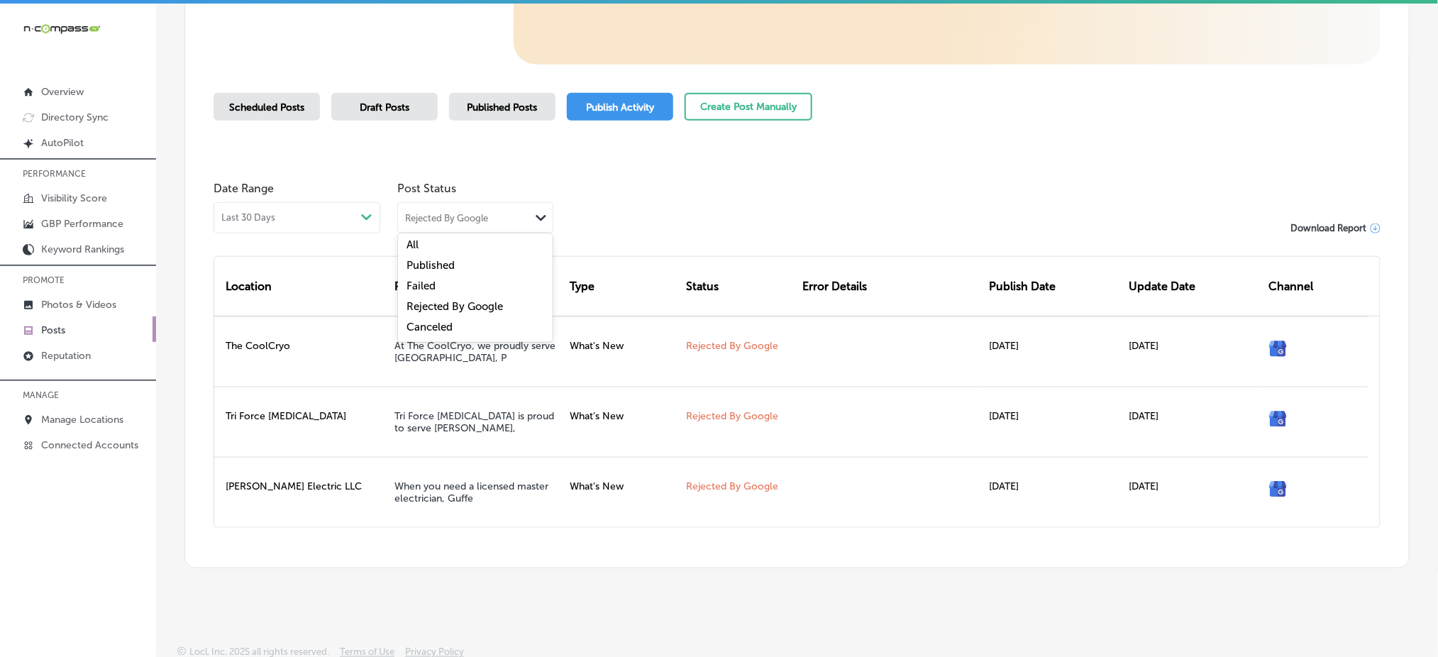
click at [455, 287] on div "Failed" at bounding box center [475, 287] width 155 height 21
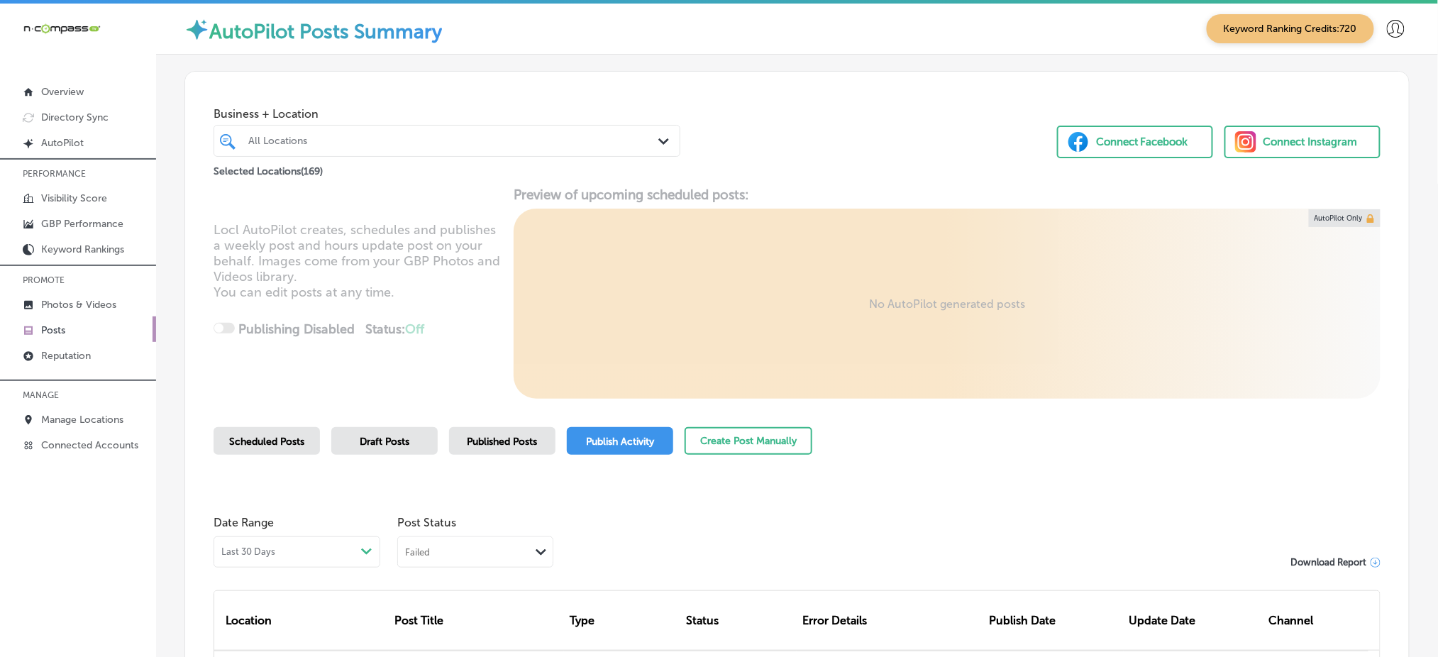
scroll to position [0, 0]
